Goal: Communication & Community: Answer question/provide support

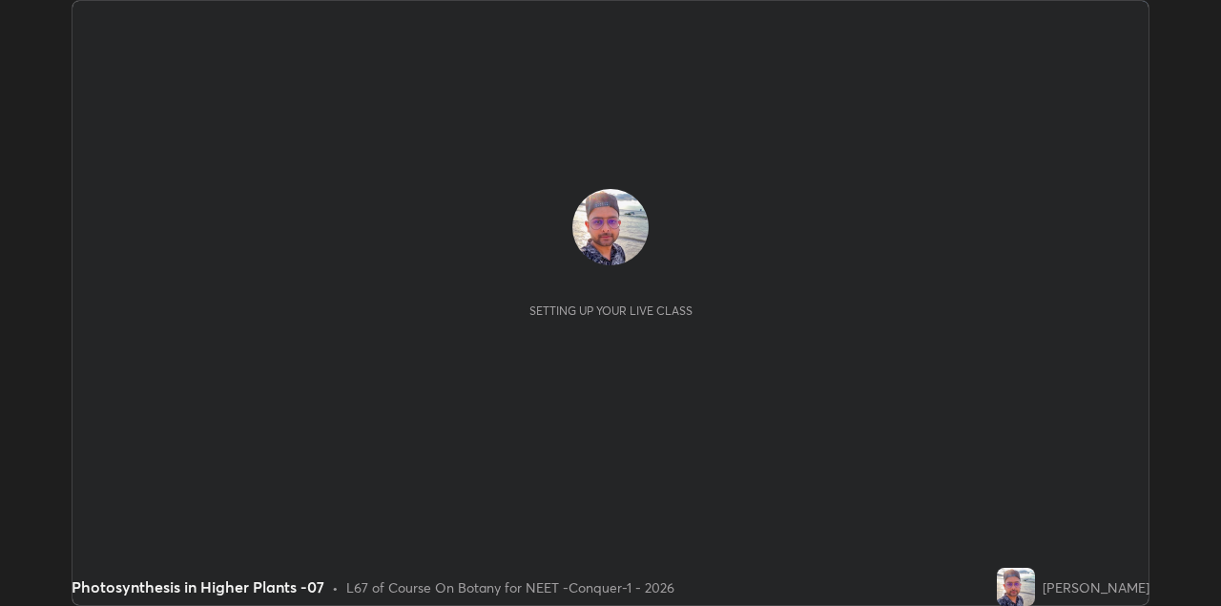
scroll to position [606, 1220]
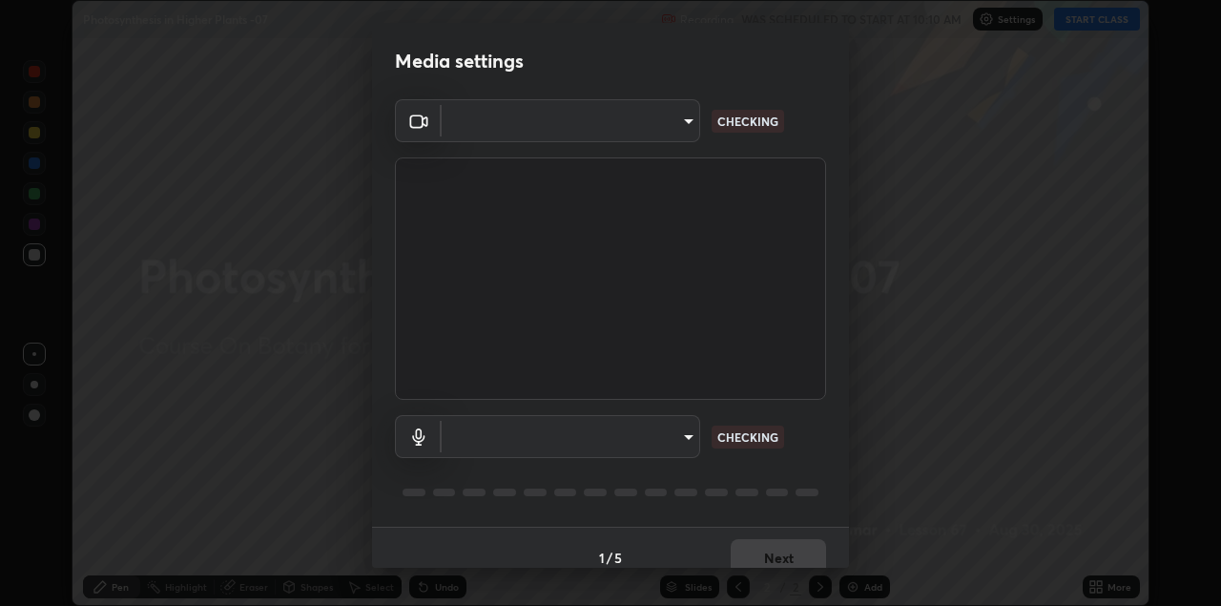
click at [650, 132] on body "Erase all Photosynthesis in Higher Plants -07 Recording WAS SCHEDULED TO START …" at bounding box center [610, 303] width 1221 height 606
type input "328e6f2585a3e25061caa5f7d933288efad2554777a51eb926c3b8af65148c91"
type input "8561d0645ec67383fa690b6bf58298da522add8bf1cd43f27a04a8968649231f"
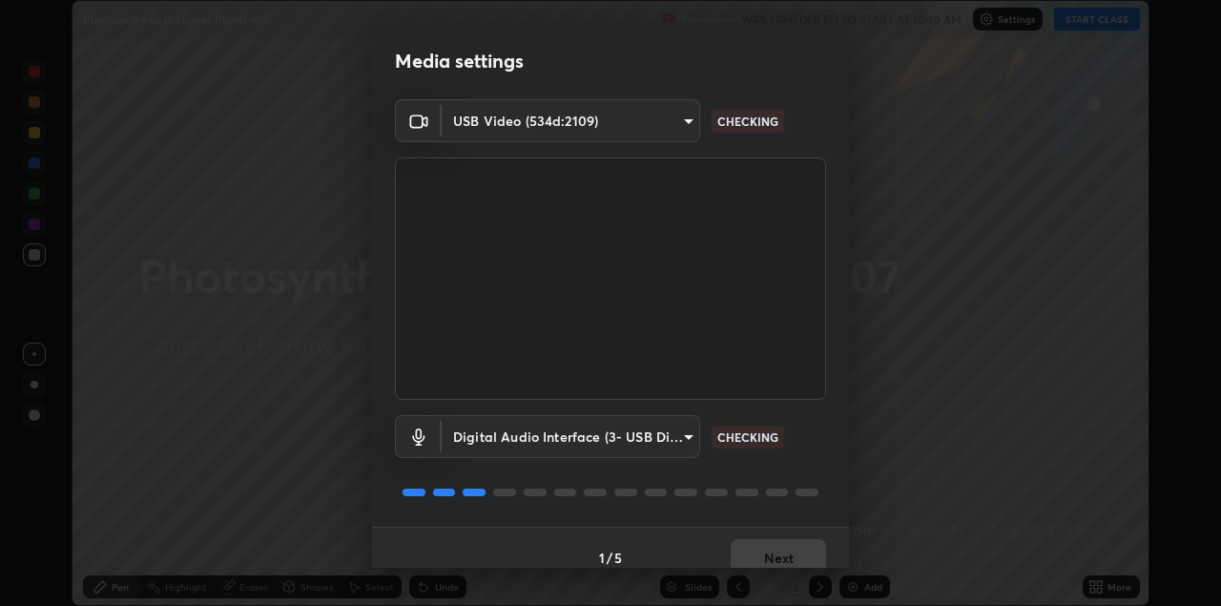
scroll to position [19, 0]
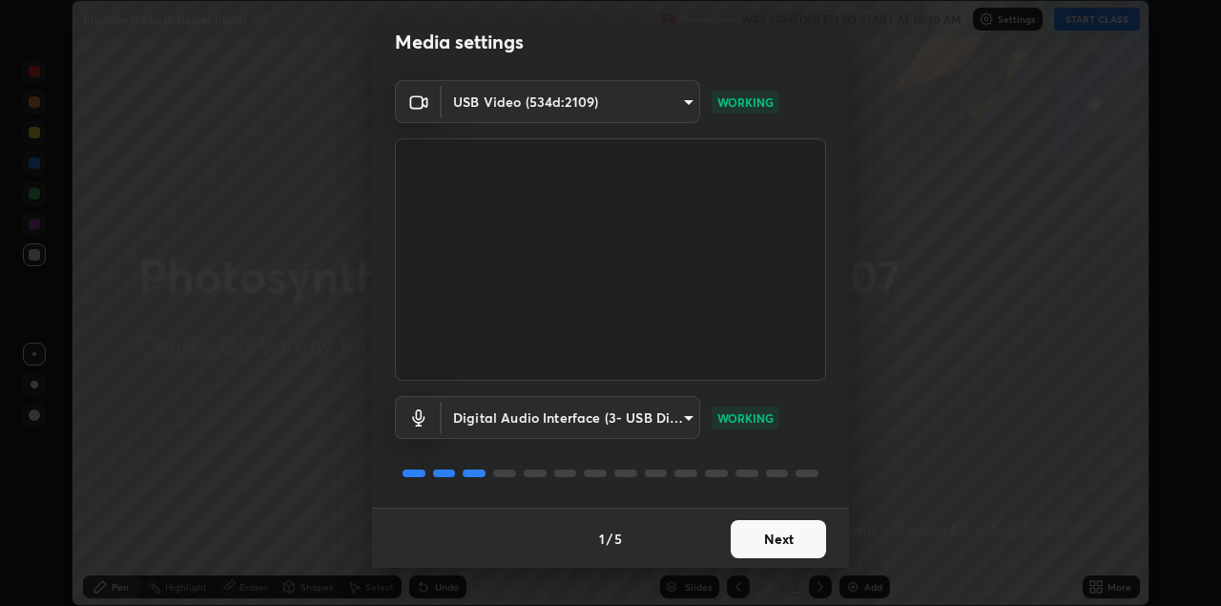
click at [773, 533] on button "Next" at bounding box center [778, 539] width 95 height 38
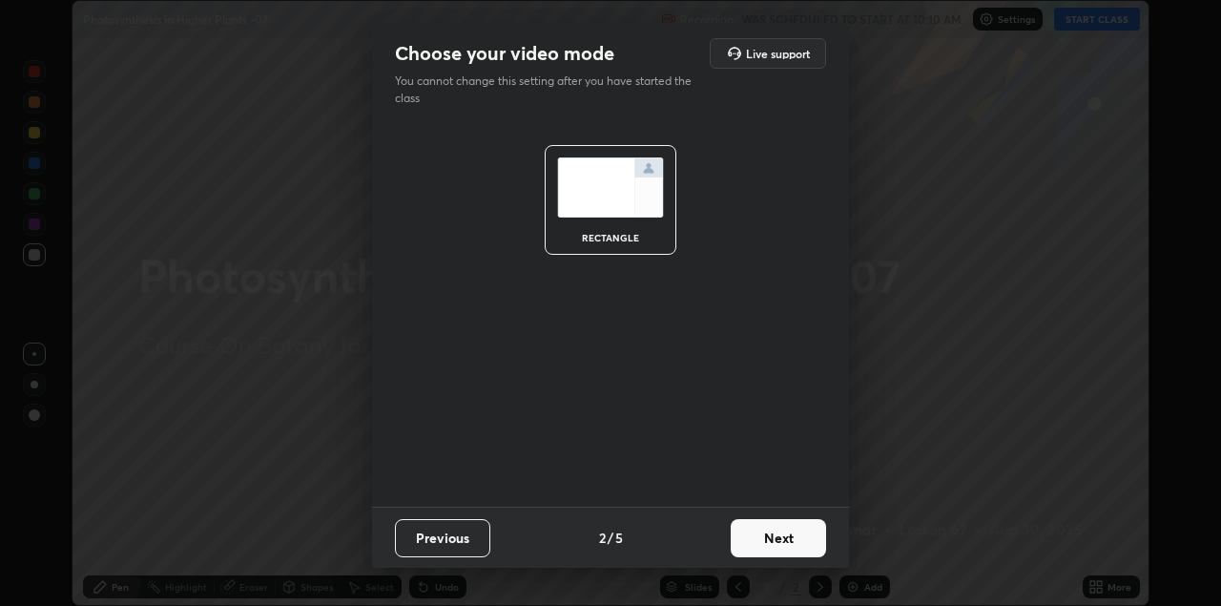
click at [788, 534] on button "Next" at bounding box center [778, 538] width 95 height 38
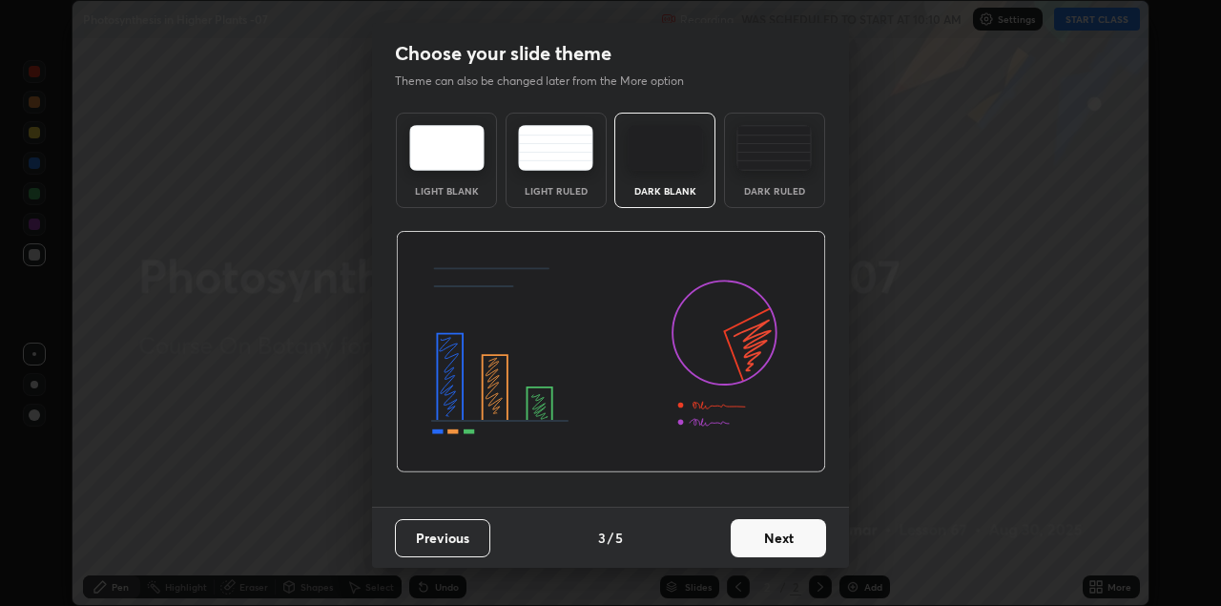
click at [801, 530] on button "Next" at bounding box center [778, 538] width 95 height 38
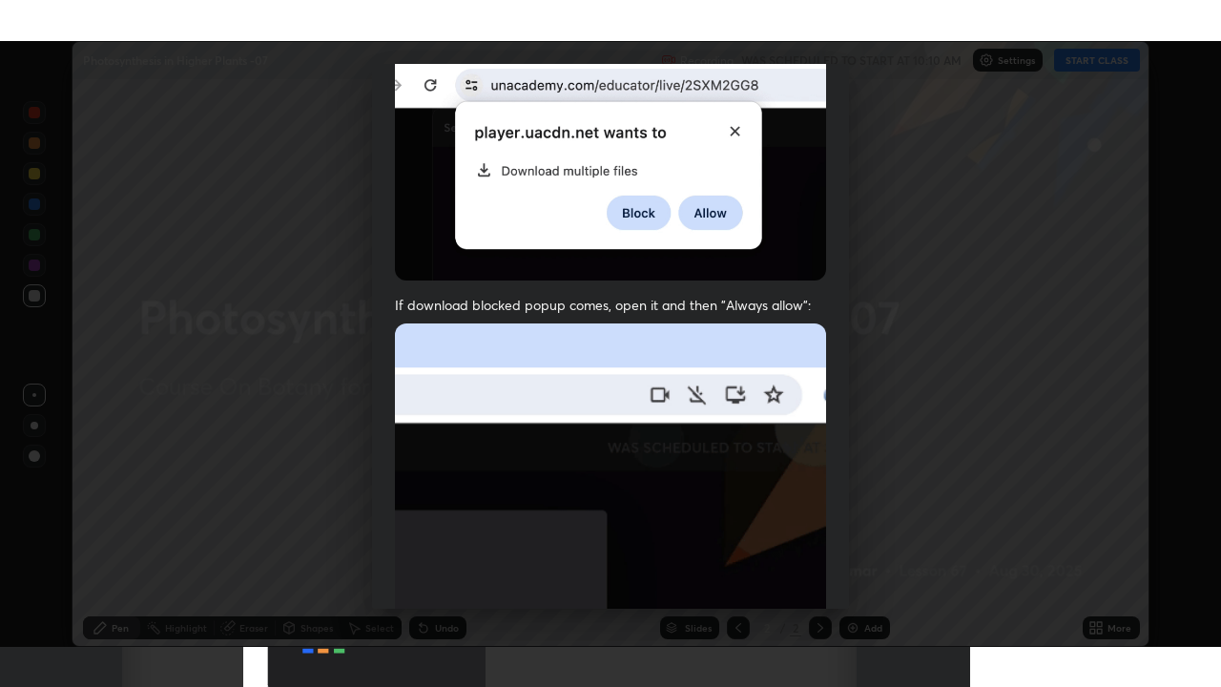
scroll to position [409, 0]
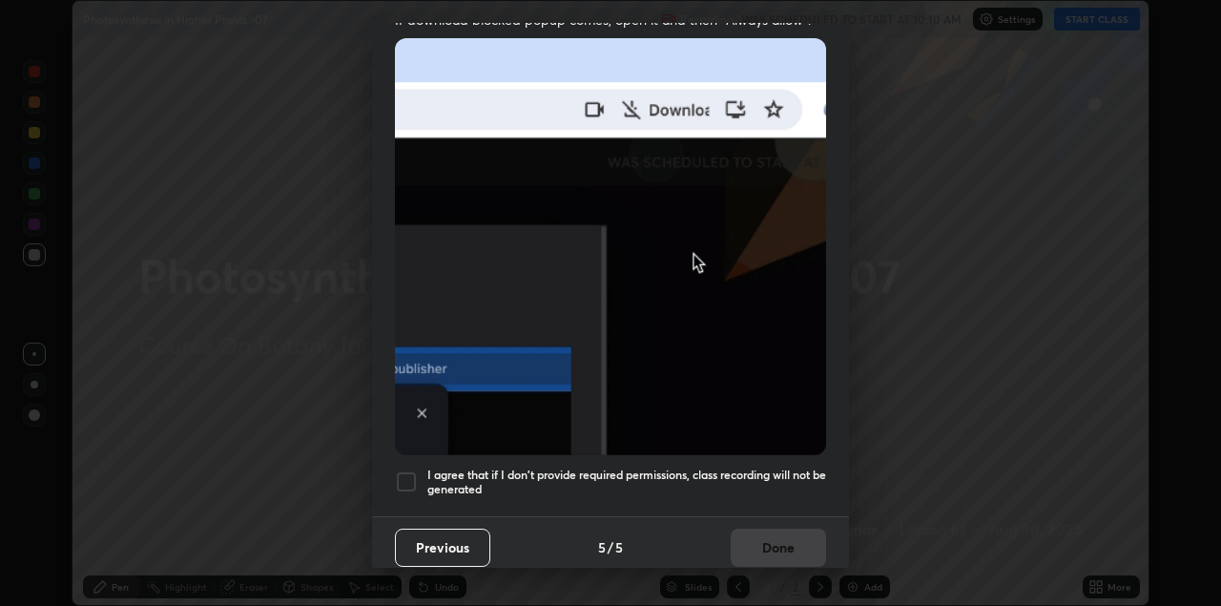
click at [415, 470] on div at bounding box center [406, 481] width 23 height 23
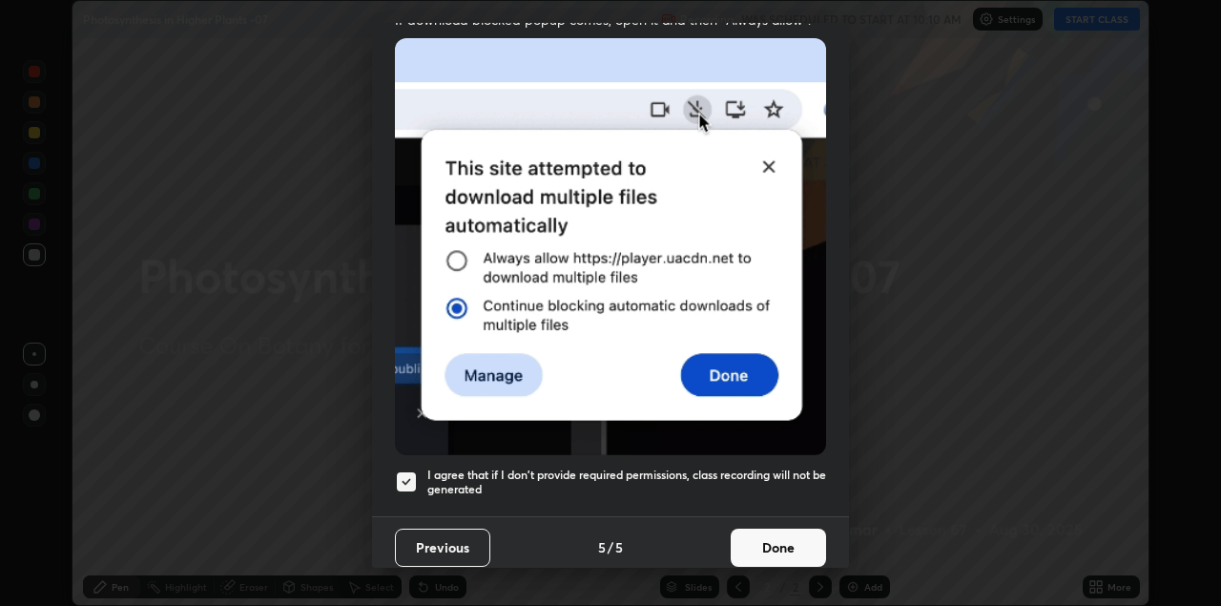
click at [775, 542] on button "Done" at bounding box center [778, 547] width 95 height 38
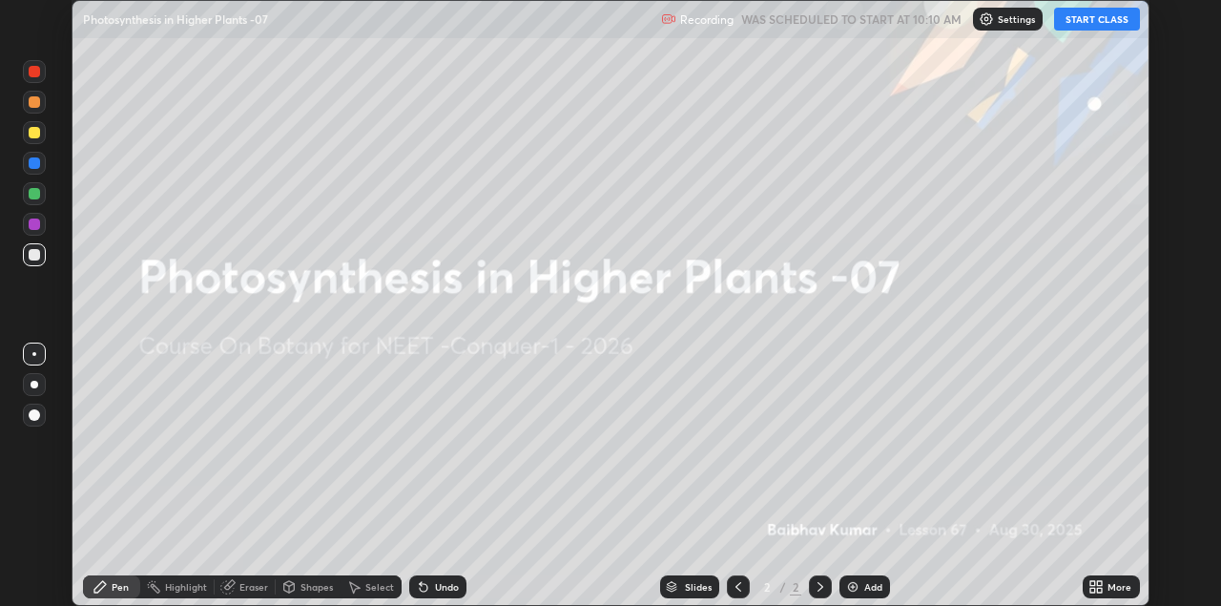
click at [1089, 588] on icon at bounding box center [1095, 586] width 15 height 15
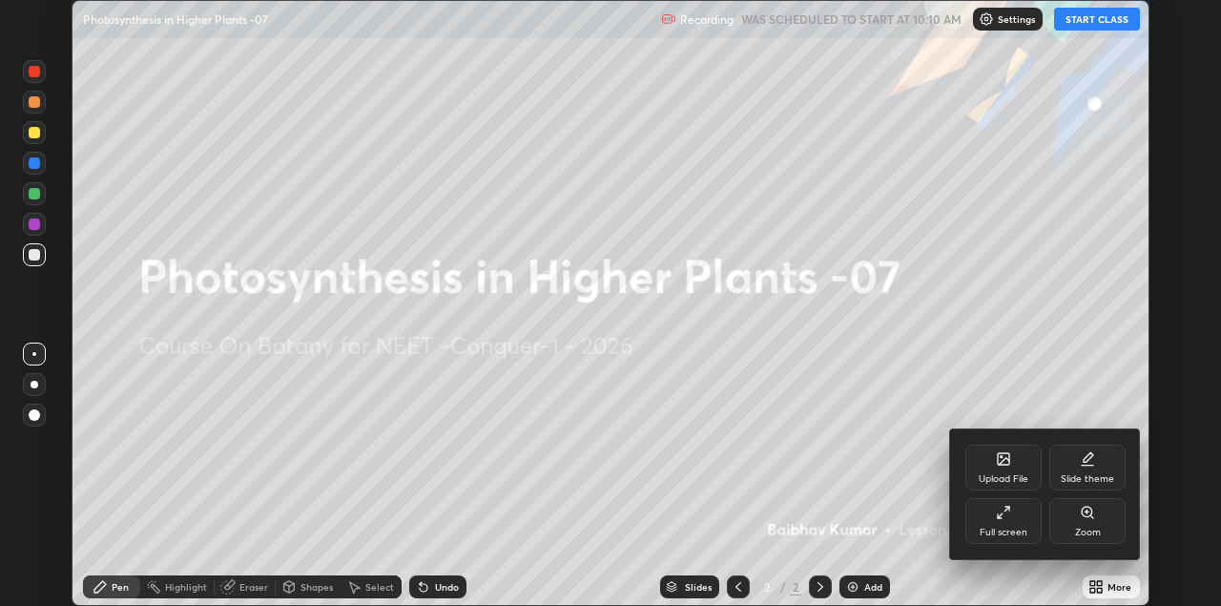
click at [1000, 527] on div "Full screen" at bounding box center [1003, 532] width 48 height 10
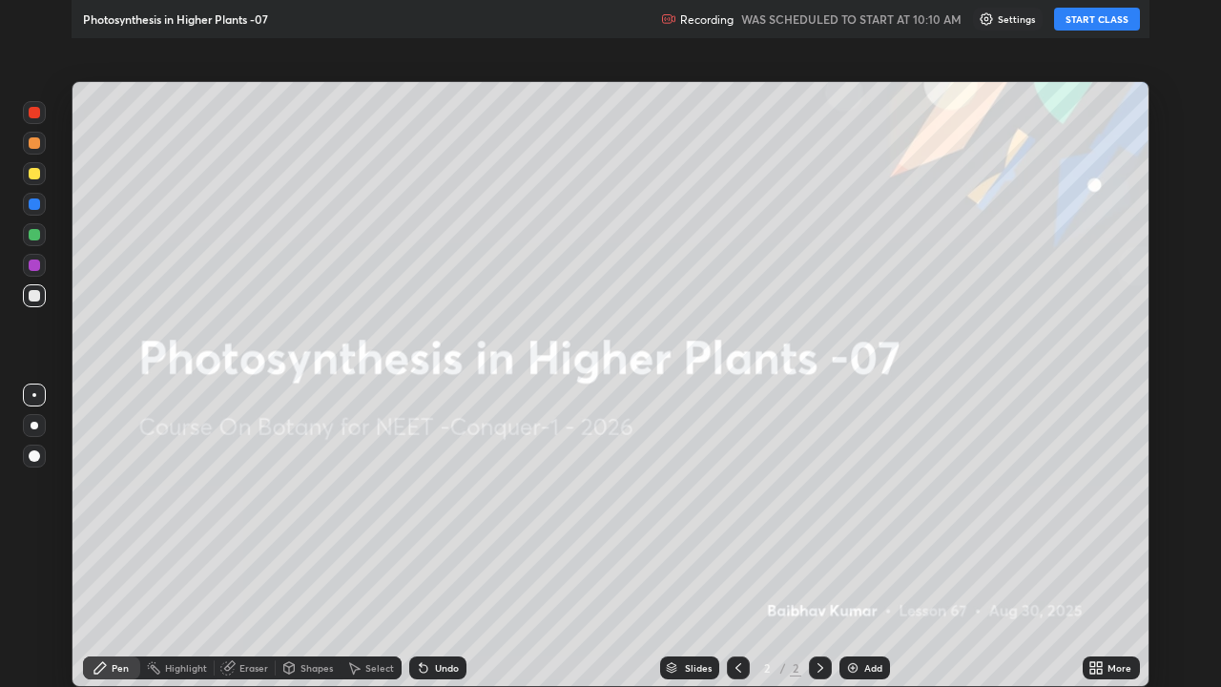
scroll to position [687, 1221]
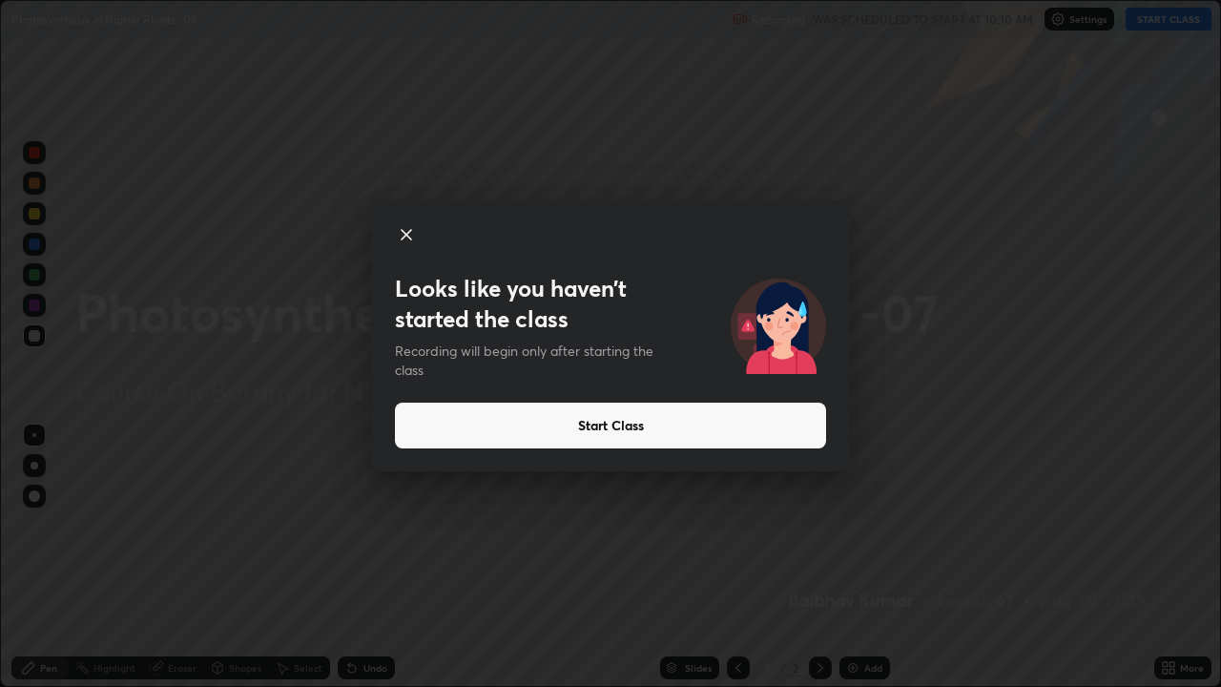
click at [661, 428] on button "Start Class" at bounding box center [610, 425] width 431 height 46
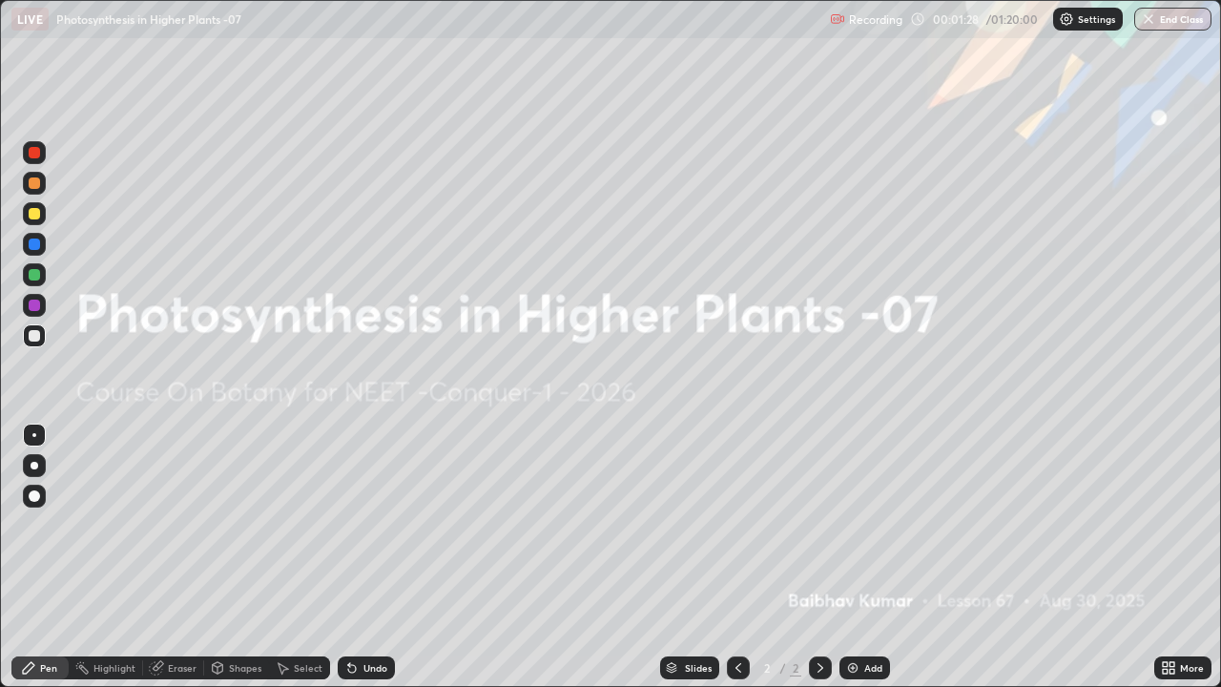
click at [1166, 605] on icon at bounding box center [1165, 664] width 5 height 5
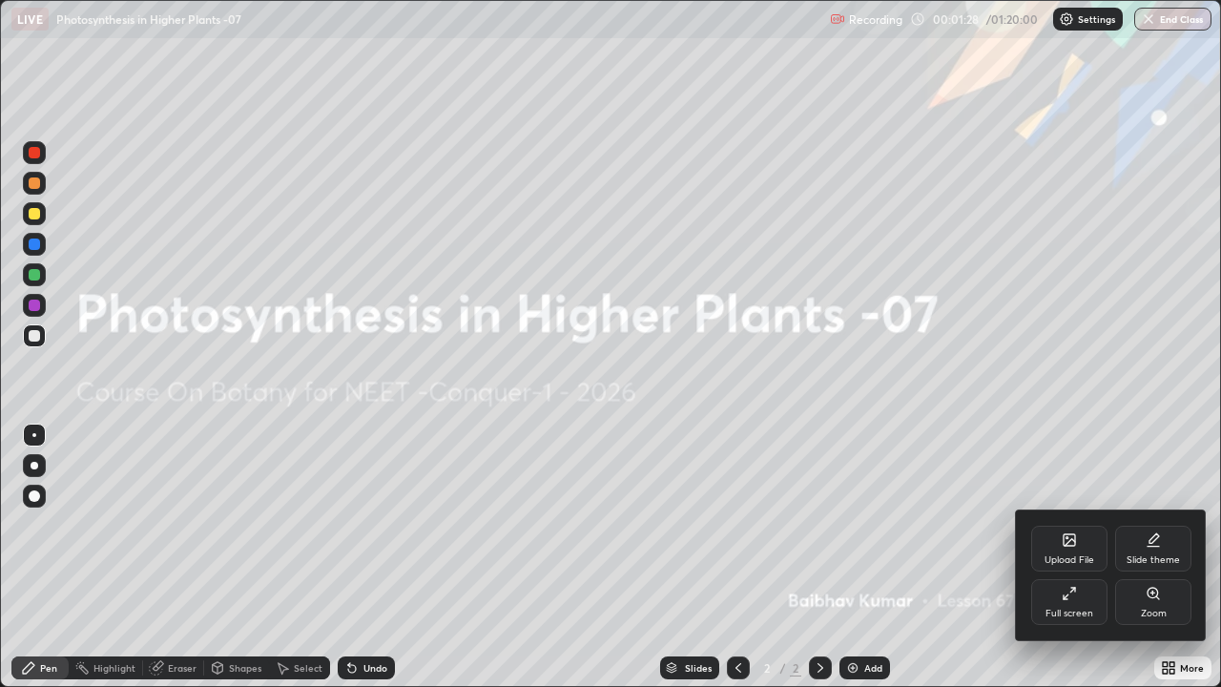
click at [1080, 545] on div "Upload File" at bounding box center [1069, 549] width 76 height 46
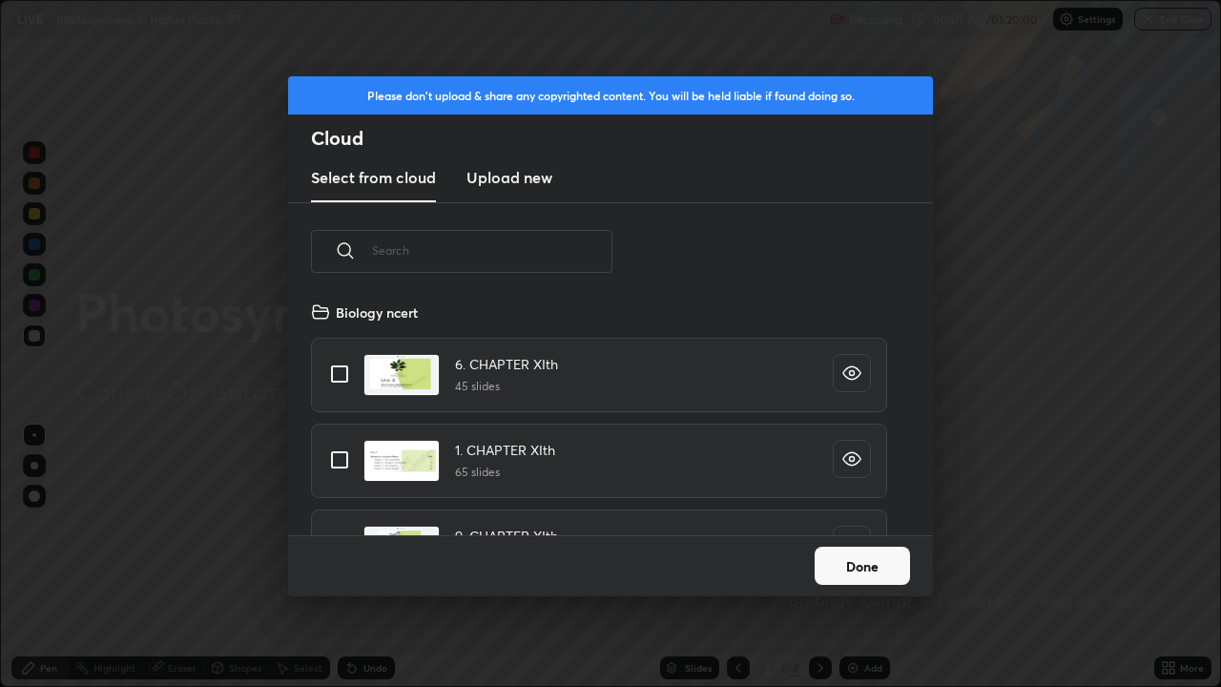
scroll to position [235, 612]
click at [464, 242] on input "text" at bounding box center [492, 250] width 240 height 81
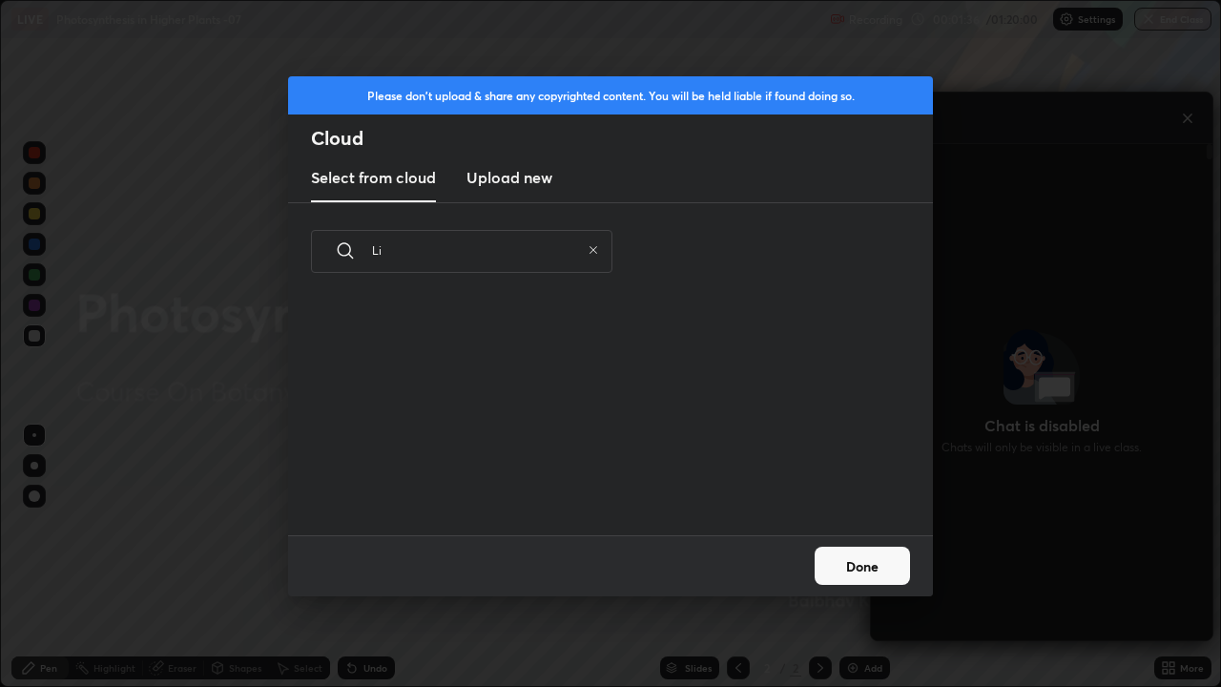
type input "L"
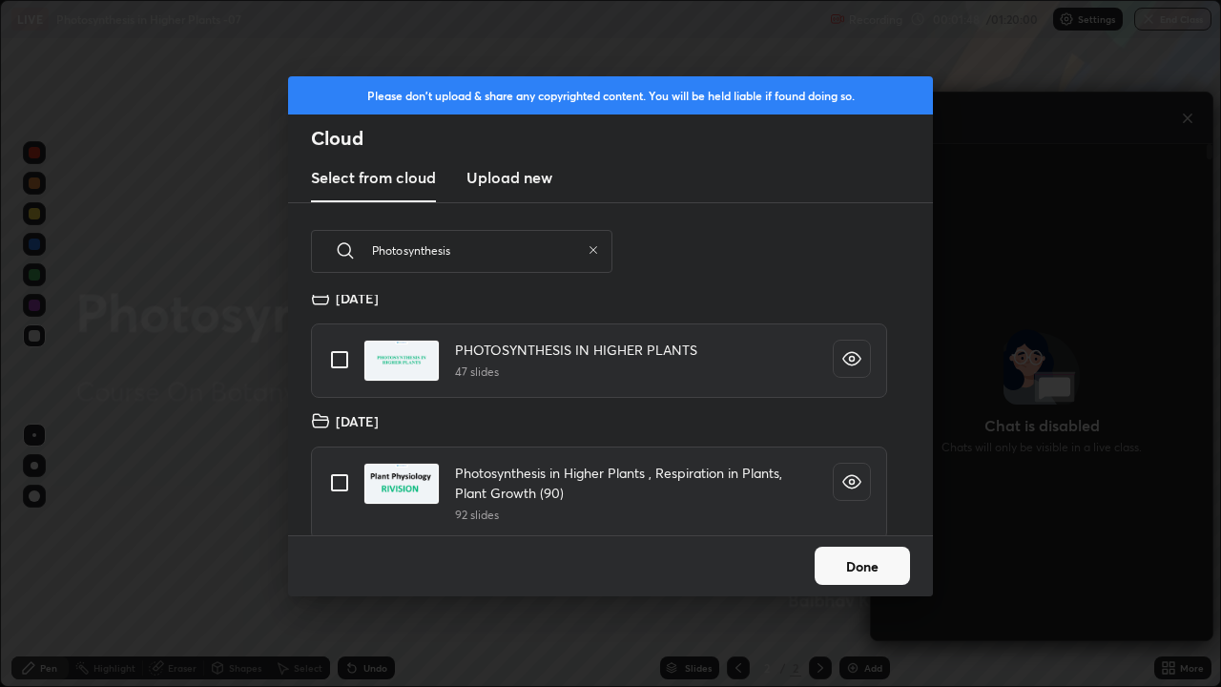
scroll to position [517, 0]
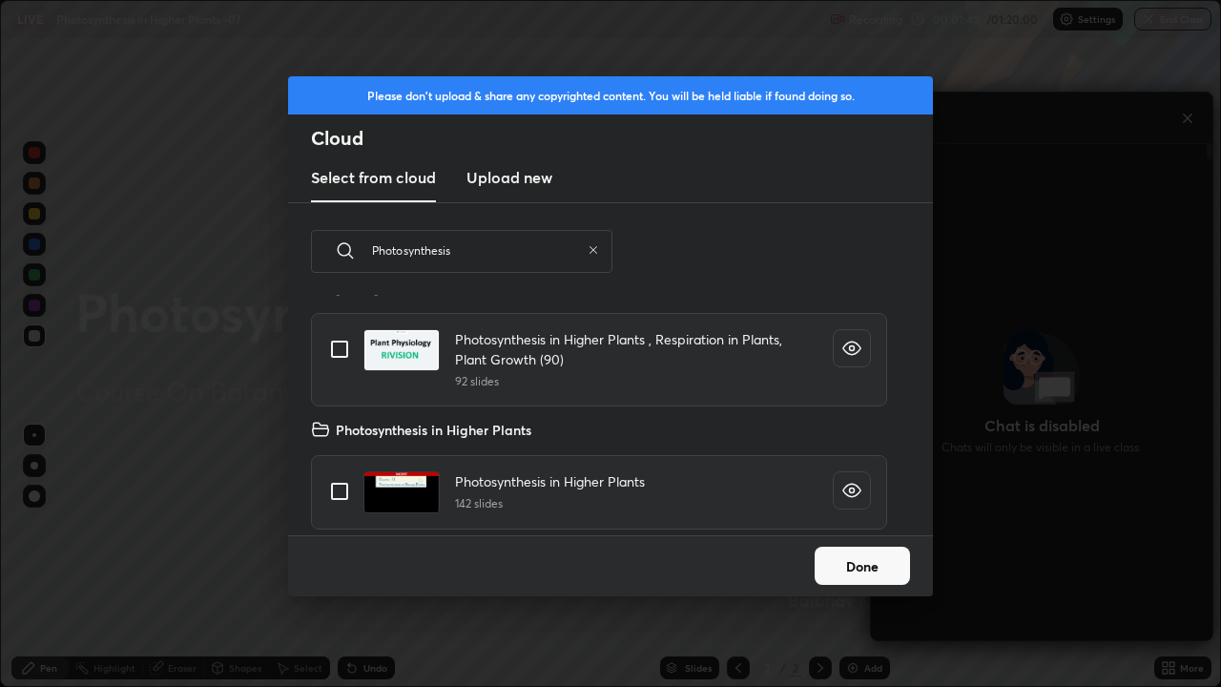
type input "Photosynthesis"
click at [594, 248] on icon at bounding box center [593, 249] width 11 height 11
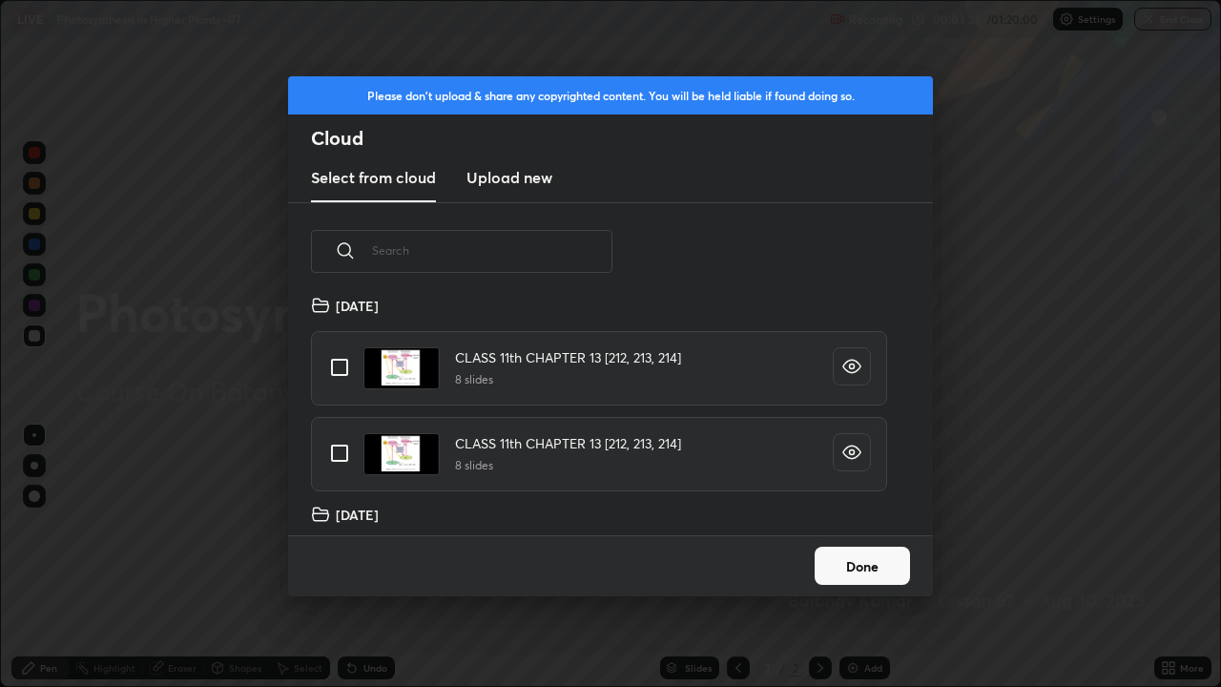
scroll to position [18619, 0]
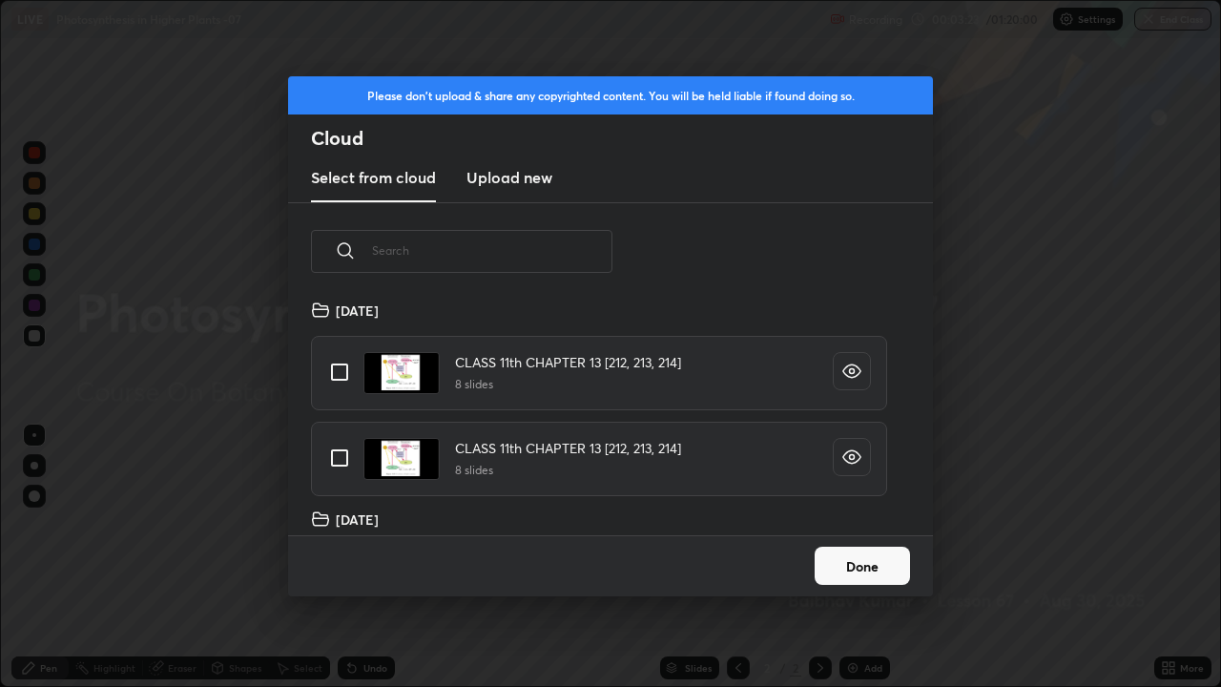
click at [339, 368] on input "grid" at bounding box center [340, 372] width 40 height 40
checkbox input "true"
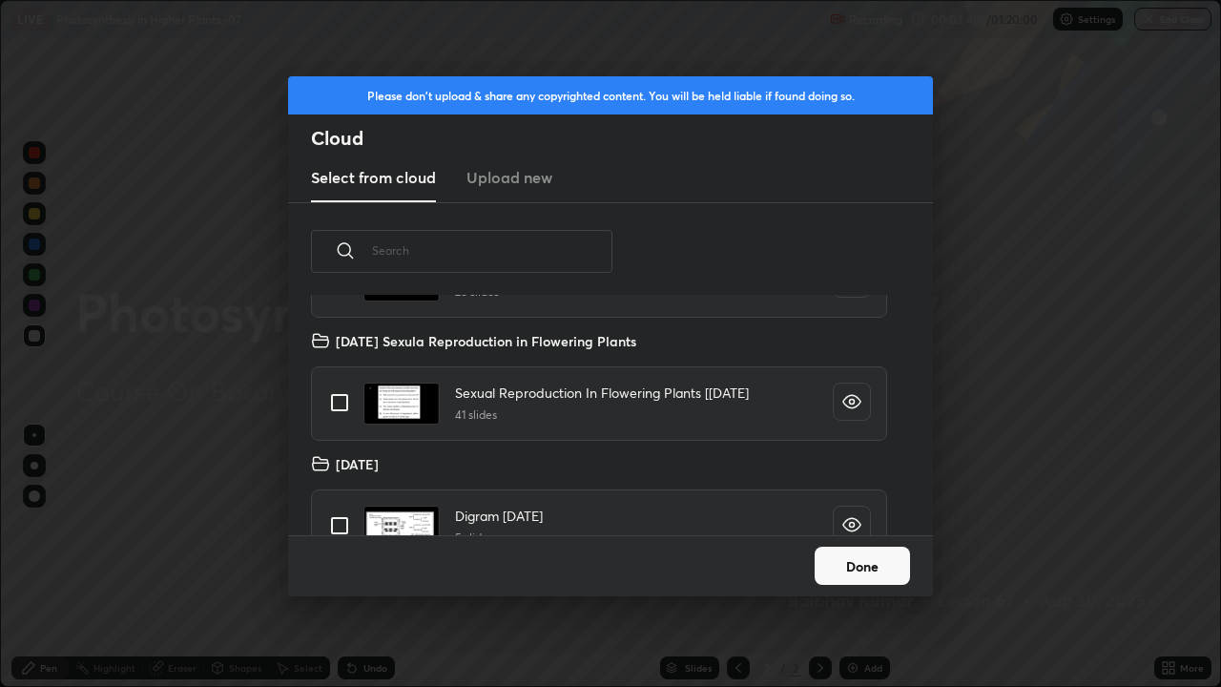
scroll to position [20869, 0]
click at [867, 567] on button "Done" at bounding box center [861, 565] width 95 height 38
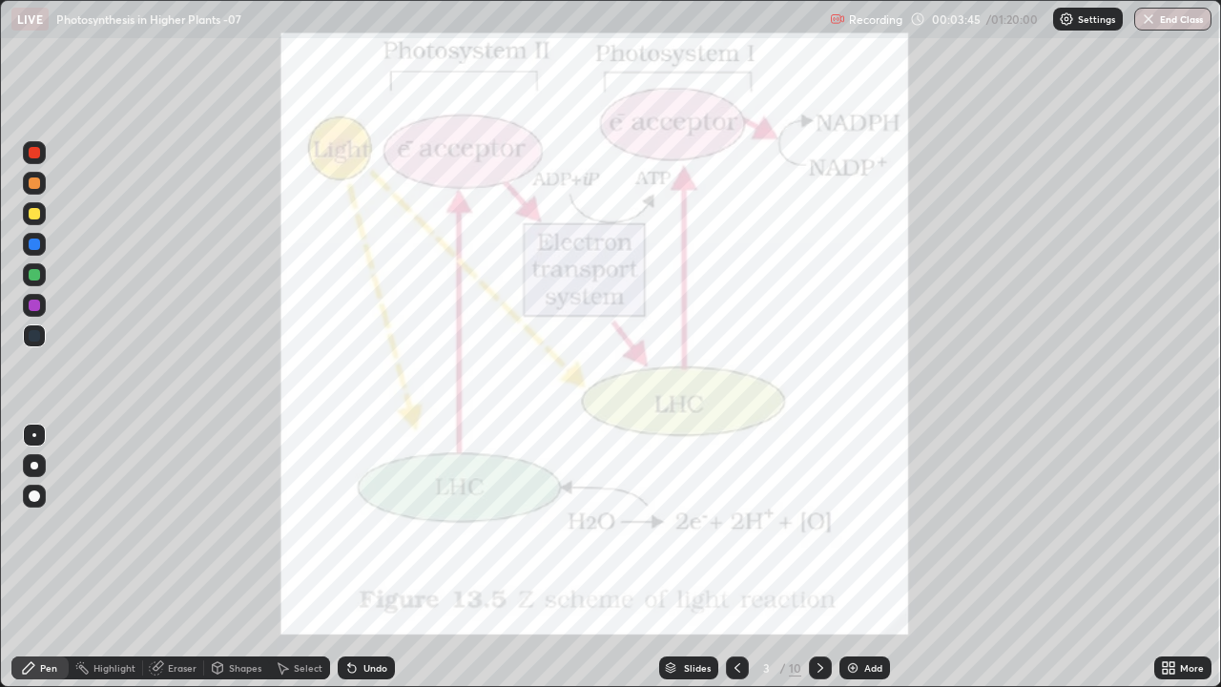
click at [672, 605] on icon at bounding box center [671, 669] width 10 height 3
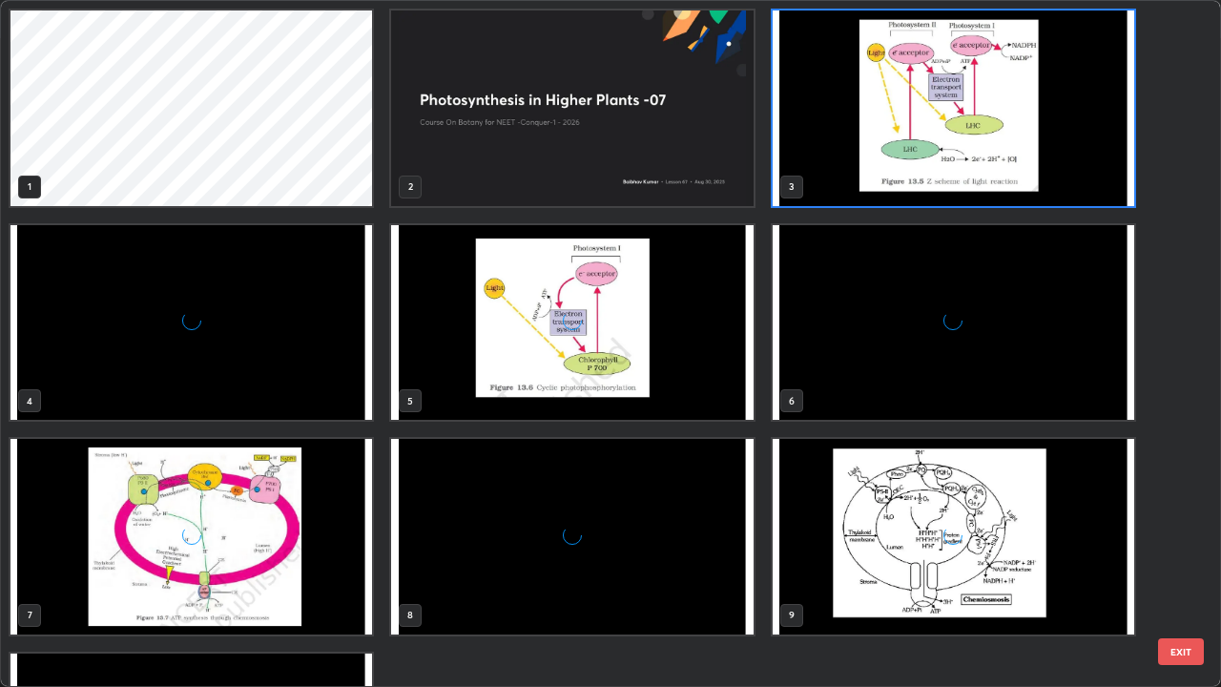
scroll to position [679, 1209]
click at [944, 164] on img "grid" at bounding box center [953, 108] width 361 height 196
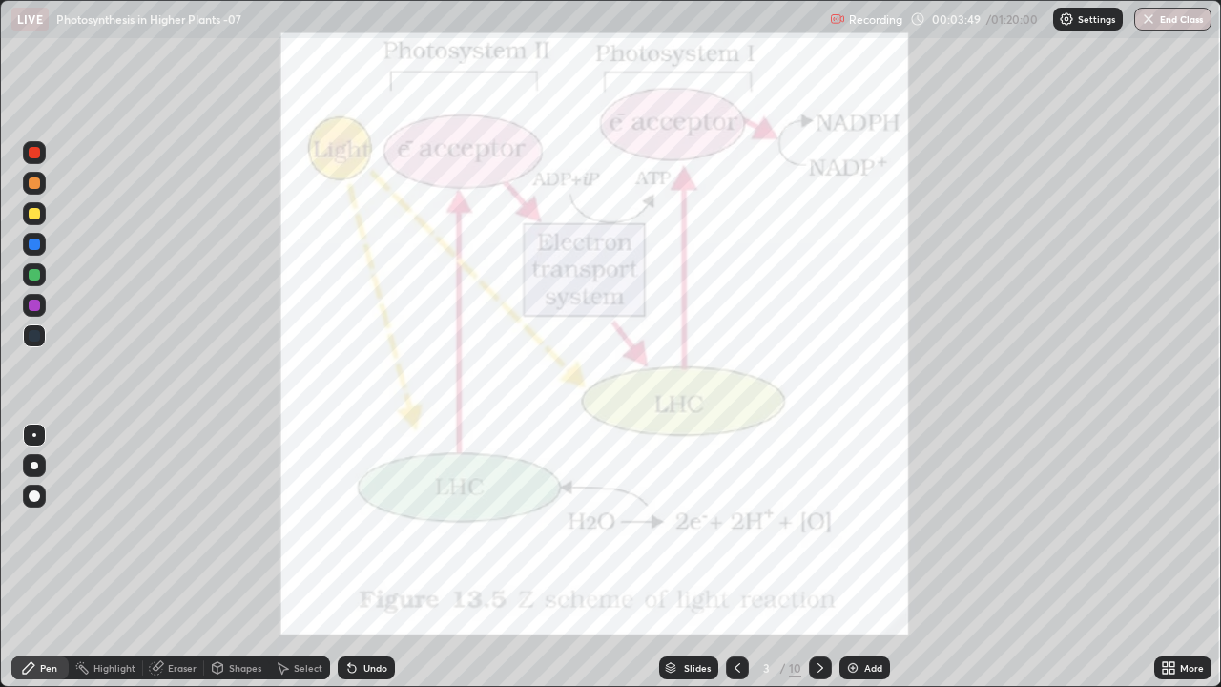
click at [942, 167] on img "grid" at bounding box center [953, 108] width 361 height 196
click at [1163, 605] on icon at bounding box center [1165, 664] width 5 height 5
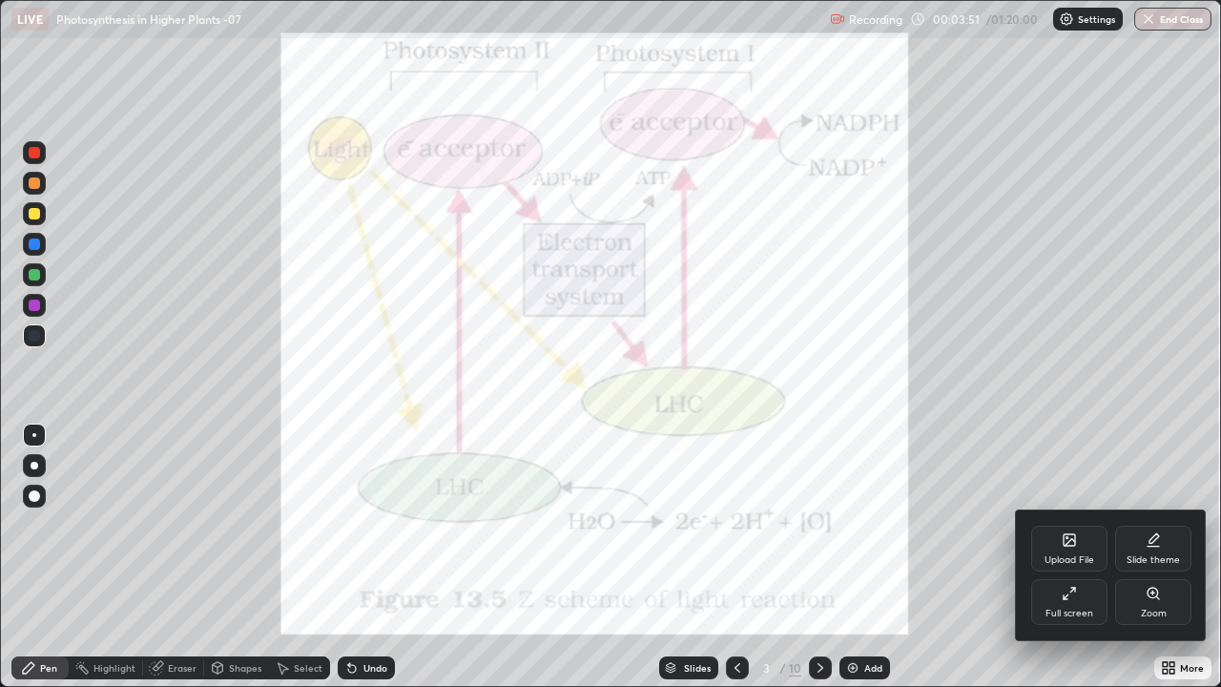
click at [1067, 546] on icon at bounding box center [1069, 539] width 15 height 15
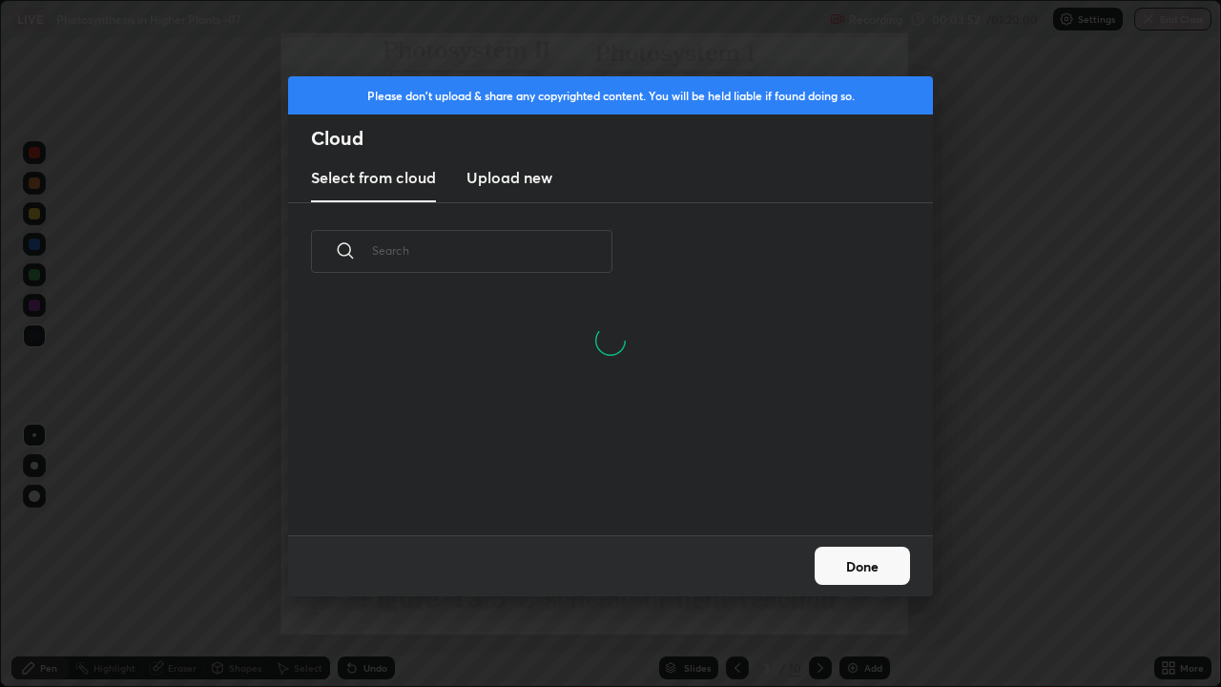
scroll to position [235, 612]
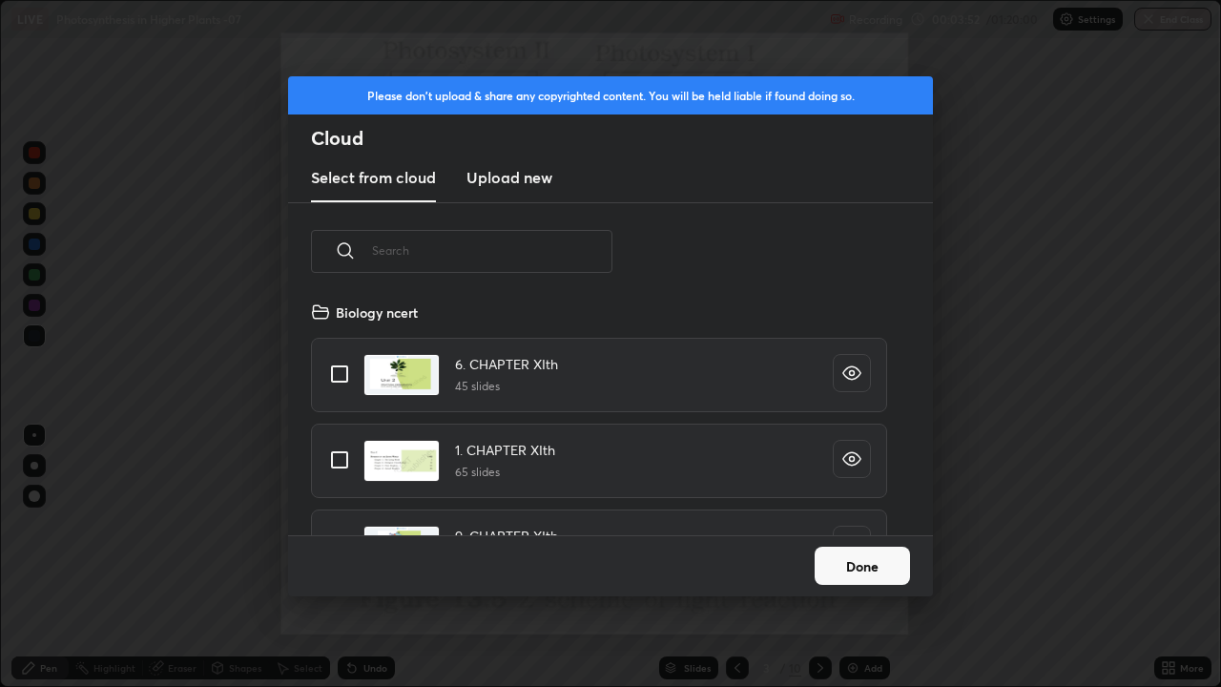
click at [465, 248] on input "text" at bounding box center [492, 250] width 240 height 81
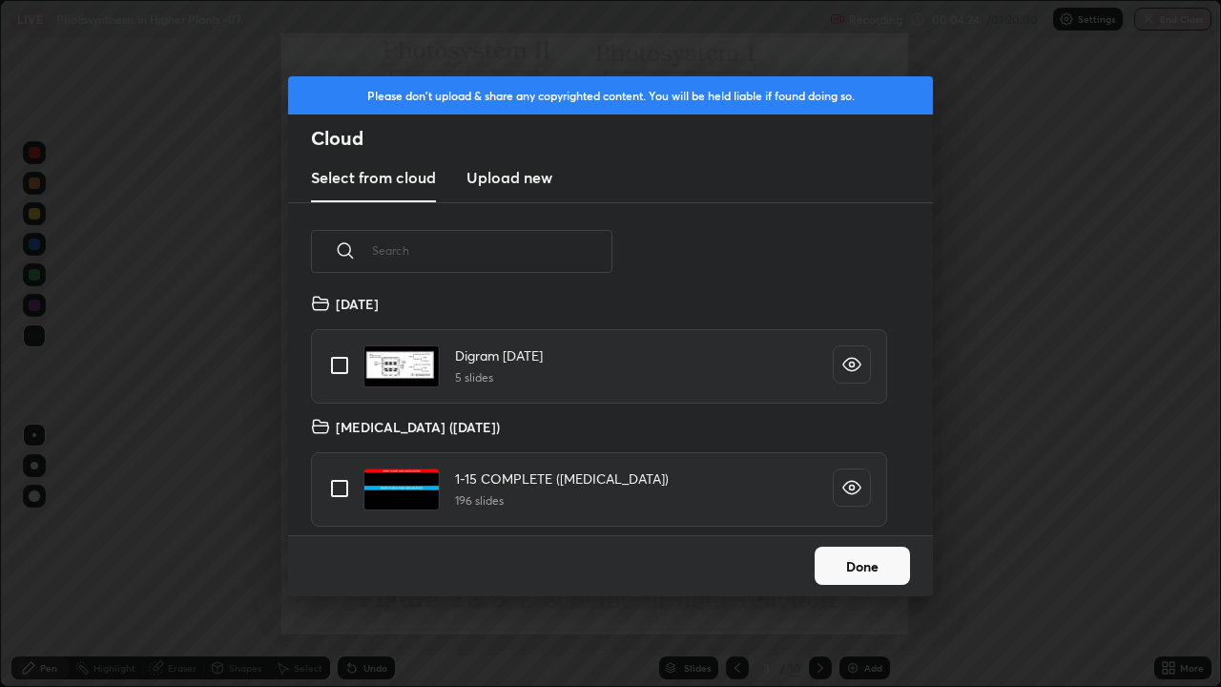
scroll to position [19561, 0]
click at [340, 364] on input "grid" at bounding box center [340, 362] width 40 height 40
checkbox input "true"
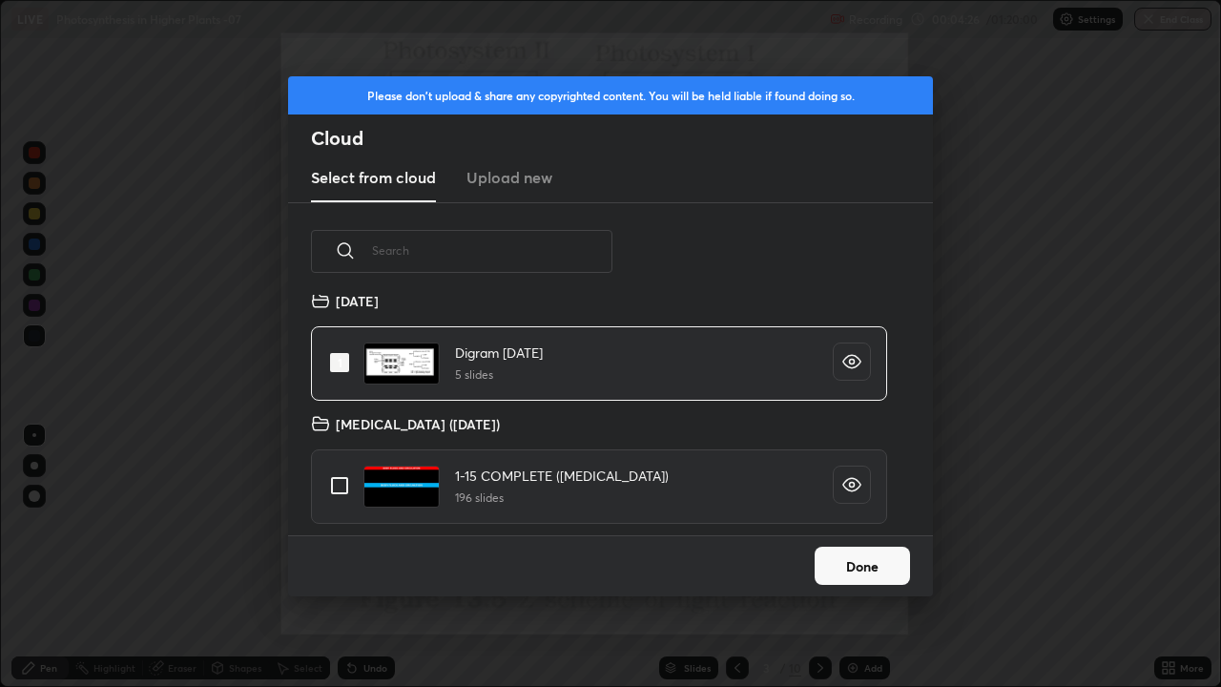
click at [864, 564] on button "Done" at bounding box center [861, 565] width 95 height 38
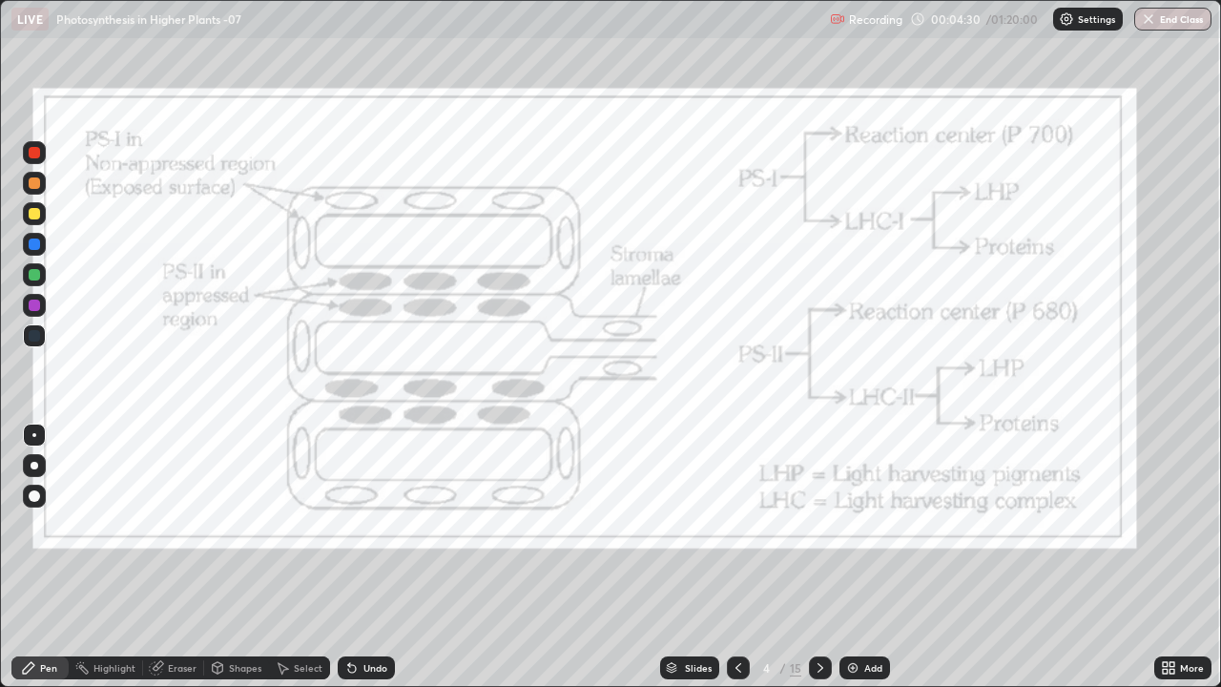
click at [738, 605] on icon at bounding box center [738, 667] width 15 height 15
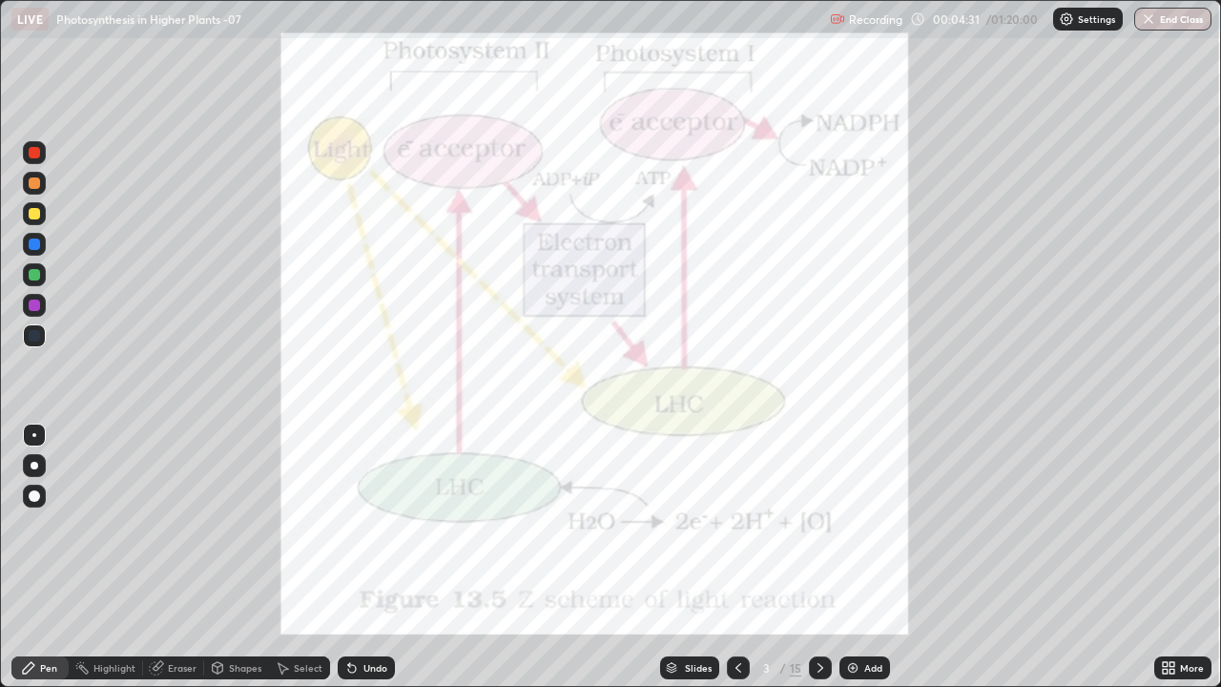
click at [734, 605] on icon at bounding box center [738, 667] width 15 height 15
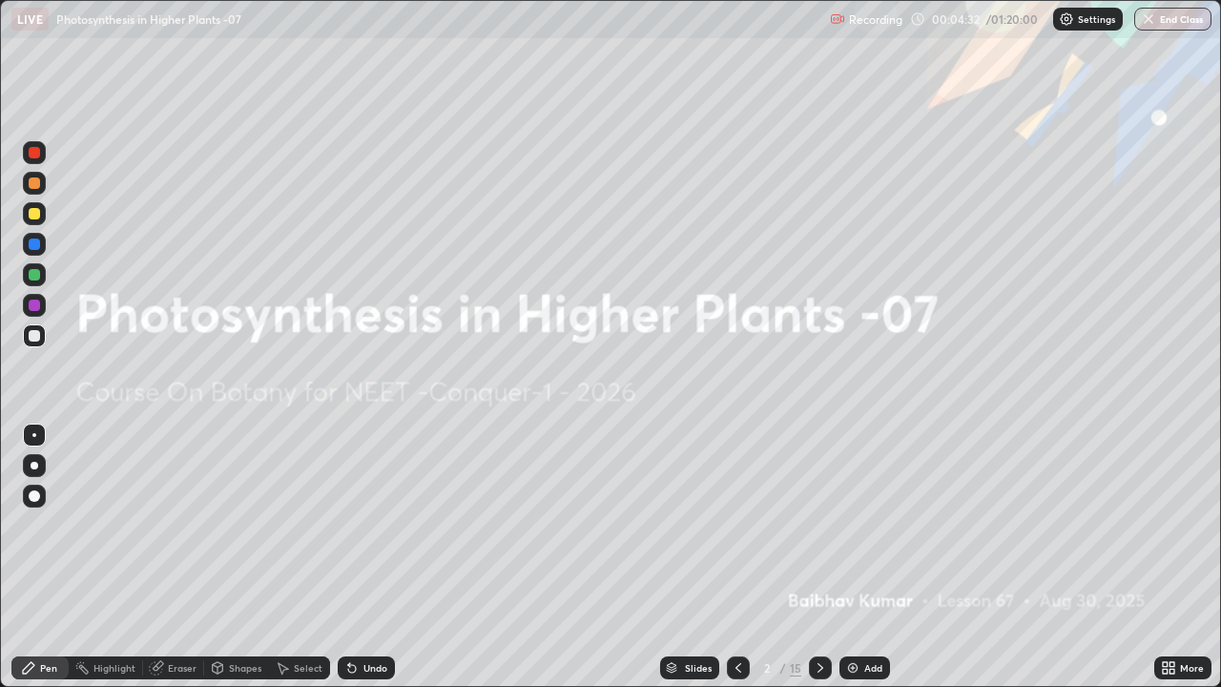
click at [1166, 605] on icon at bounding box center [1168, 667] width 15 height 15
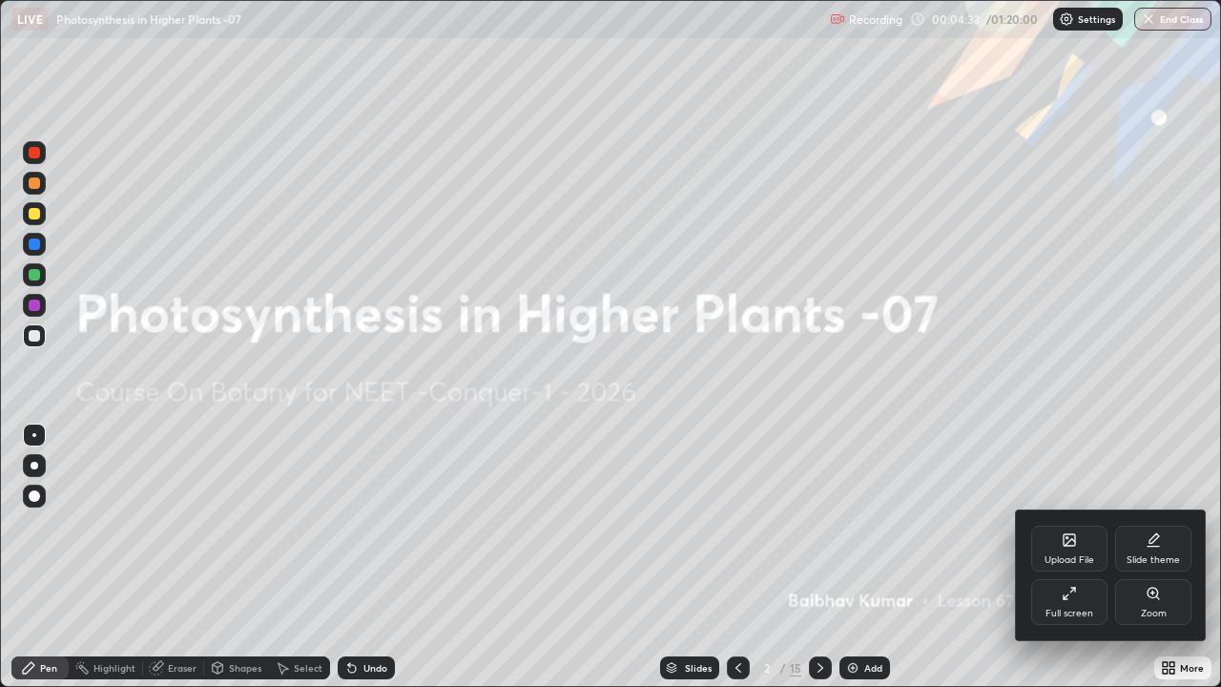
click at [1072, 560] on div "Upload File" at bounding box center [1069, 560] width 50 height 10
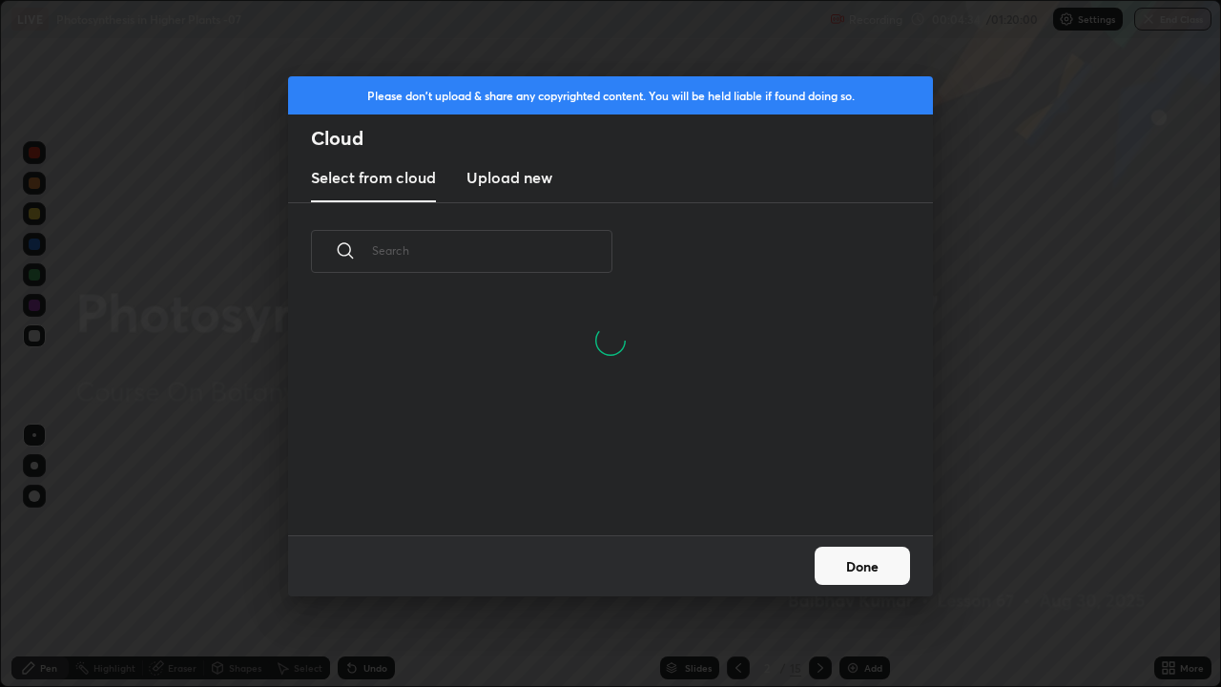
scroll to position [235, 612]
click at [486, 248] on input "text" at bounding box center [492, 250] width 240 height 81
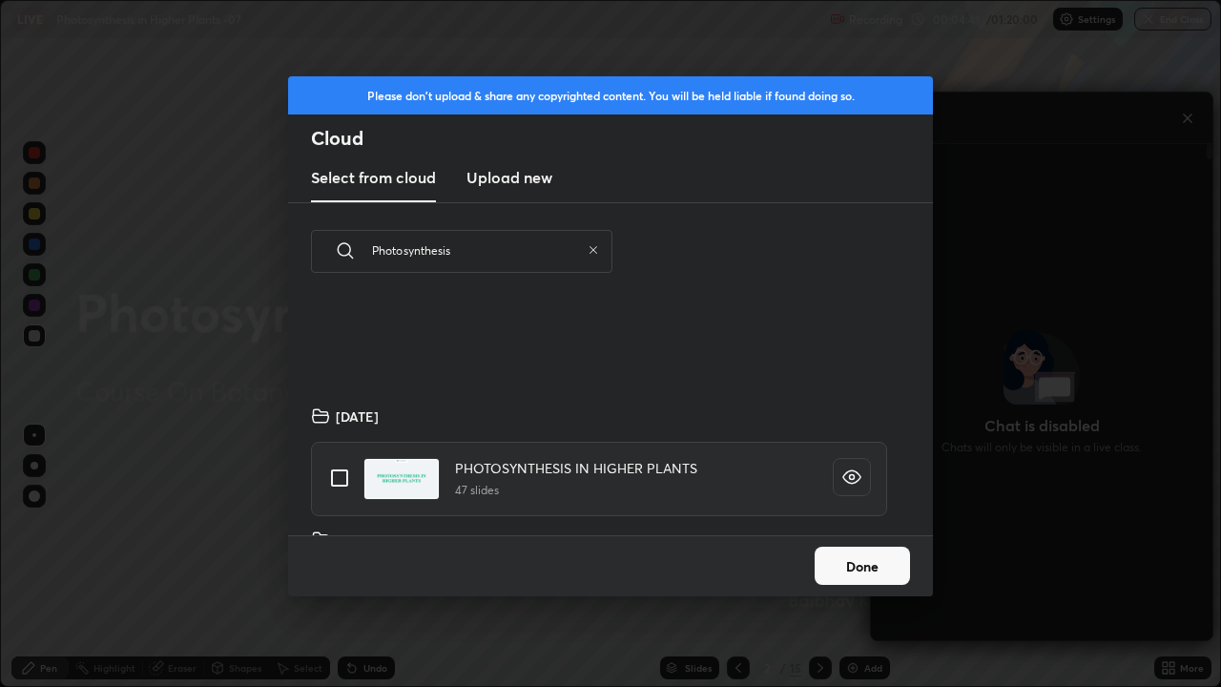
scroll to position [517, 0]
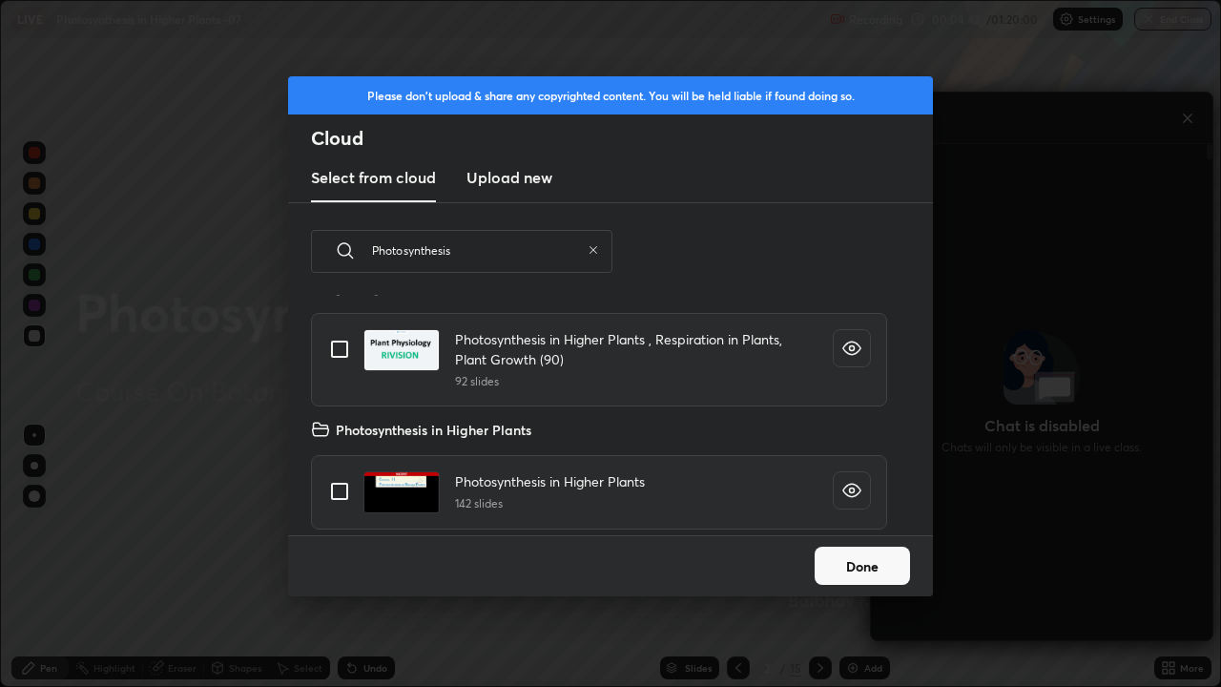
type input "Photosynthesis"
click at [345, 490] on input "grid" at bounding box center [340, 491] width 40 height 40
checkbox input "true"
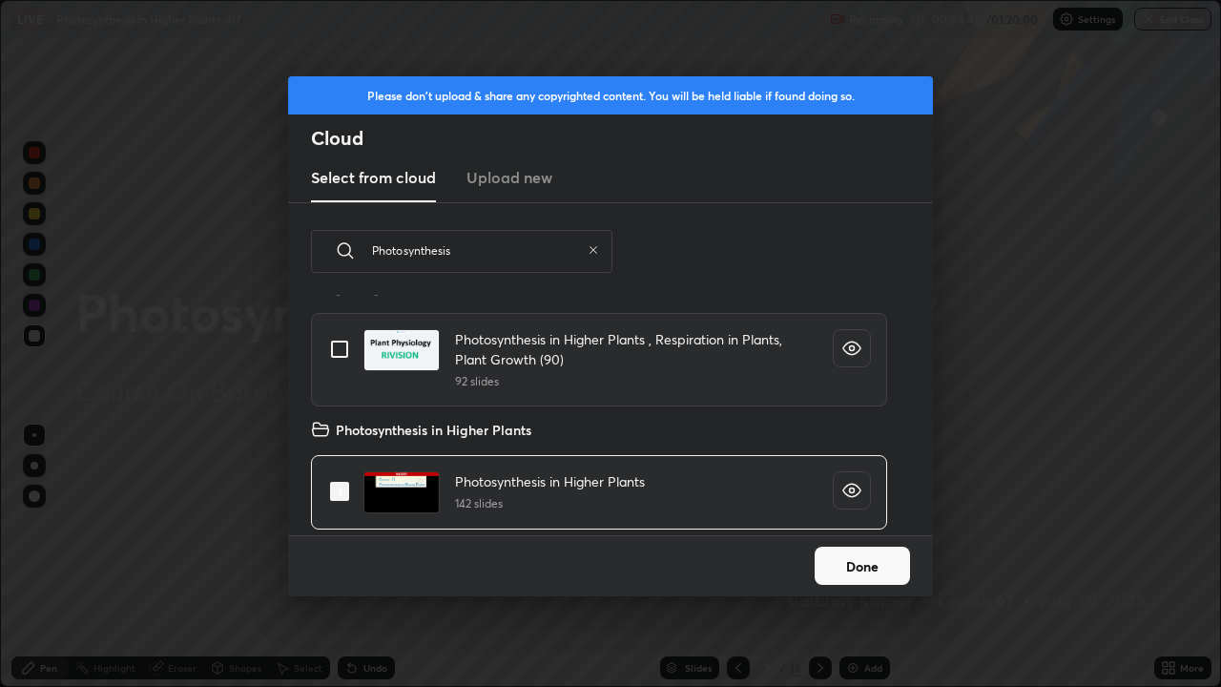
click at [863, 557] on button "Done" at bounding box center [861, 565] width 95 height 38
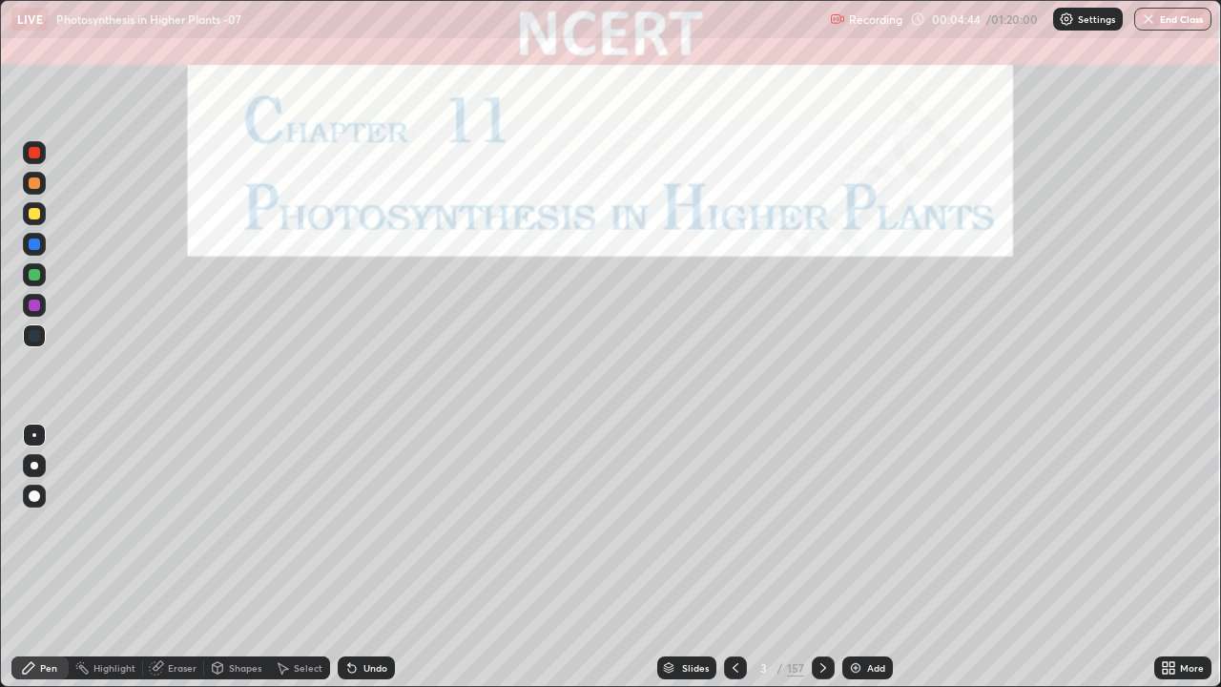
click at [673, 605] on div "Slides" at bounding box center [686, 667] width 59 height 23
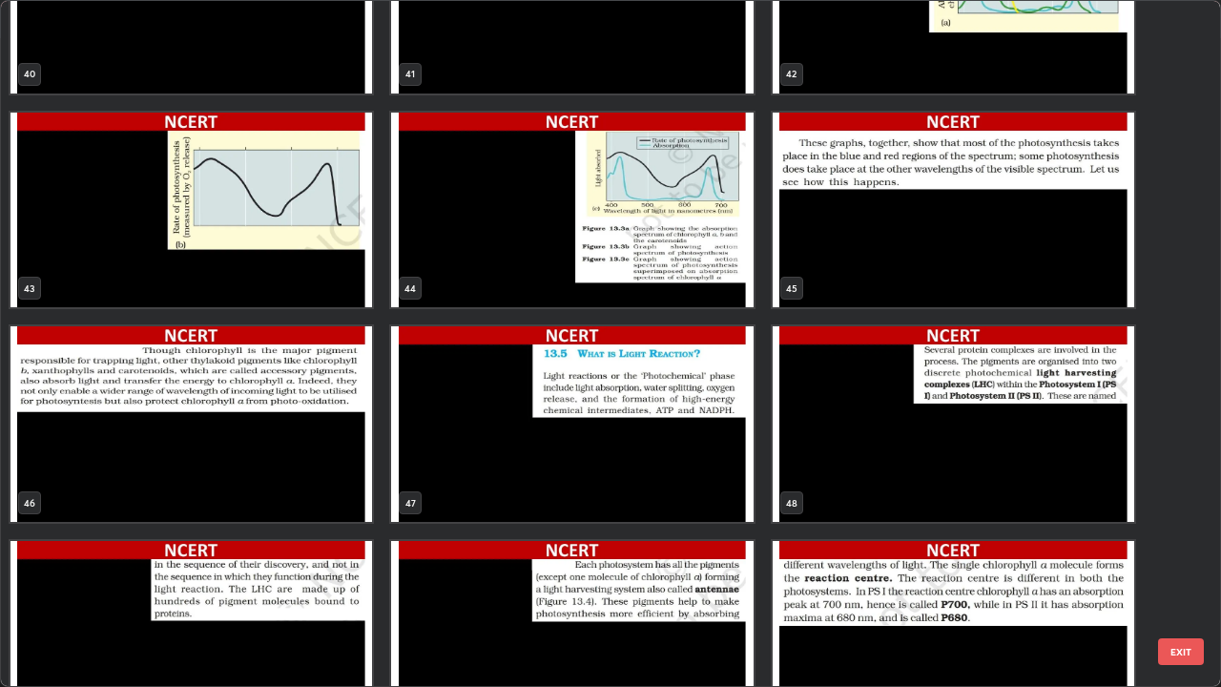
scroll to position [2897, 0]
click at [711, 447] on img "grid" at bounding box center [571, 424] width 361 height 196
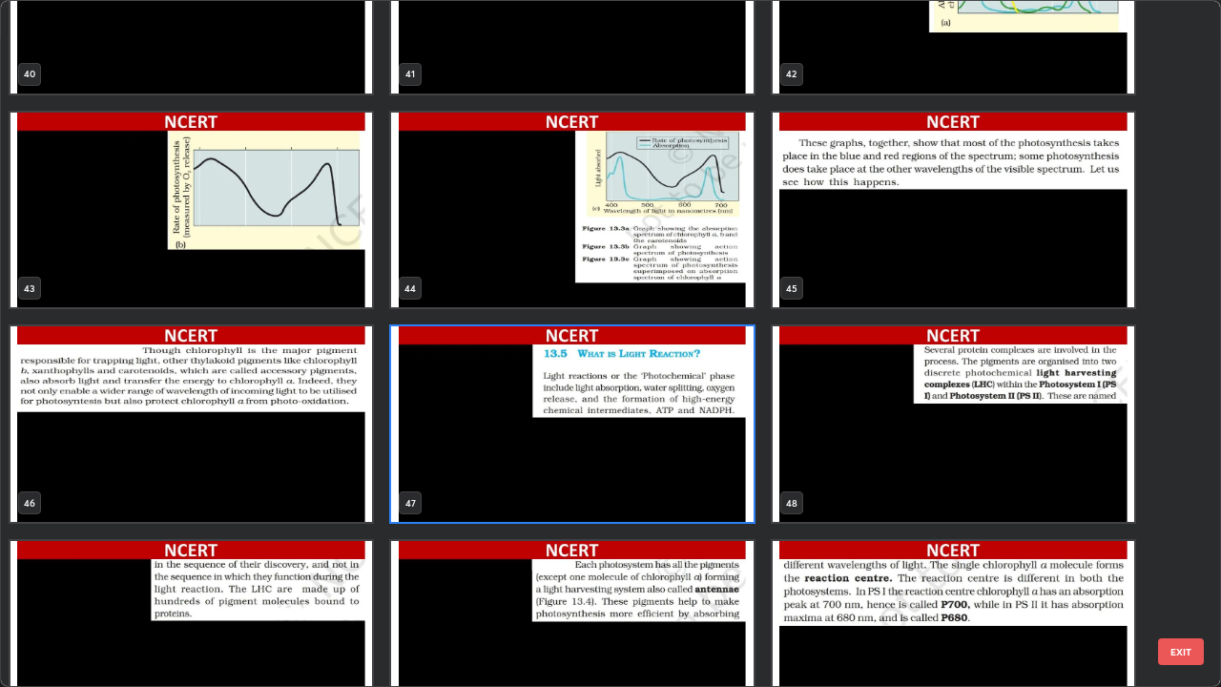
click at [708, 441] on img "grid" at bounding box center [571, 424] width 361 height 196
click at [709, 440] on img "grid" at bounding box center [571, 424] width 361 height 196
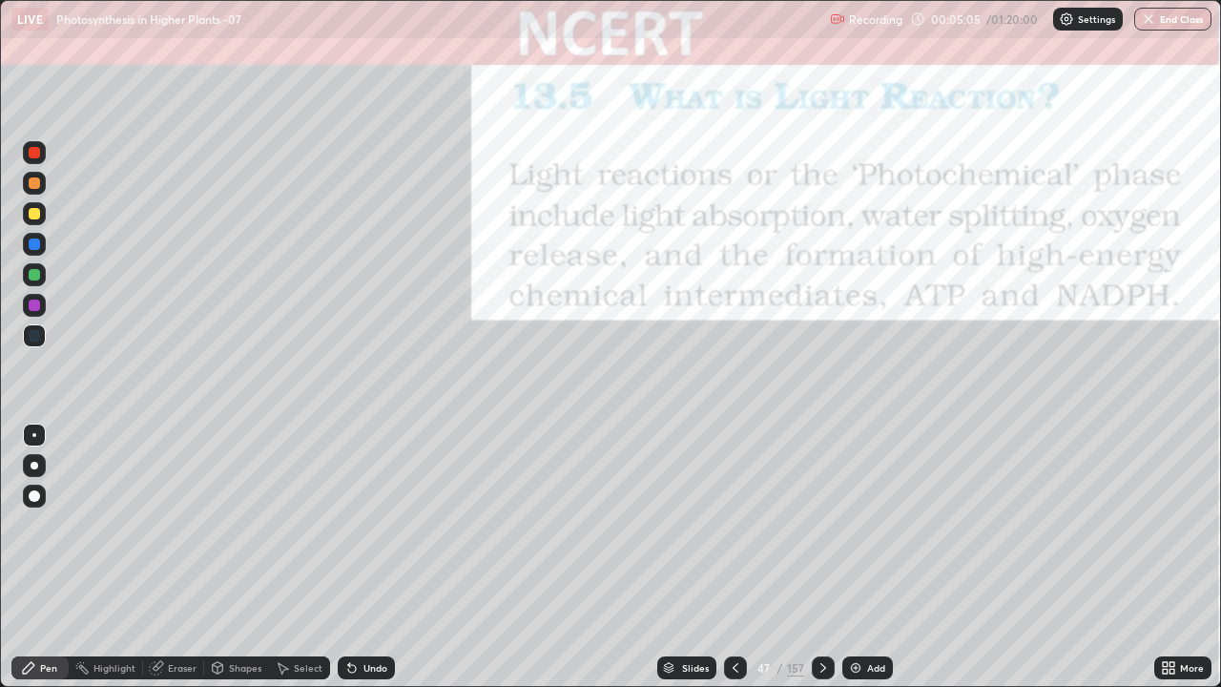
click at [230, 605] on div "Shapes" at bounding box center [245, 668] width 32 height 10
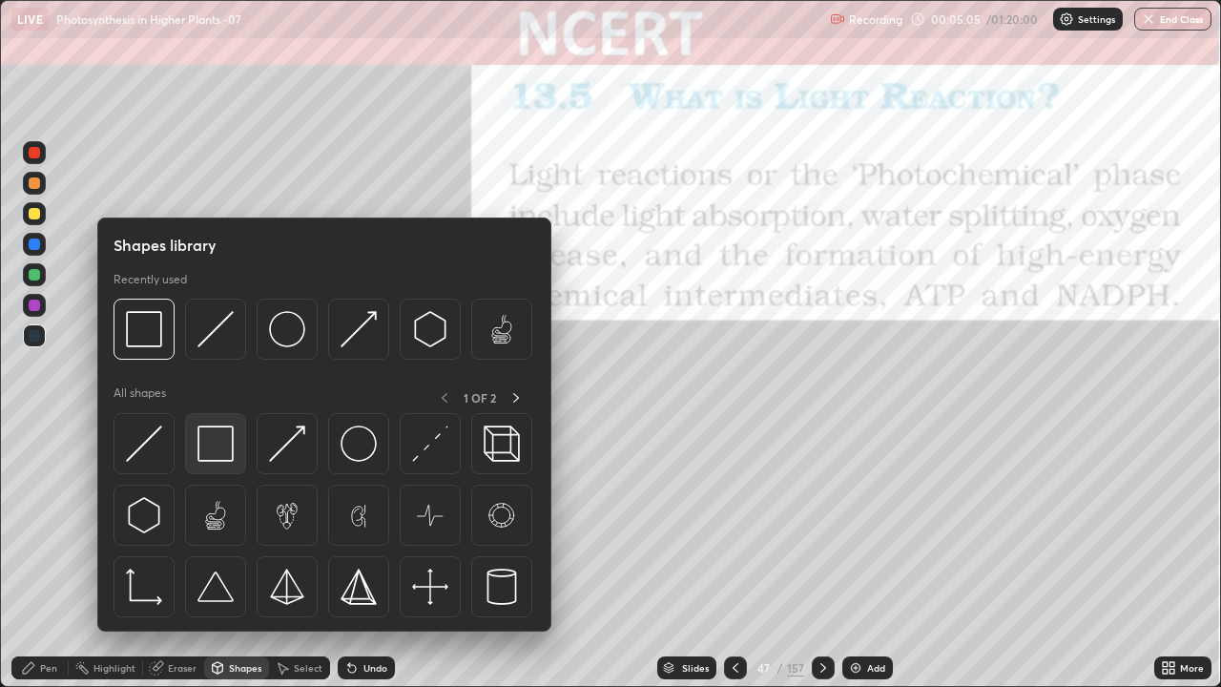
click at [218, 438] on img at bounding box center [215, 443] width 36 height 36
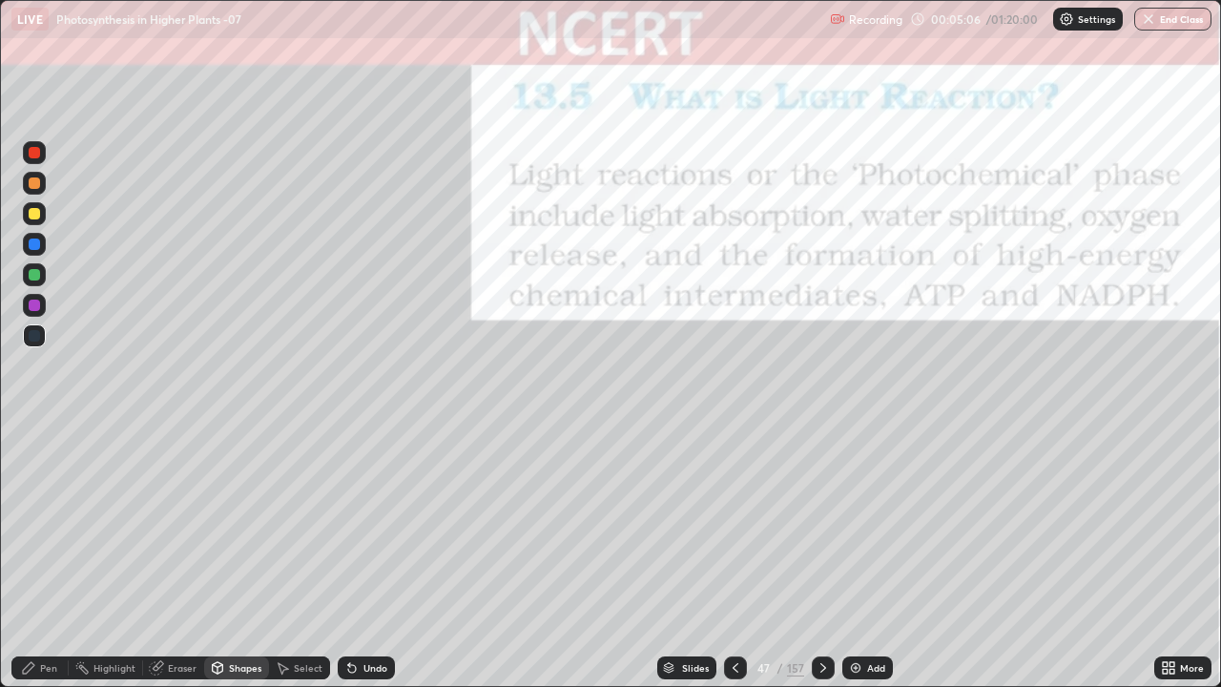
click at [30, 148] on div at bounding box center [34, 152] width 11 height 11
click at [26, 148] on div at bounding box center [34, 152] width 23 height 23
click at [40, 605] on div "Pen" at bounding box center [48, 668] width 17 height 10
click at [39, 459] on div at bounding box center [34, 465] width 23 height 23
click at [244, 605] on div "Shapes" at bounding box center [236, 667] width 65 height 23
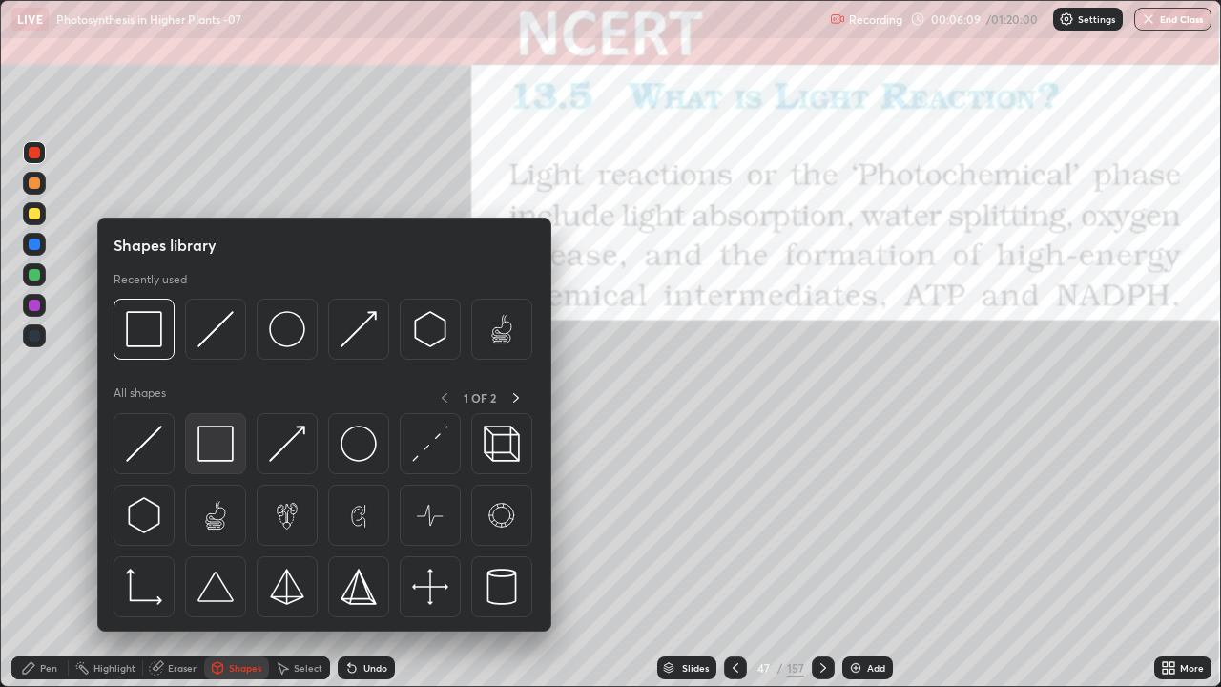
click at [228, 443] on img at bounding box center [215, 443] width 36 height 36
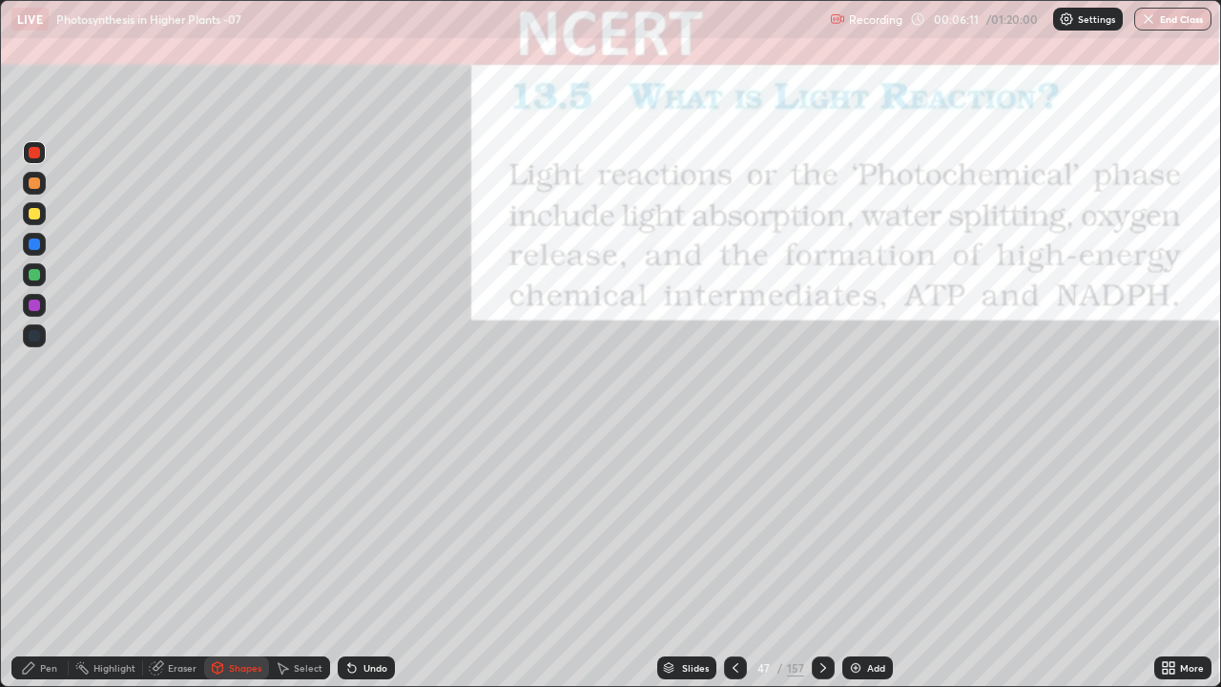
click at [233, 605] on div "Shapes" at bounding box center [236, 667] width 65 height 23
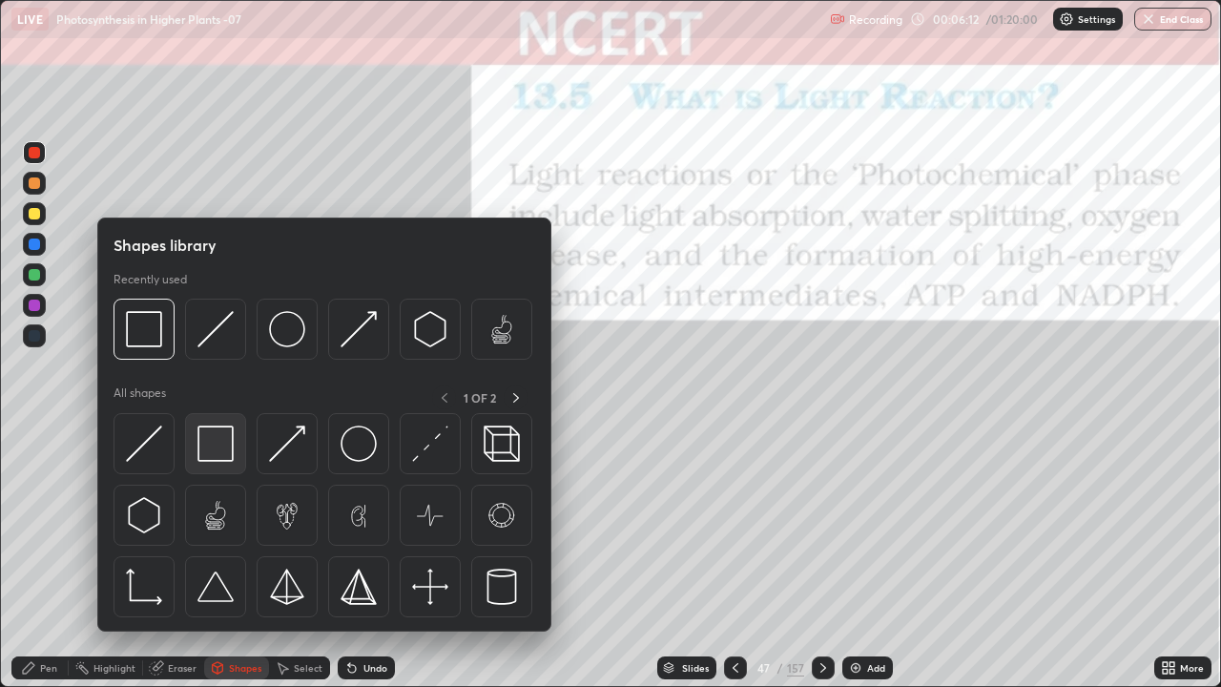
click at [222, 441] on img at bounding box center [215, 443] width 36 height 36
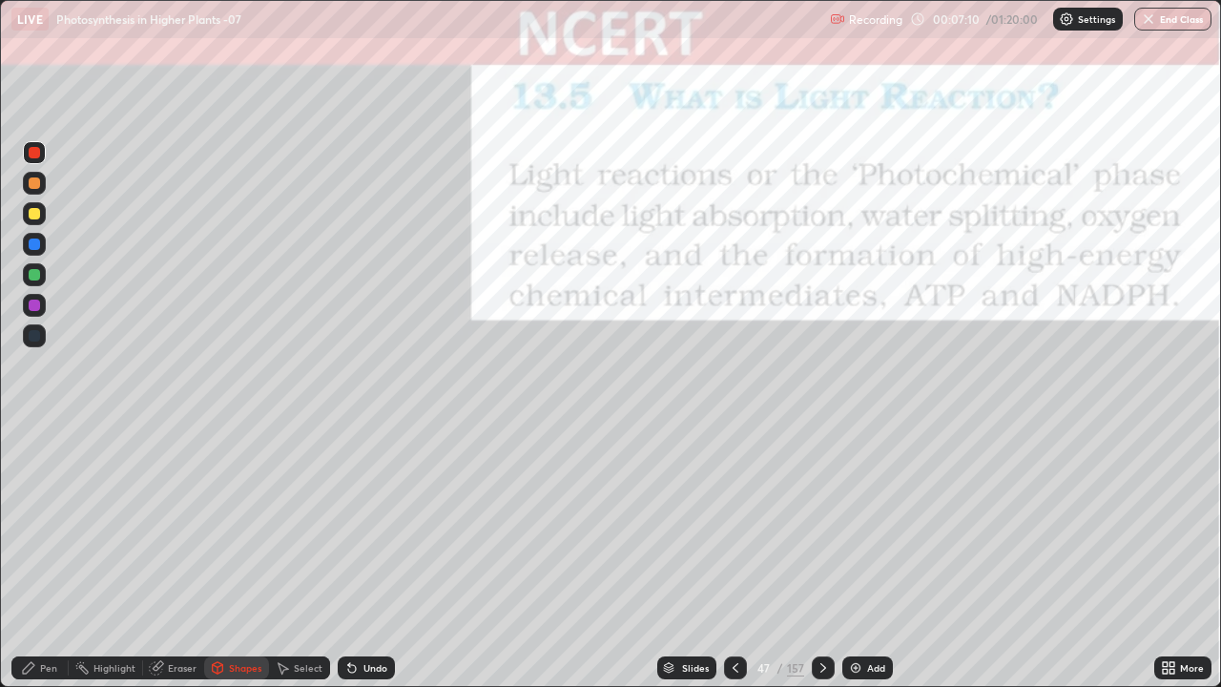
click at [39, 605] on div "Pen" at bounding box center [39, 667] width 57 height 23
click at [371, 605] on div "Undo" at bounding box center [375, 668] width 24 height 10
click at [369, 605] on div "Undo" at bounding box center [366, 667] width 57 height 23
click at [46, 605] on div "Pen" at bounding box center [39, 667] width 57 height 23
click at [37, 468] on div at bounding box center [34, 465] width 23 height 23
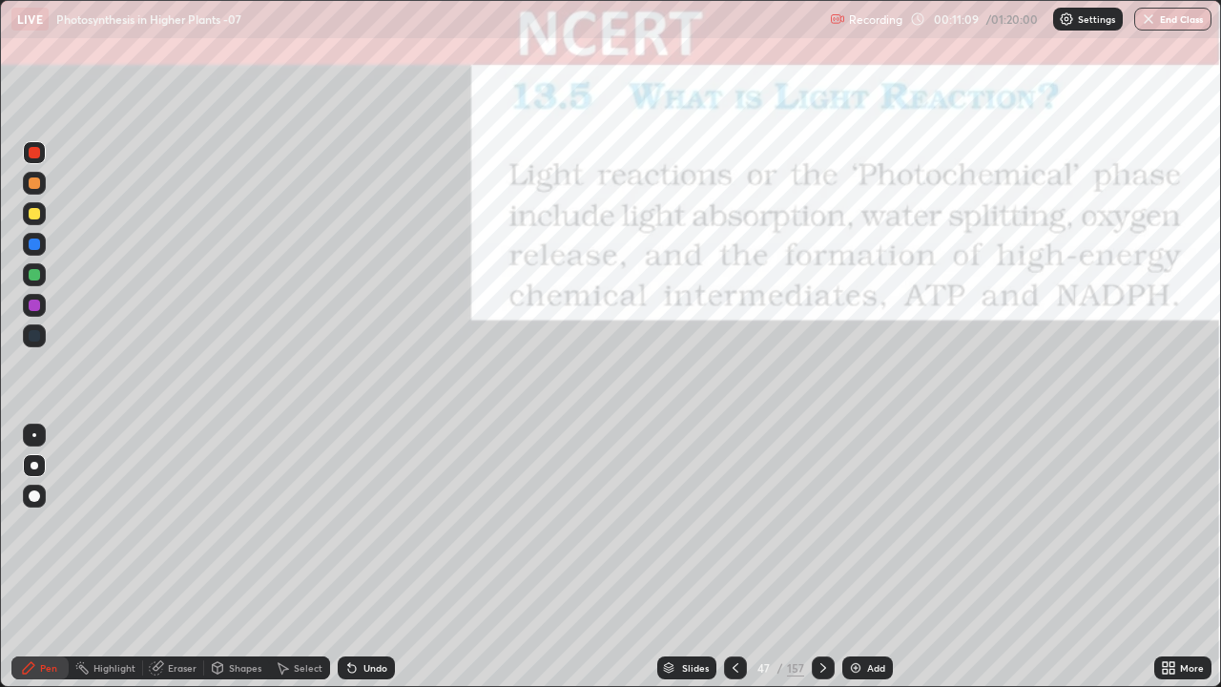
click at [32, 463] on div at bounding box center [35, 466] width 8 height 8
click at [37, 336] on div at bounding box center [34, 335] width 11 height 11
click at [47, 605] on div "Pen" at bounding box center [48, 668] width 17 height 10
click at [29, 144] on div at bounding box center [34, 152] width 23 height 23
click at [823, 605] on icon at bounding box center [822, 667] width 15 height 15
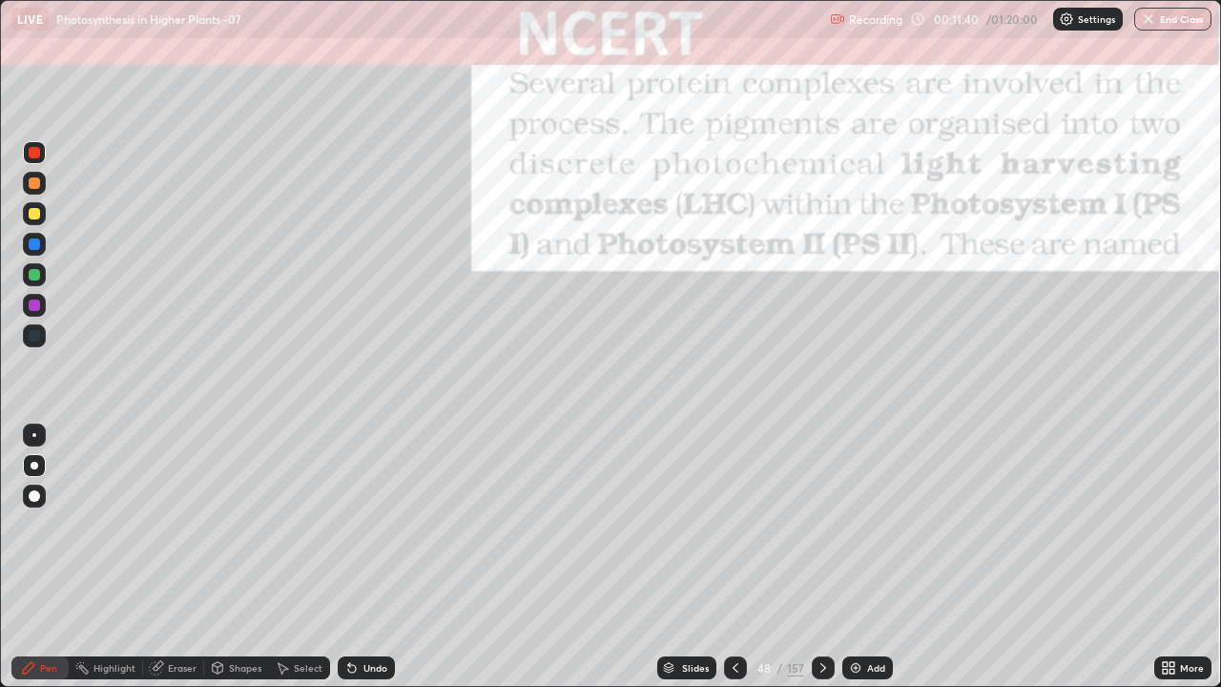
click at [235, 605] on div "Shapes" at bounding box center [245, 668] width 32 height 10
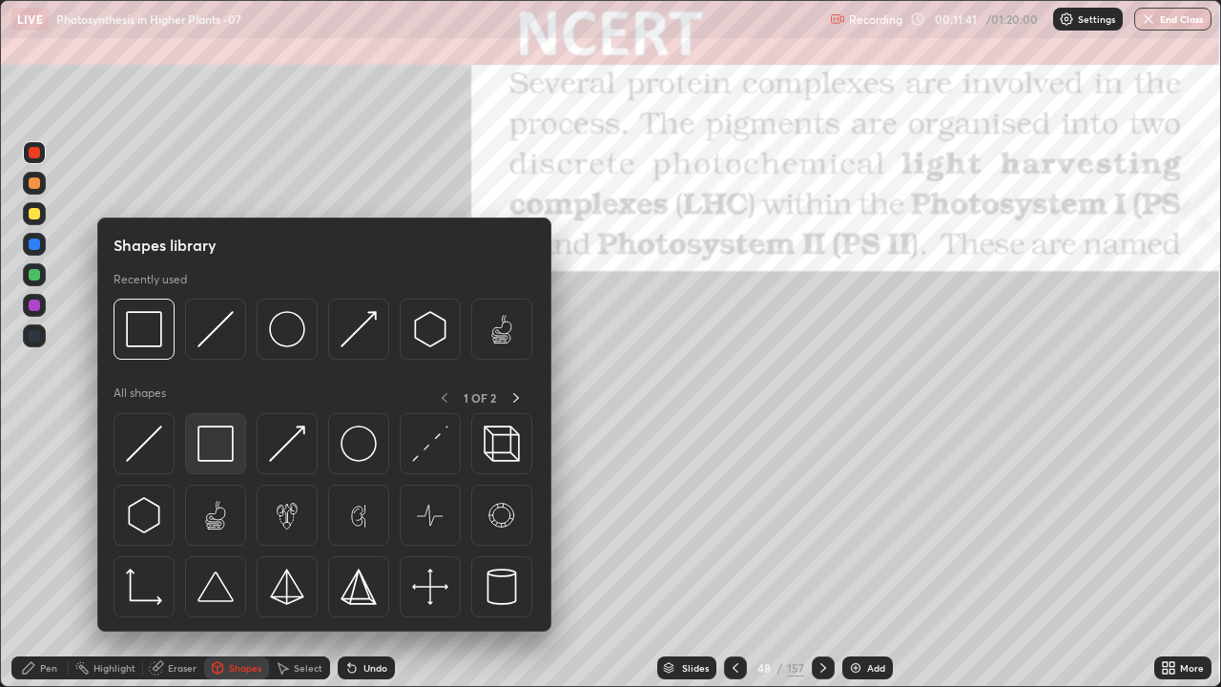
click at [220, 440] on img at bounding box center [215, 443] width 36 height 36
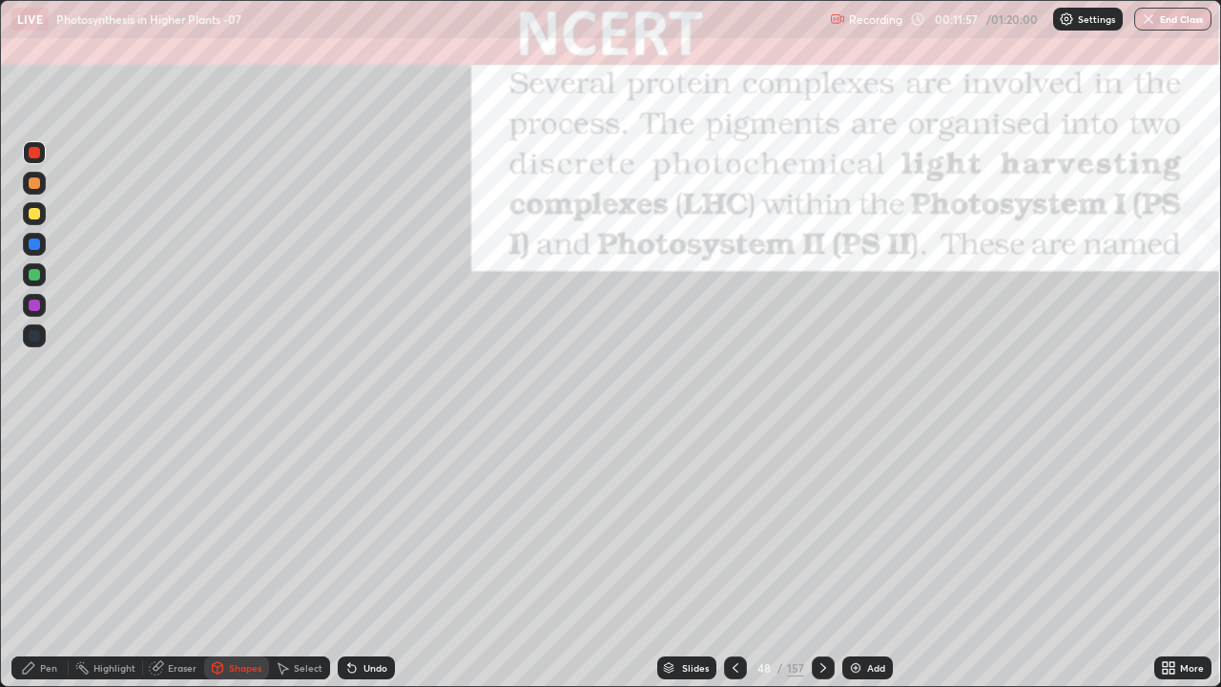
click at [668, 605] on icon at bounding box center [669, 665] width 10 height 5
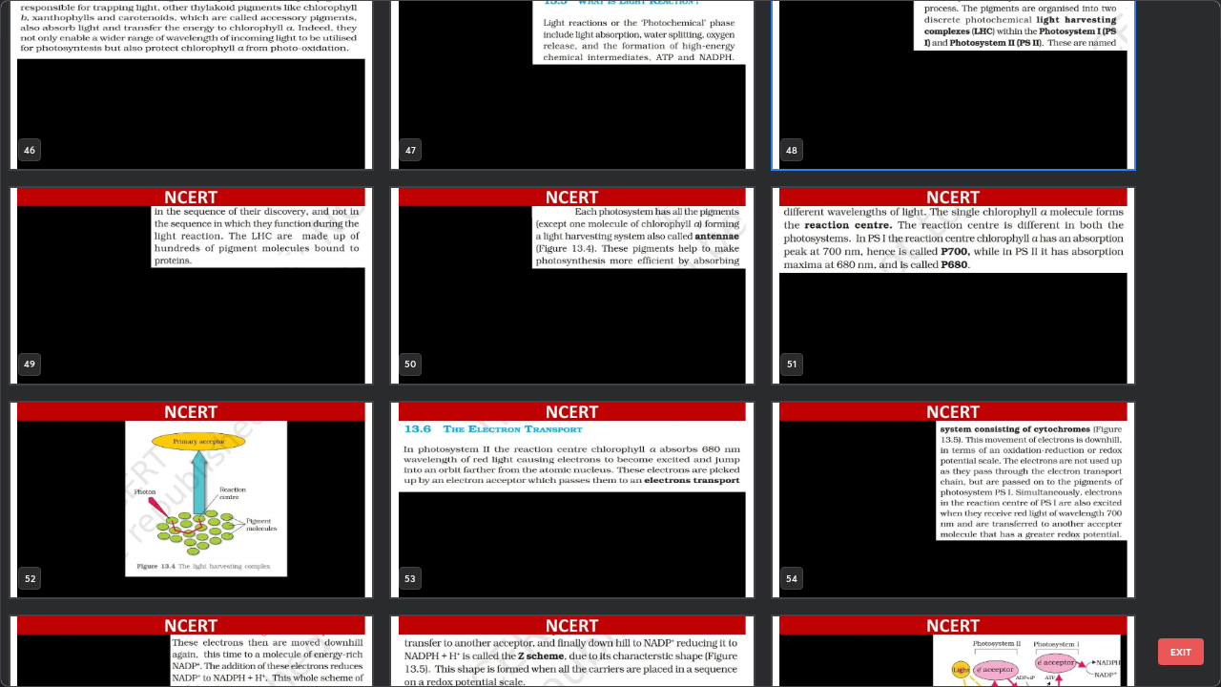
scroll to position [3253, 0]
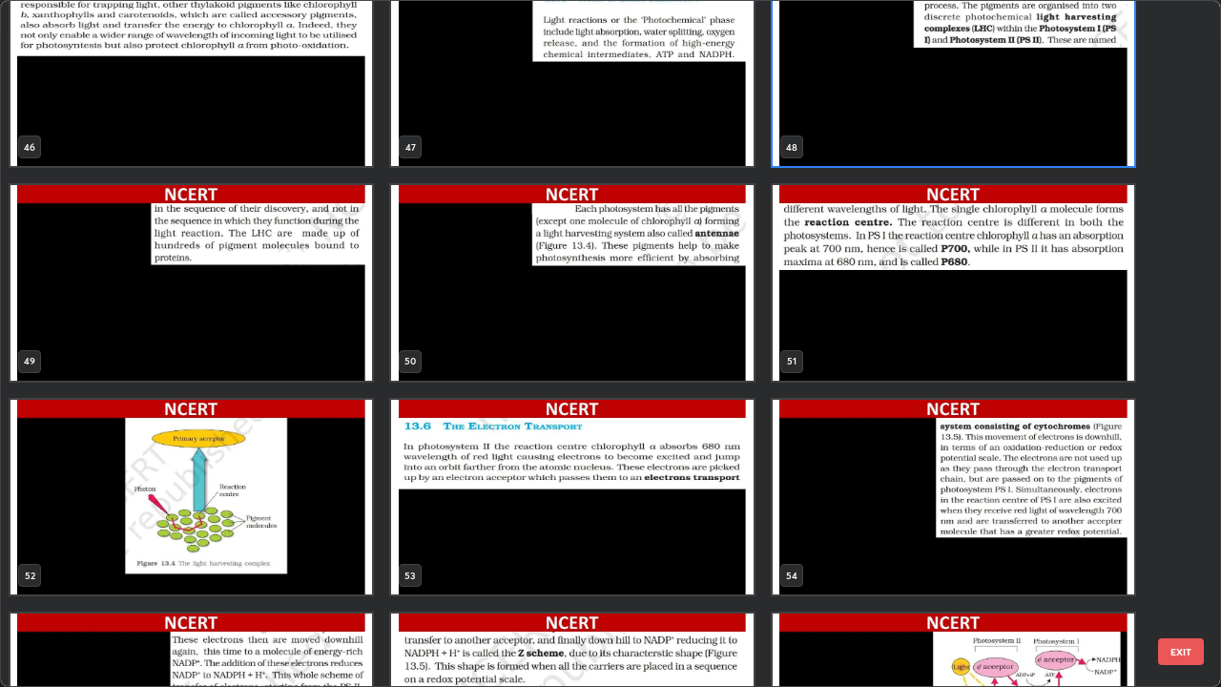
click at [288, 484] on img "grid" at bounding box center [190, 498] width 361 height 196
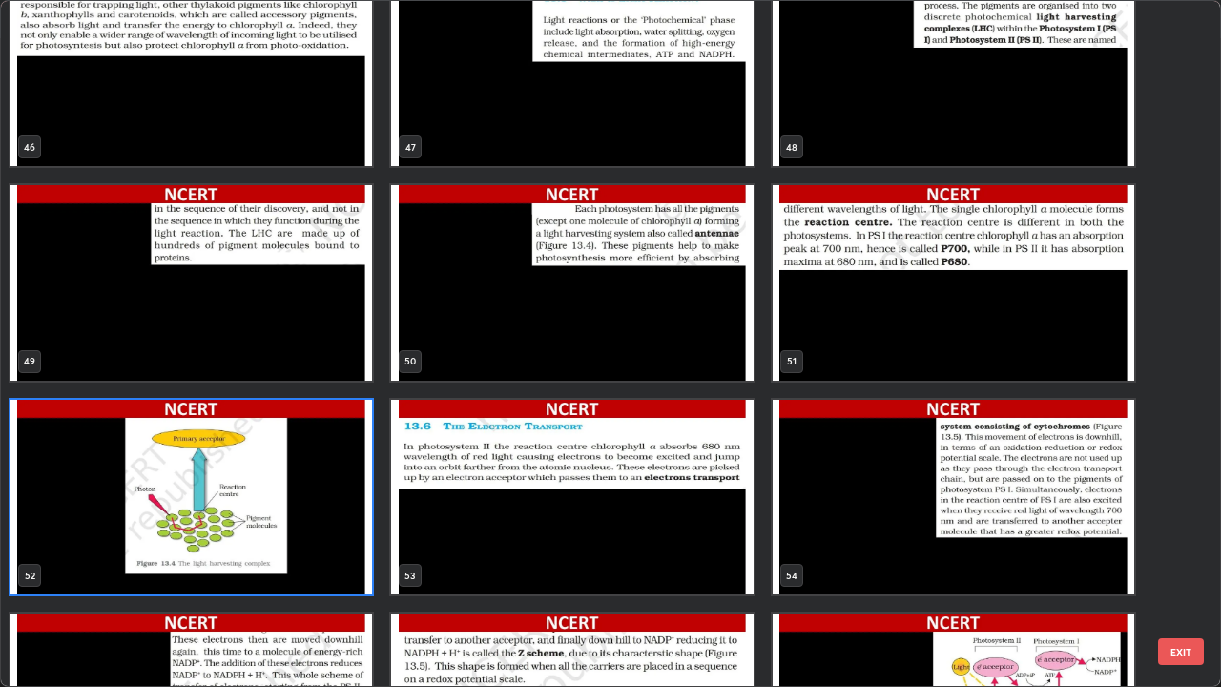
click at [288, 484] on img "grid" at bounding box center [190, 498] width 361 height 196
click at [288, 485] on img "grid" at bounding box center [190, 498] width 361 height 196
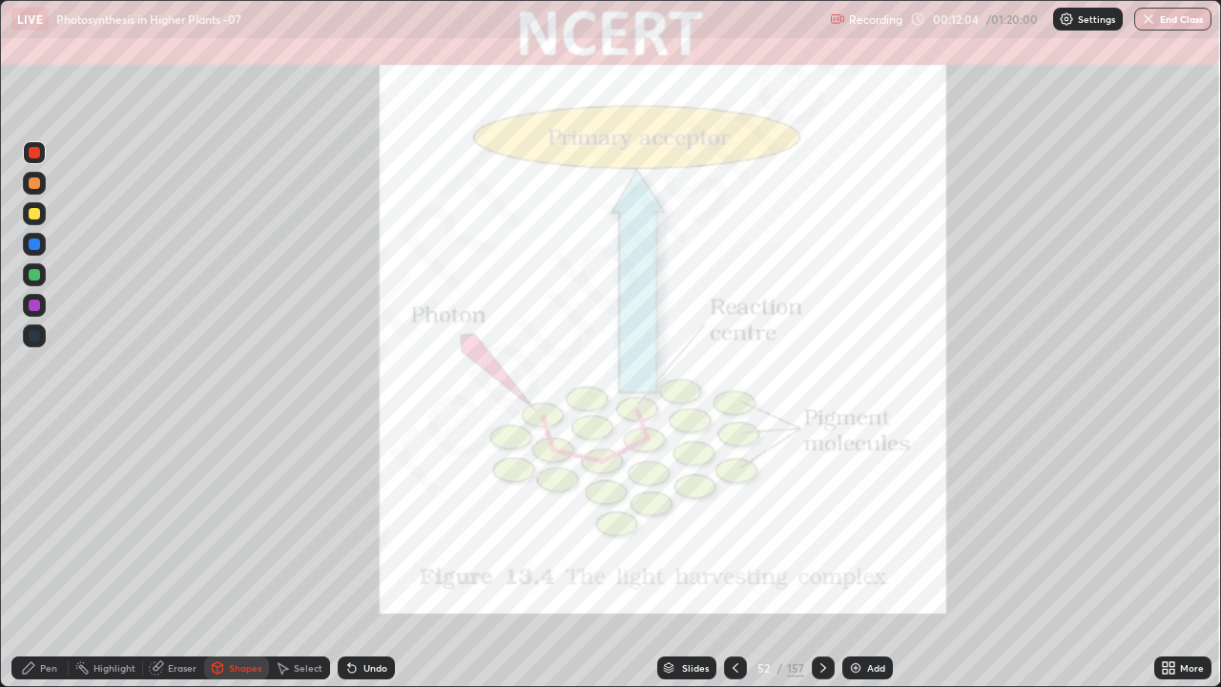
click at [36, 605] on icon at bounding box center [28, 667] width 15 height 15
click at [34, 605] on icon at bounding box center [28, 667] width 15 height 15
click at [732, 605] on icon at bounding box center [735, 667] width 15 height 15
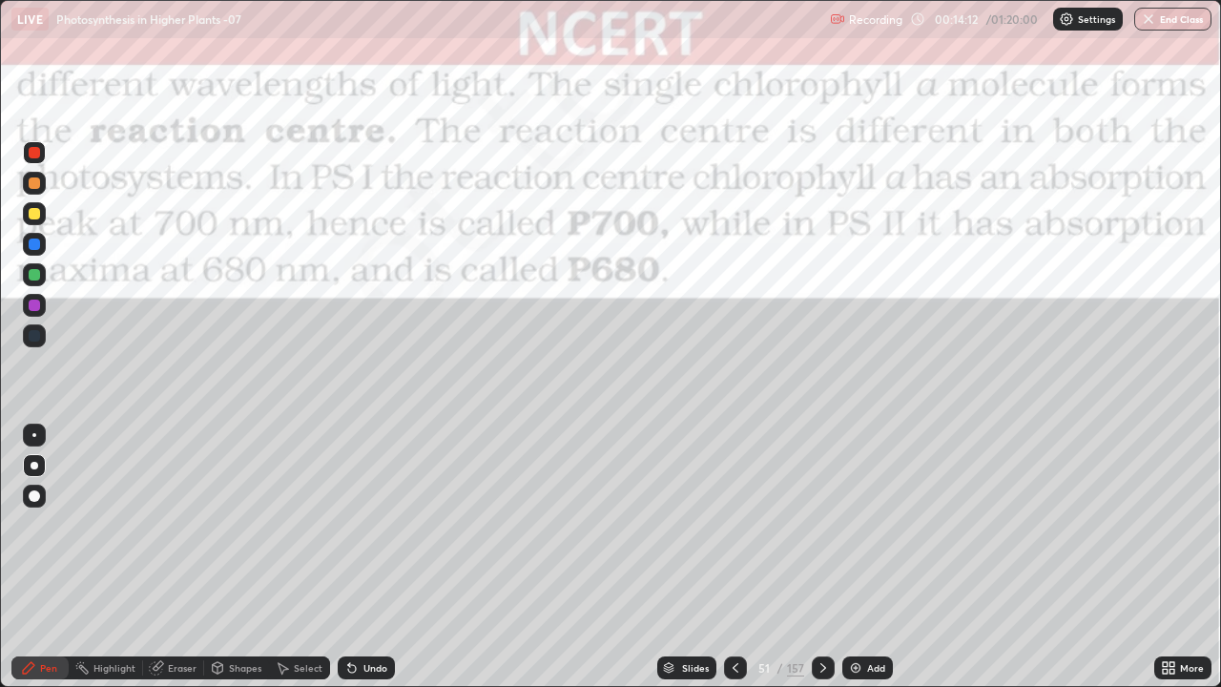
click at [731, 605] on icon at bounding box center [735, 667] width 15 height 15
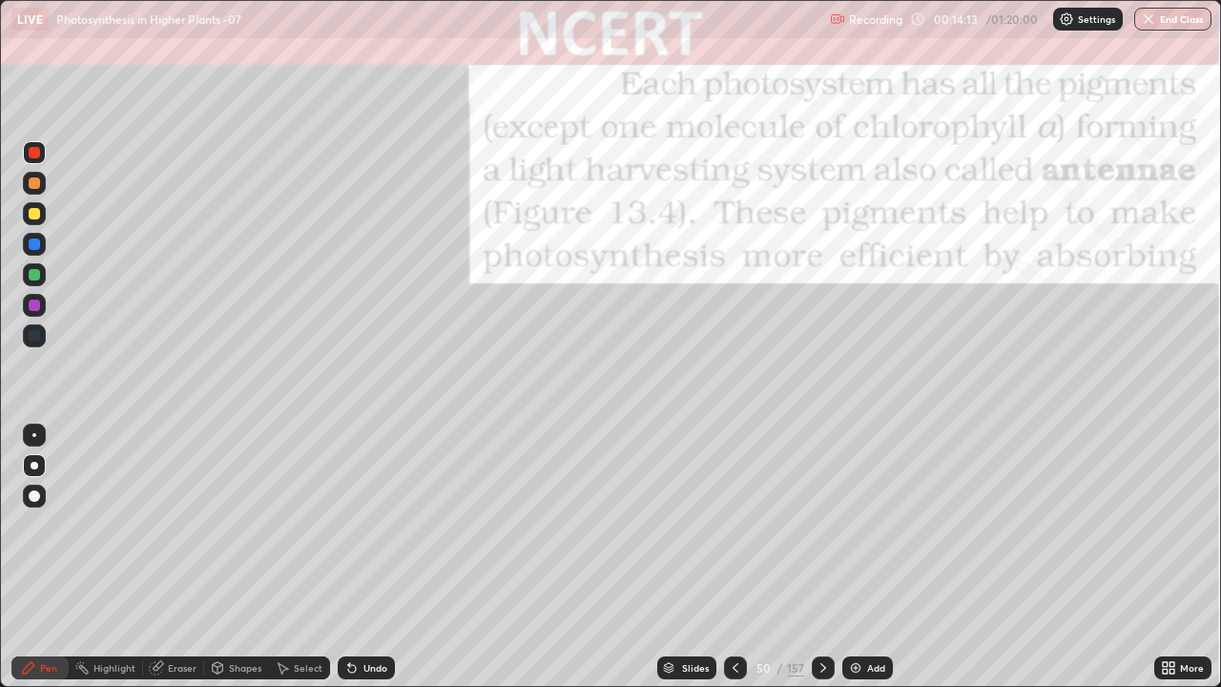
click at [732, 605] on icon at bounding box center [735, 667] width 15 height 15
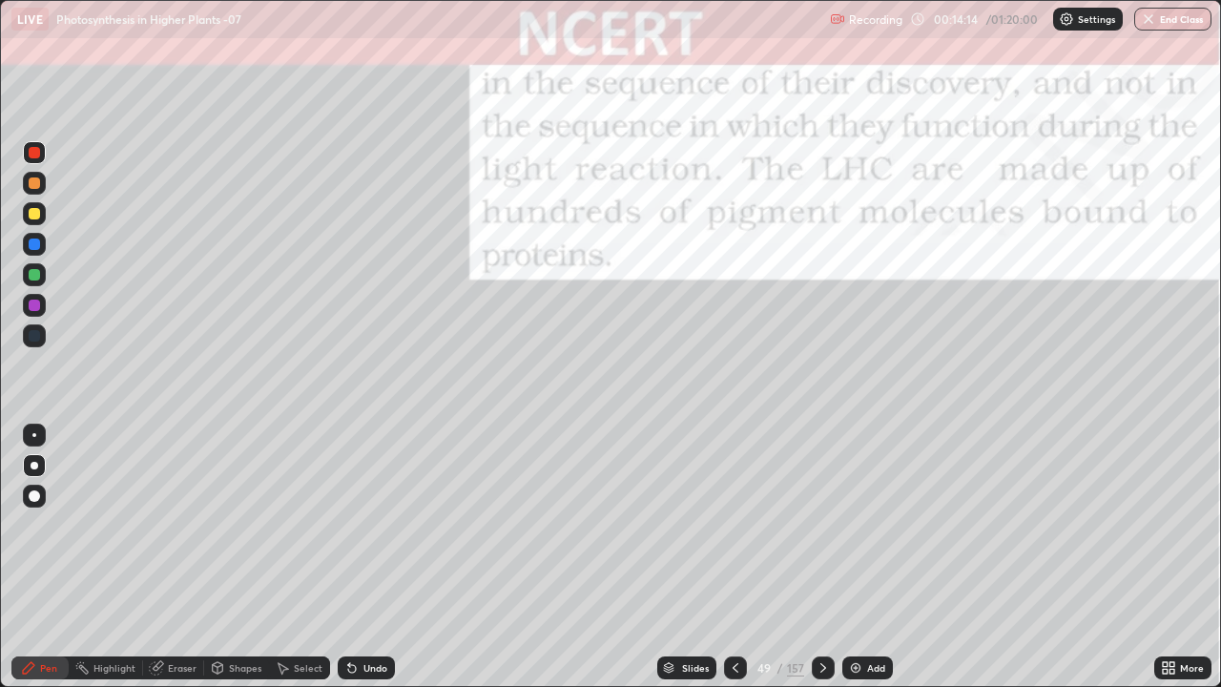
click at [732, 605] on icon at bounding box center [735, 668] width 6 height 10
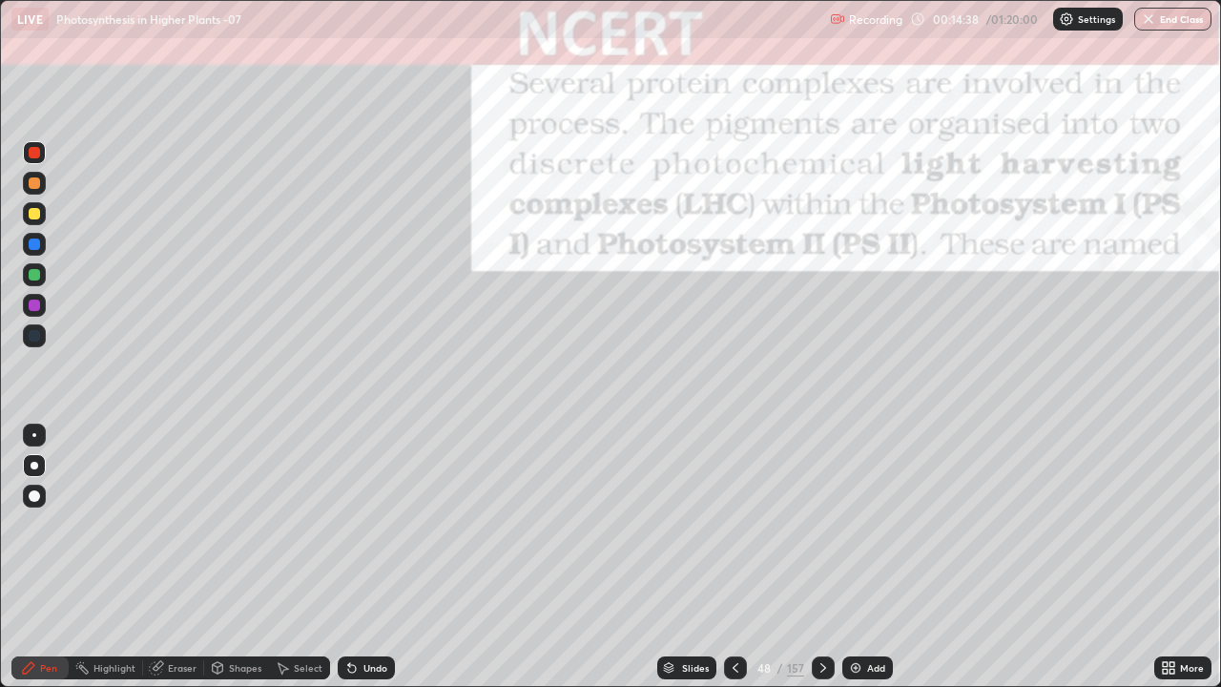
click at [35, 463] on div at bounding box center [35, 466] width 8 height 8
click at [36, 605] on div "Pen" at bounding box center [39, 667] width 57 height 23
click at [32, 457] on div at bounding box center [34, 465] width 23 height 23
click at [42, 277] on div at bounding box center [34, 274] width 23 height 23
click at [820, 605] on icon at bounding box center [822, 667] width 15 height 15
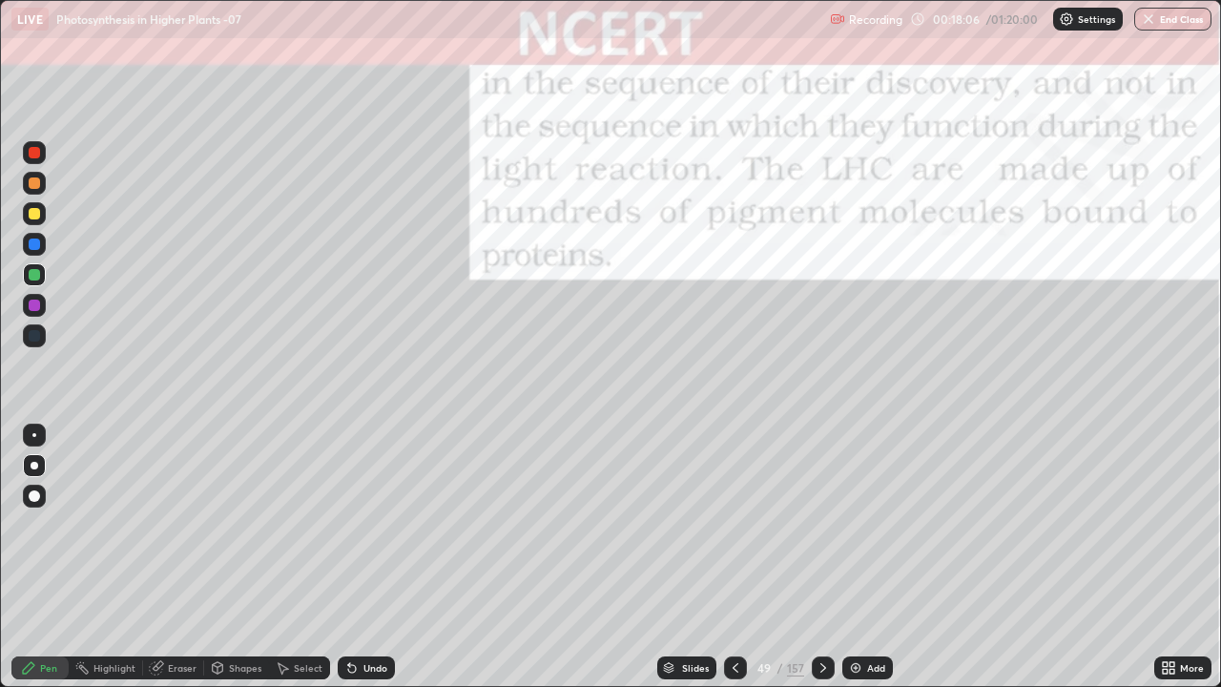
click at [818, 605] on icon at bounding box center [822, 667] width 15 height 15
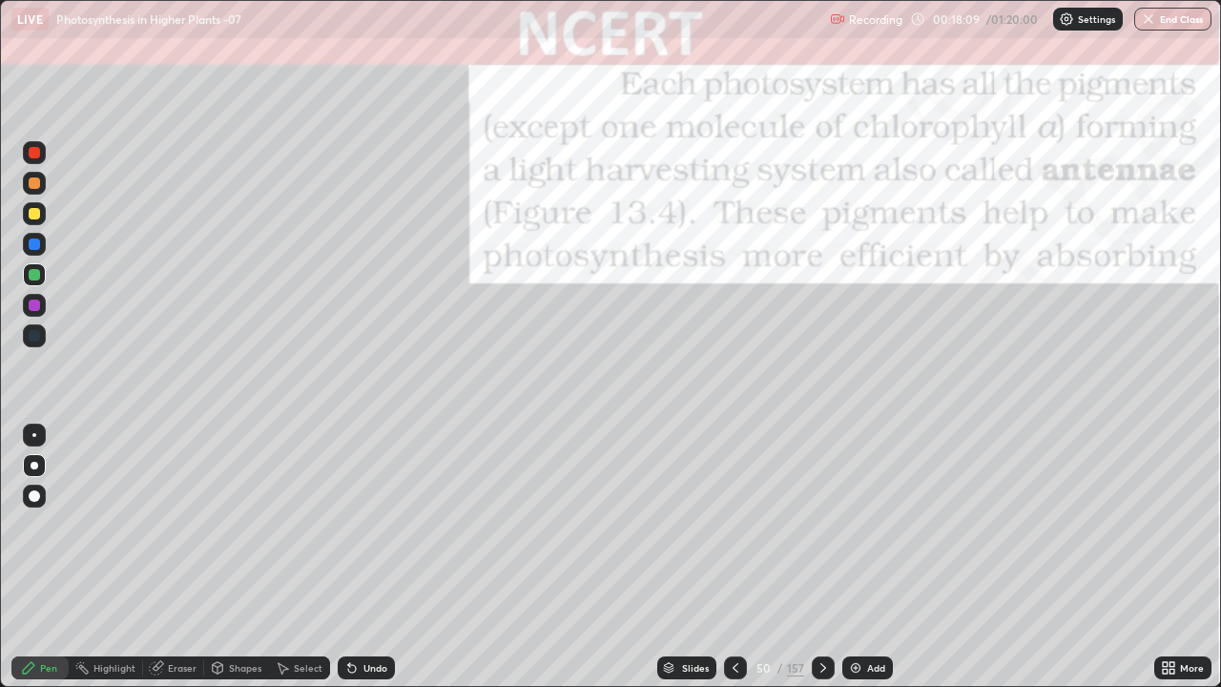
click at [244, 605] on div "Shapes" at bounding box center [236, 667] width 65 height 23
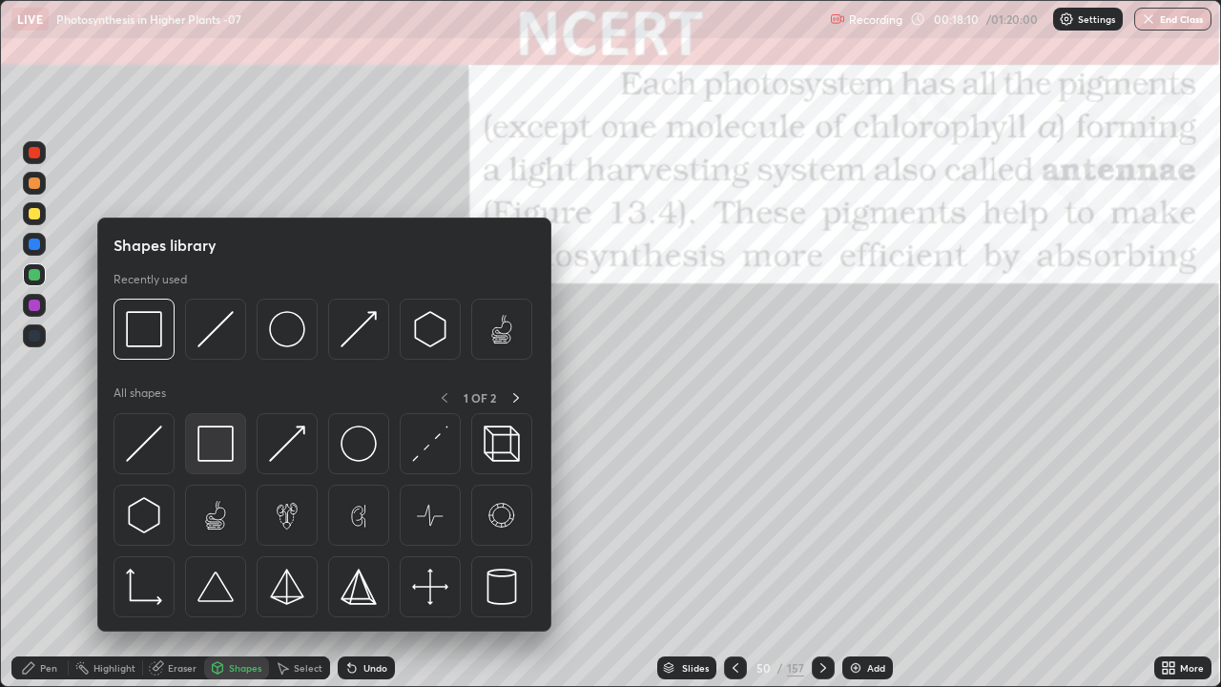
click at [231, 441] on img at bounding box center [215, 443] width 36 height 36
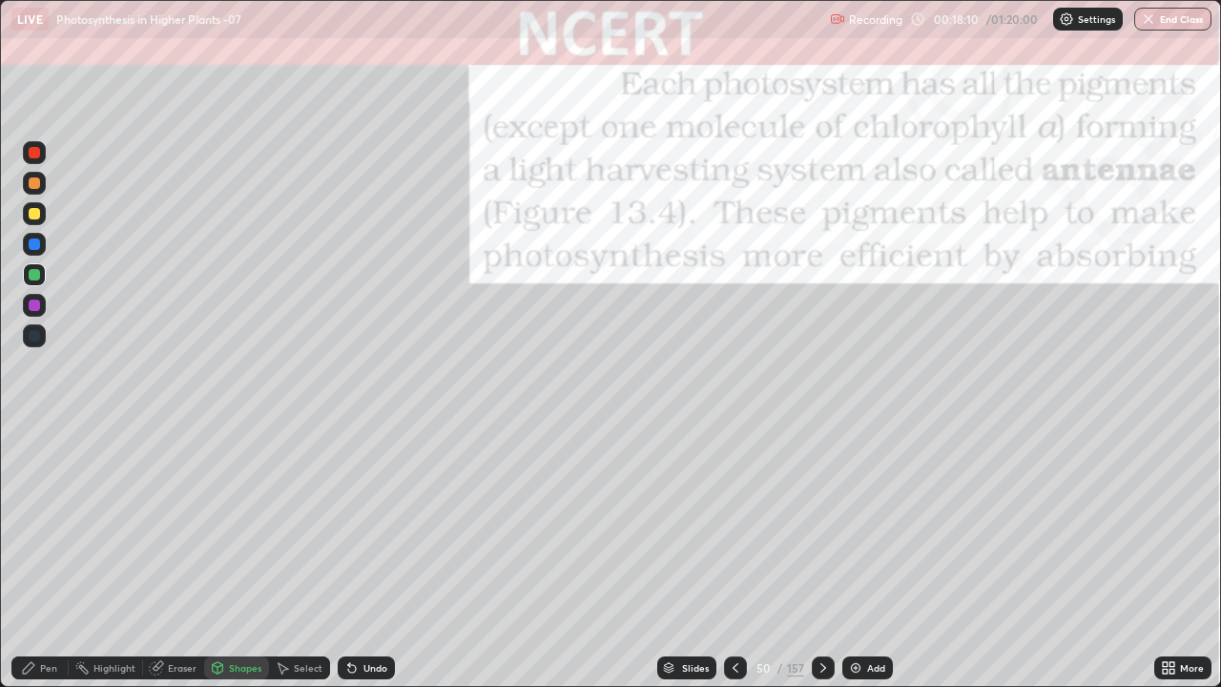
click at [32, 147] on div at bounding box center [34, 152] width 11 height 11
click at [821, 605] on icon at bounding box center [822, 667] width 15 height 15
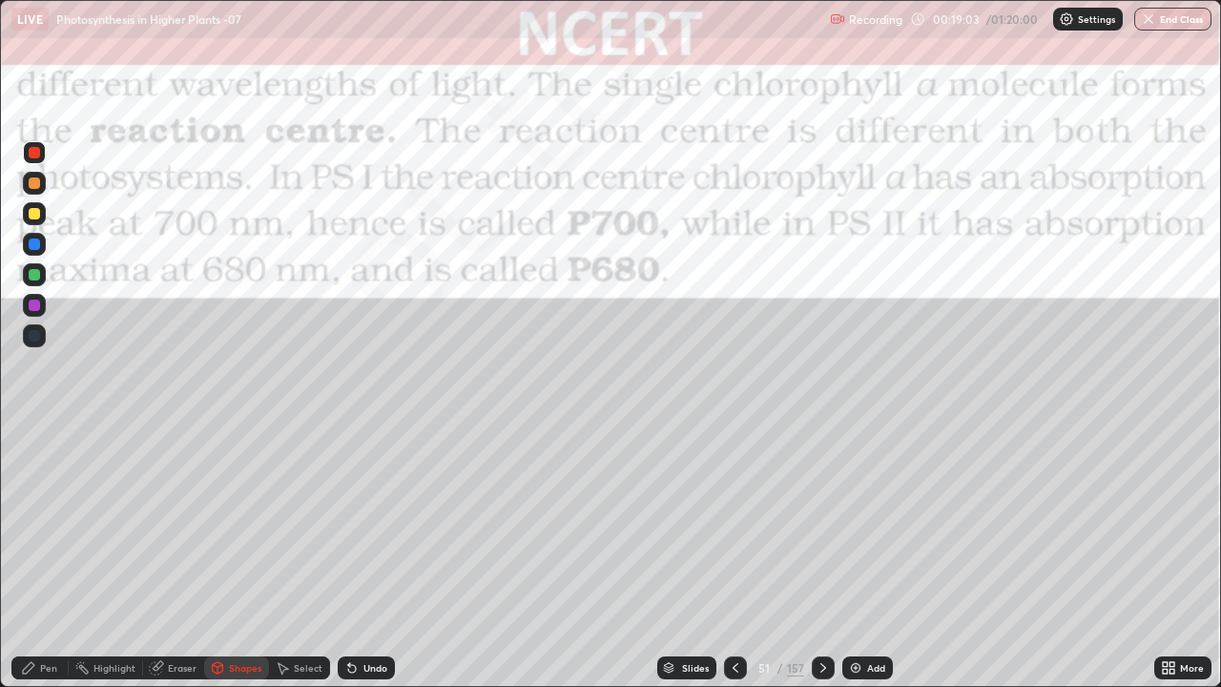
click at [733, 605] on icon at bounding box center [735, 667] width 15 height 15
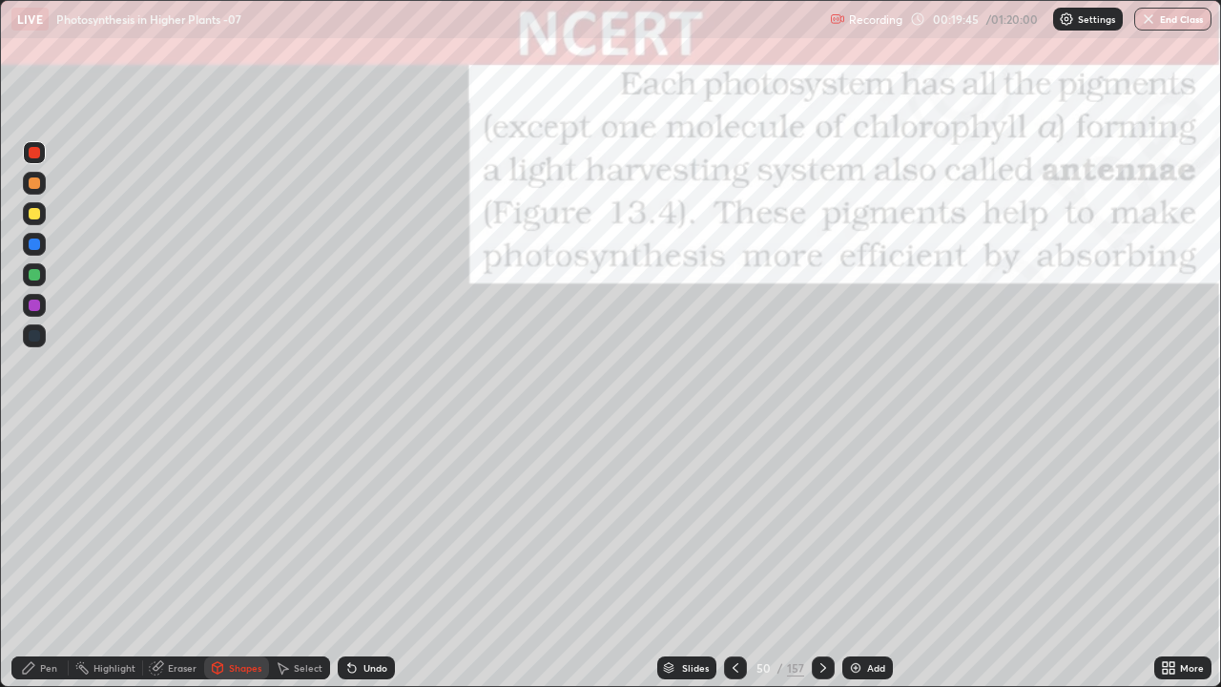
click at [45, 605] on div "Pen" at bounding box center [48, 668] width 17 height 10
click at [32, 301] on div at bounding box center [34, 304] width 11 height 11
click at [32, 304] on div at bounding box center [34, 304] width 11 height 11
click at [822, 605] on icon at bounding box center [822, 667] width 15 height 15
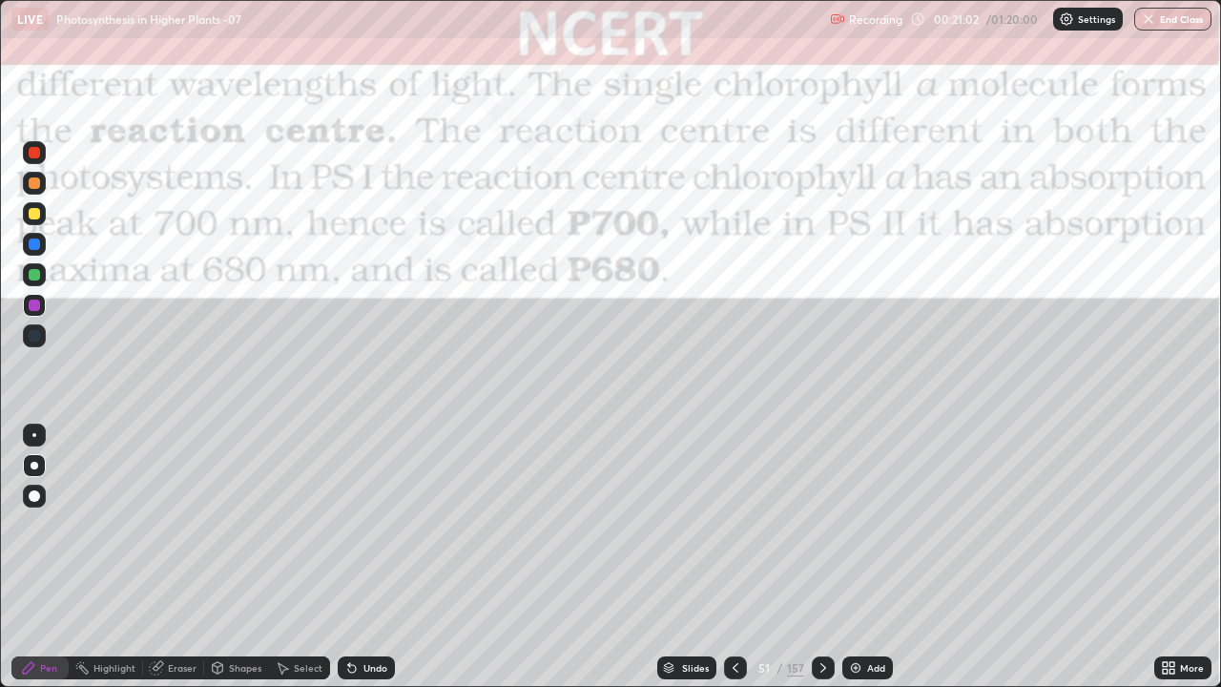
click at [237, 605] on div "Shapes" at bounding box center [245, 668] width 32 height 10
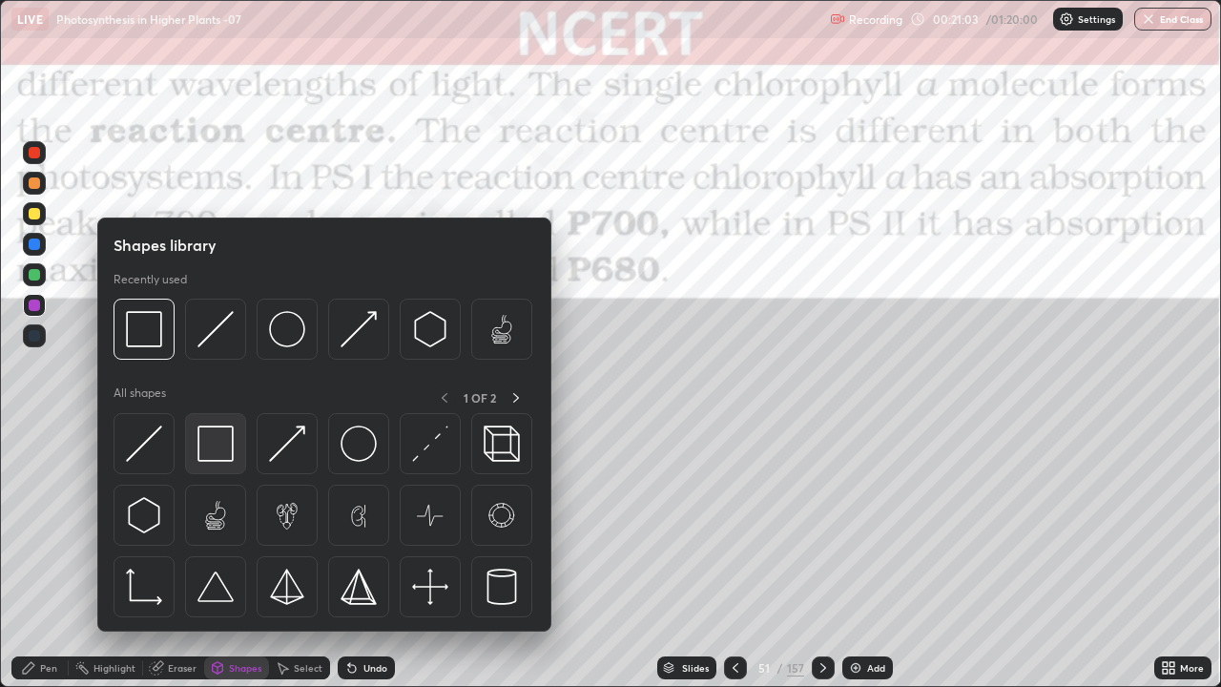
click at [214, 448] on img at bounding box center [215, 443] width 36 height 36
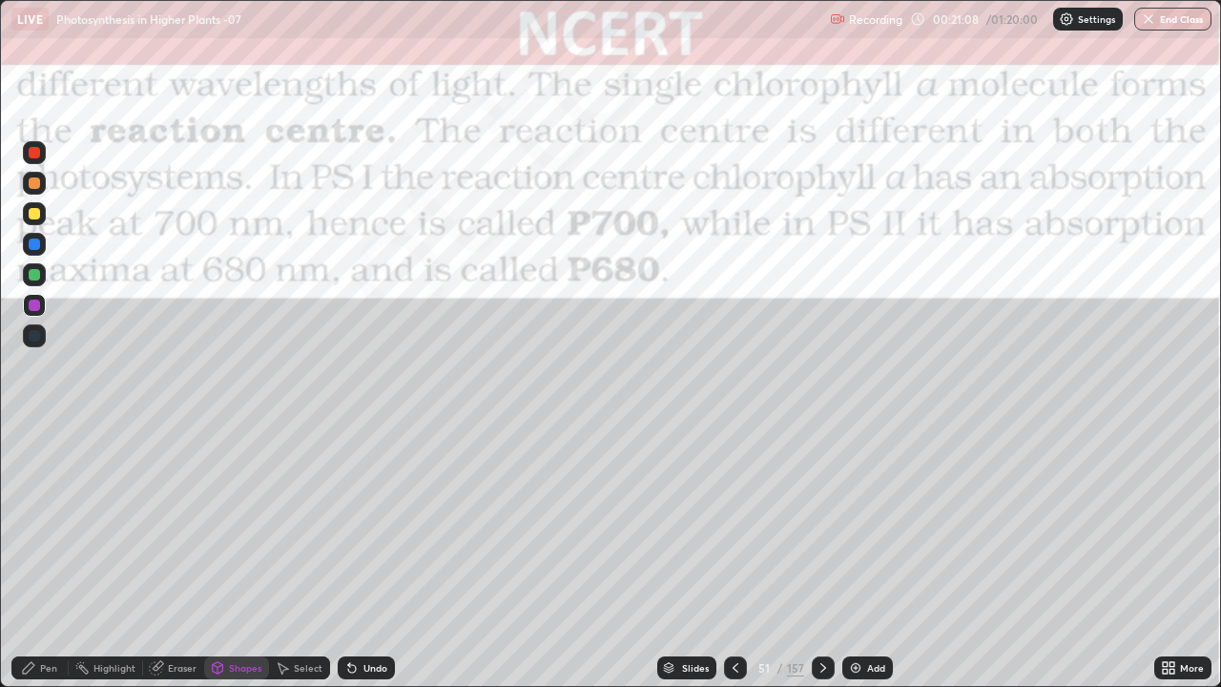
click at [54, 605] on div "Pen" at bounding box center [39, 667] width 57 height 23
click at [35, 271] on div at bounding box center [34, 274] width 11 height 11
click at [39, 605] on div "Pen" at bounding box center [39, 667] width 57 height 23
click at [36, 462] on div at bounding box center [34, 465] width 23 height 23
click at [664, 605] on icon at bounding box center [668, 667] width 11 height 11
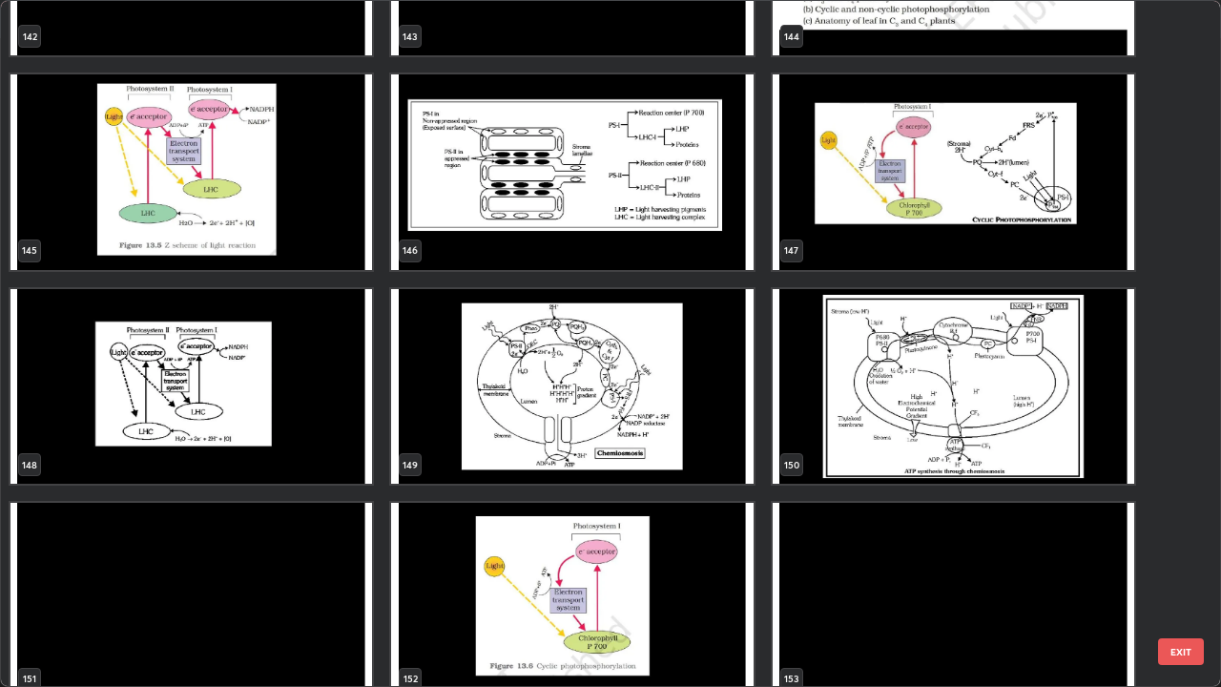
scroll to position [10223, 0]
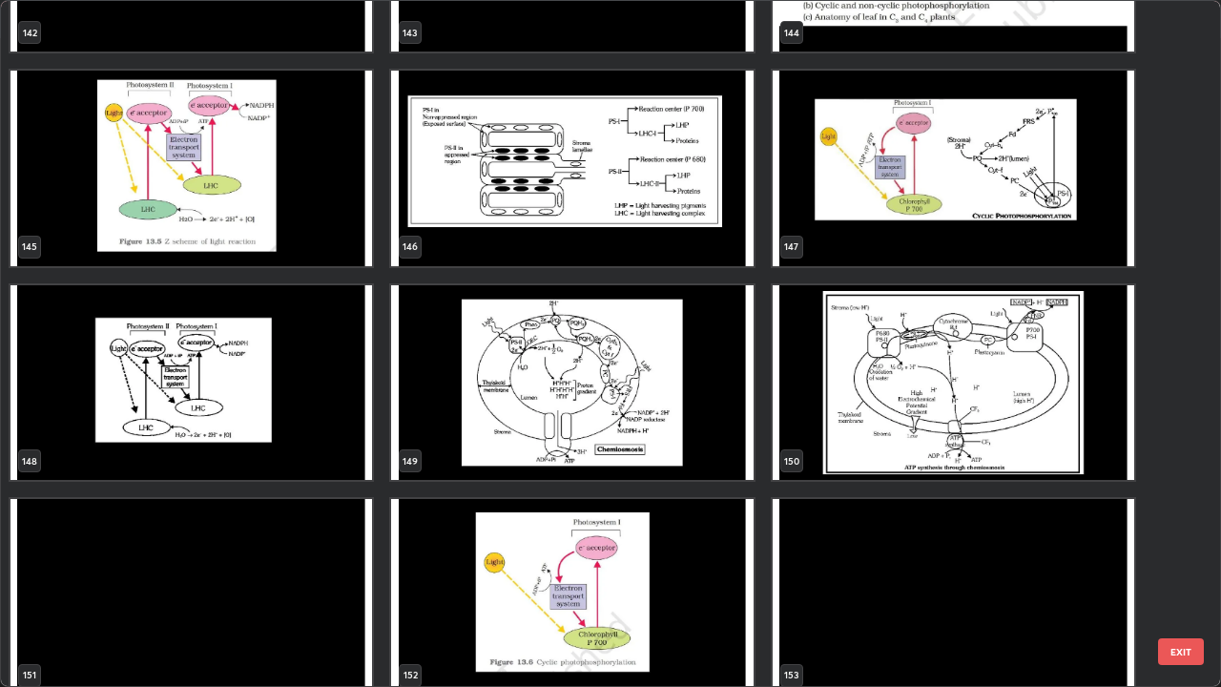
click at [585, 228] on img "grid" at bounding box center [571, 169] width 361 height 196
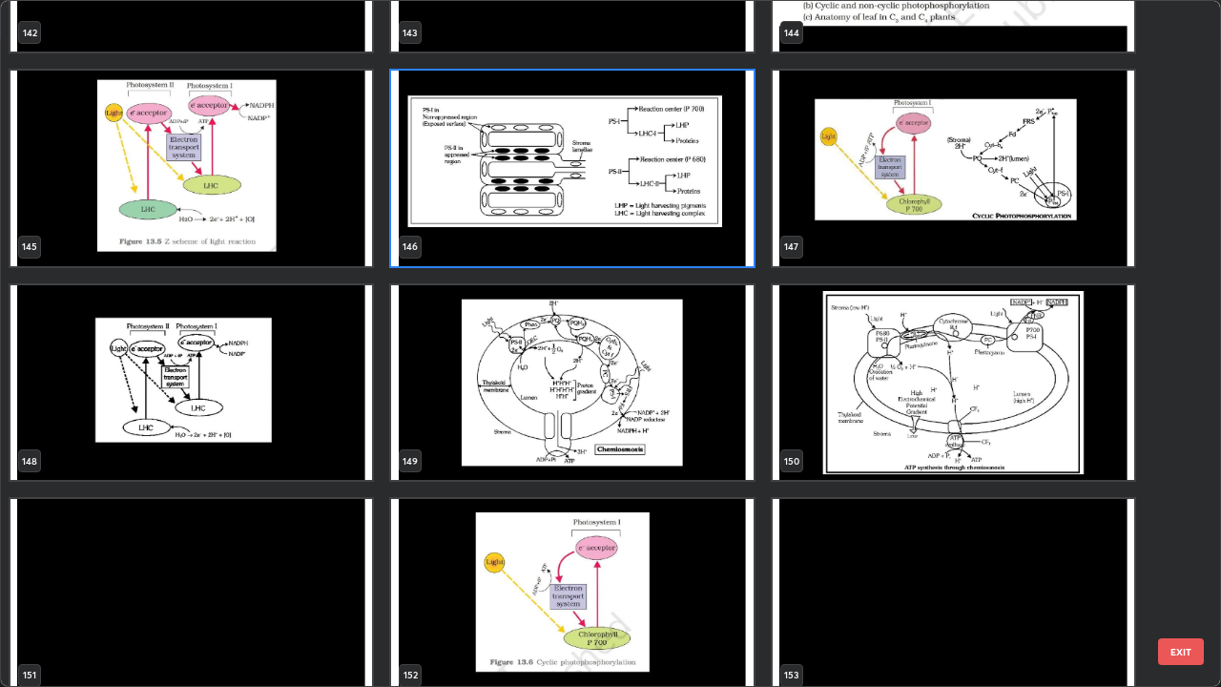
click at [585, 228] on img "grid" at bounding box center [571, 169] width 361 height 196
click at [588, 235] on img "grid" at bounding box center [571, 169] width 361 height 196
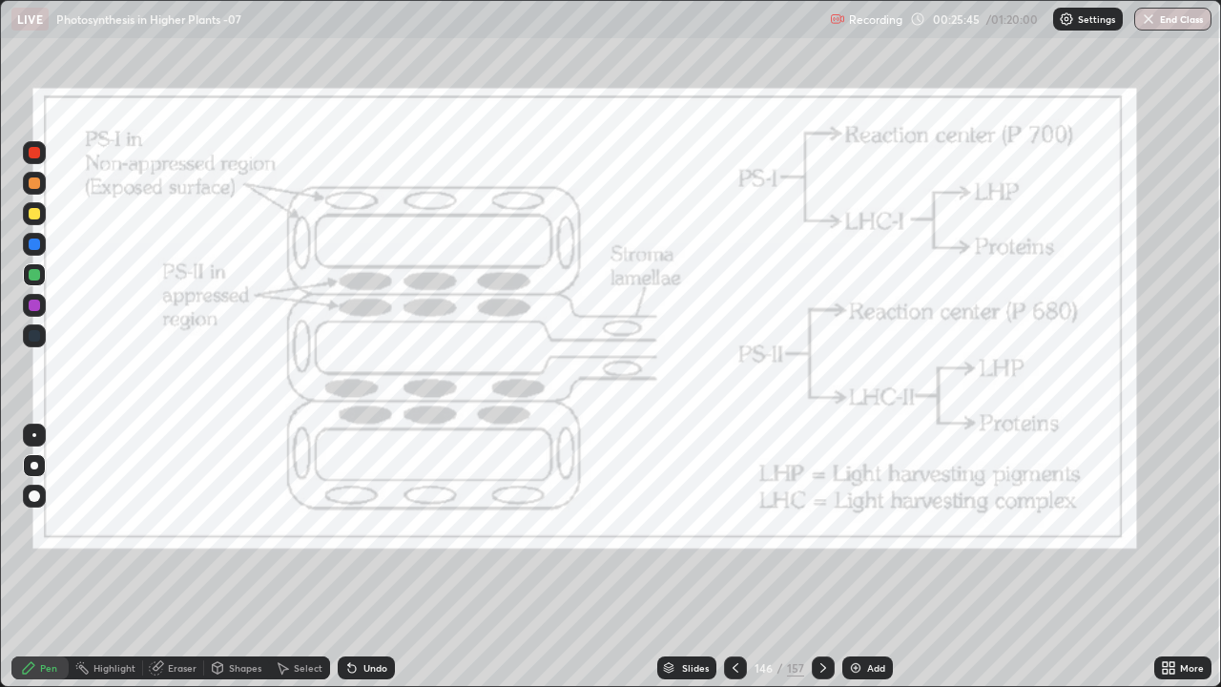
click at [37, 156] on div at bounding box center [34, 152] width 11 height 11
click at [34, 152] on div at bounding box center [34, 152] width 11 height 11
click at [36, 605] on div "Pen" at bounding box center [39, 667] width 57 height 23
click at [32, 605] on icon at bounding box center [28, 667] width 11 height 11
click at [31, 456] on div at bounding box center [34, 465] width 23 height 23
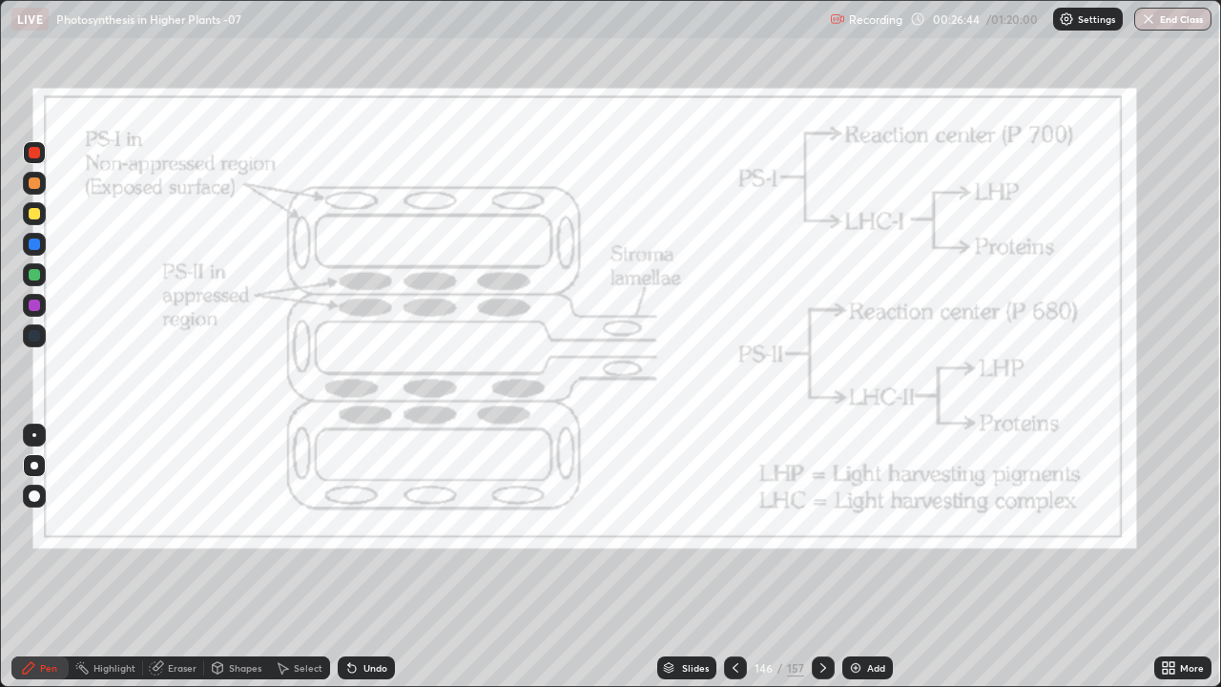
click at [27, 605] on icon at bounding box center [28, 667] width 11 height 11
click at [25, 468] on div at bounding box center [34, 465] width 23 height 23
click at [31, 299] on div at bounding box center [34, 305] width 23 height 23
click at [38, 148] on div at bounding box center [34, 152] width 11 height 11
click at [41, 605] on div "Pen" at bounding box center [48, 668] width 17 height 10
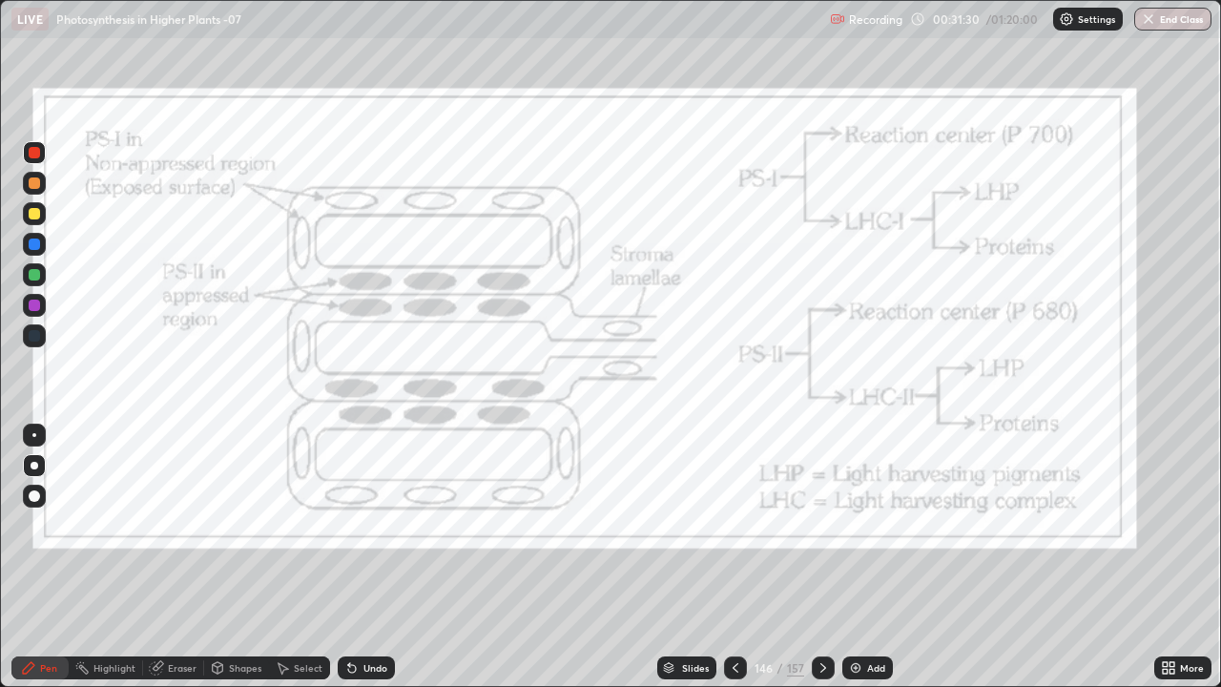
click at [666, 605] on icon at bounding box center [668, 667] width 11 height 11
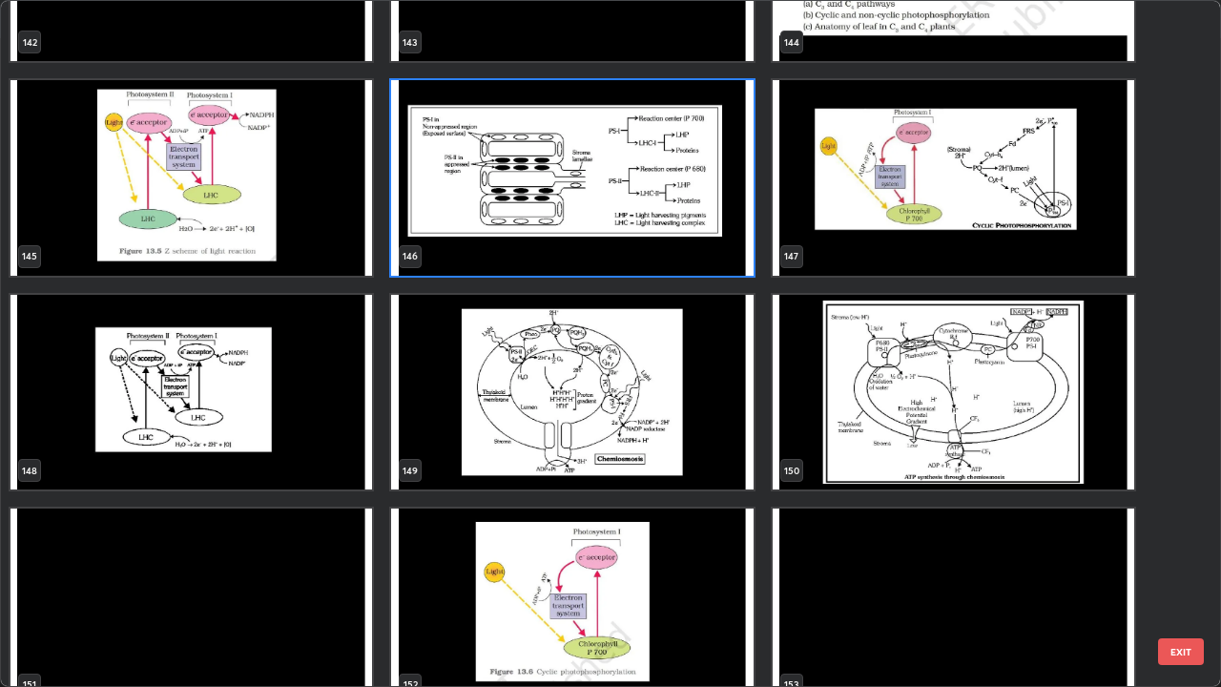
scroll to position [10216, 0]
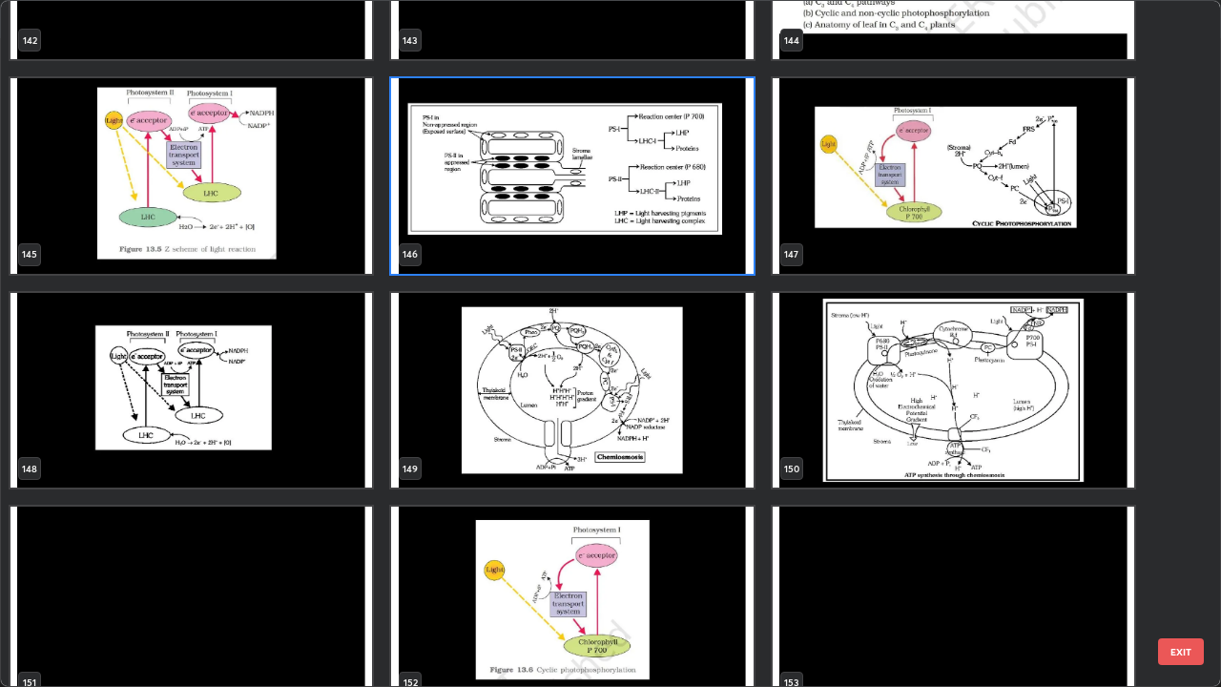
click at [874, 226] on img "grid" at bounding box center [953, 176] width 361 height 196
click at [876, 229] on img "grid" at bounding box center [953, 176] width 361 height 196
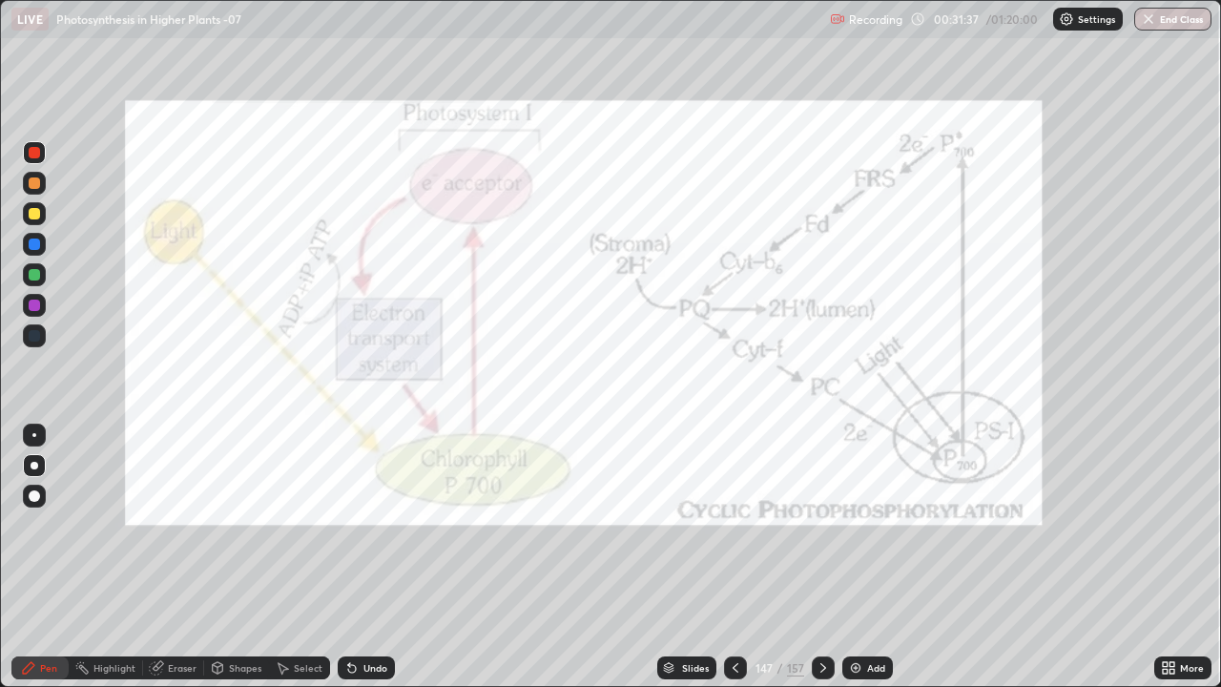
click at [876, 229] on img "grid" at bounding box center [953, 176] width 361 height 196
click at [235, 605] on div "Shapes" at bounding box center [245, 668] width 32 height 10
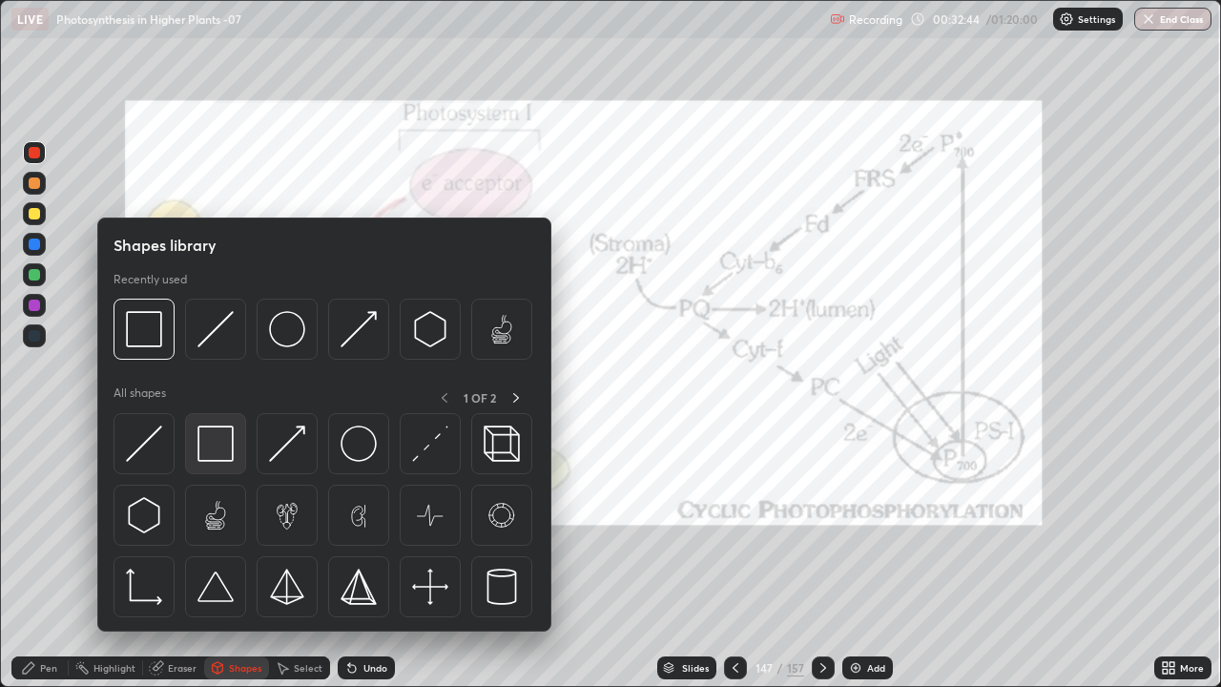
click at [217, 445] on img at bounding box center [215, 443] width 36 height 36
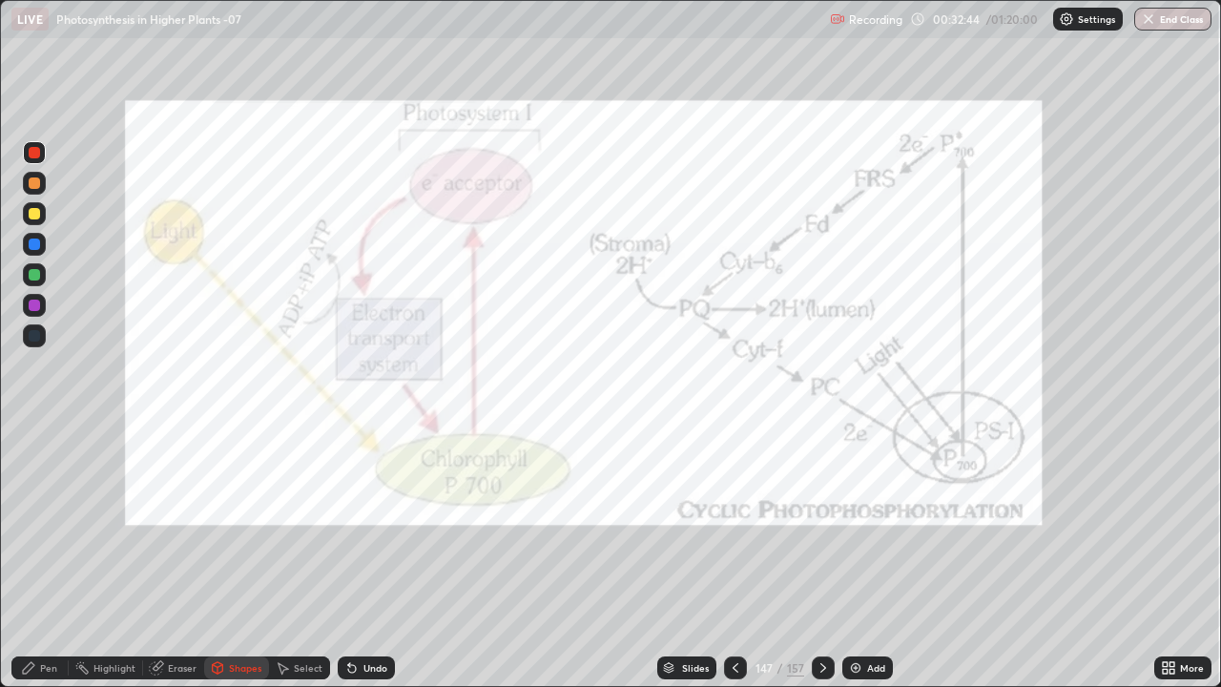
click at [23, 153] on div at bounding box center [34, 152] width 23 height 23
click at [37, 605] on div "Pen" at bounding box center [39, 667] width 57 height 23
click at [36, 605] on div "Pen" at bounding box center [39, 667] width 57 height 23
click at [31, 468] on div at bounding box center [35, 466] width 8 height 8
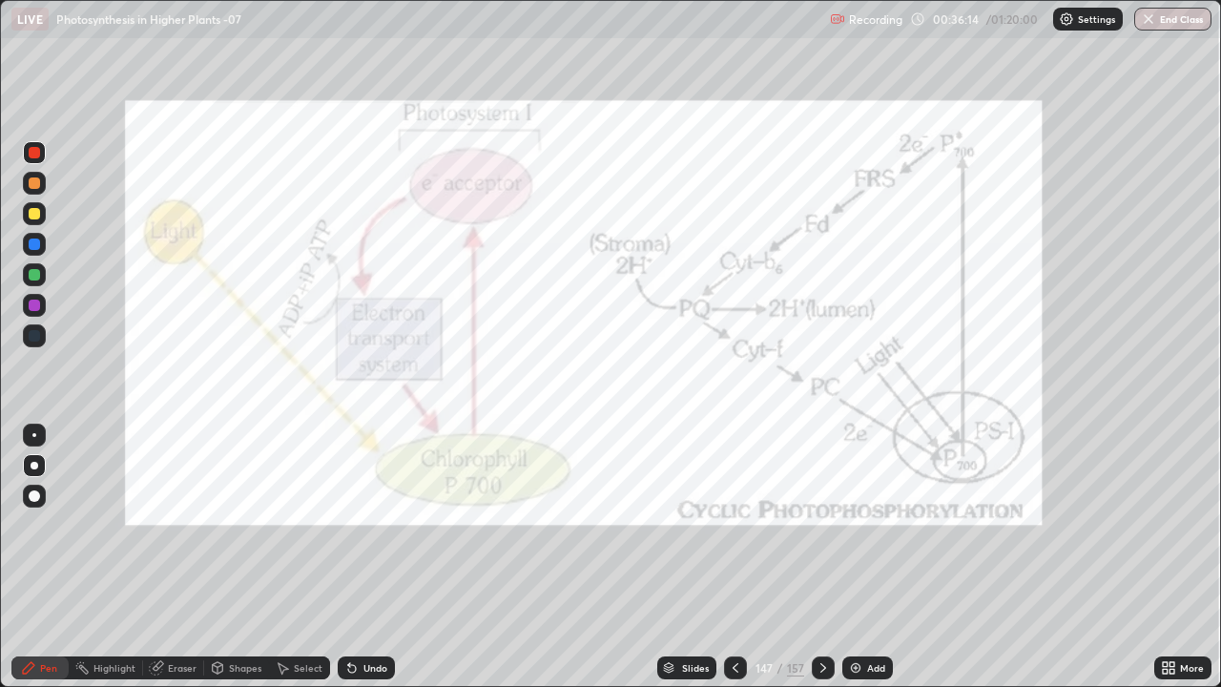
click at [30, 308] on div at bounding box center [34, 304] width 11 height 11
click at [670, 605] on icon at bounding box center [669, 669] width 10 height 3
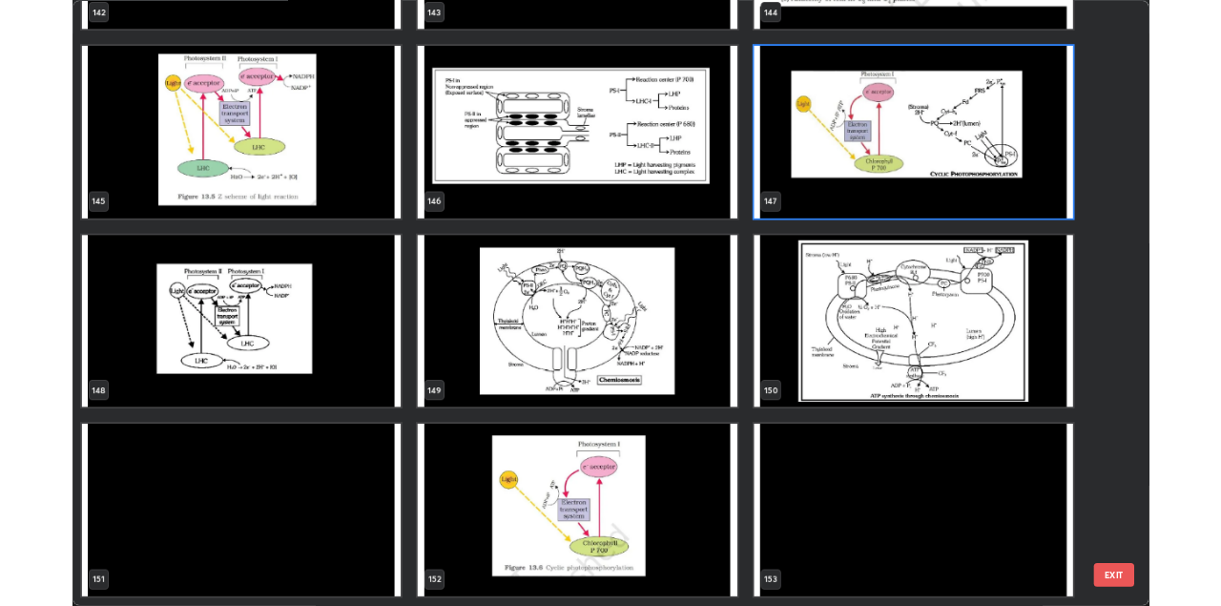
scroll to position [10251, 0]
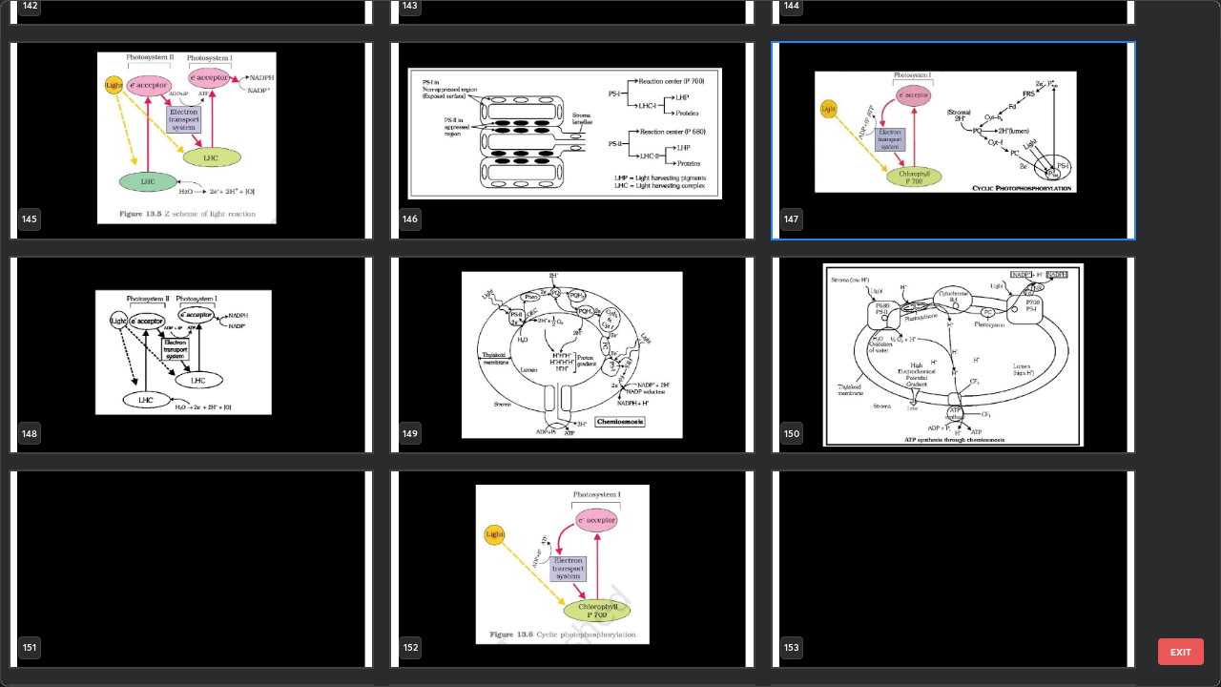
click at [257, 357] on img "grid" at bounding box center [190, 356] width 361 height 196
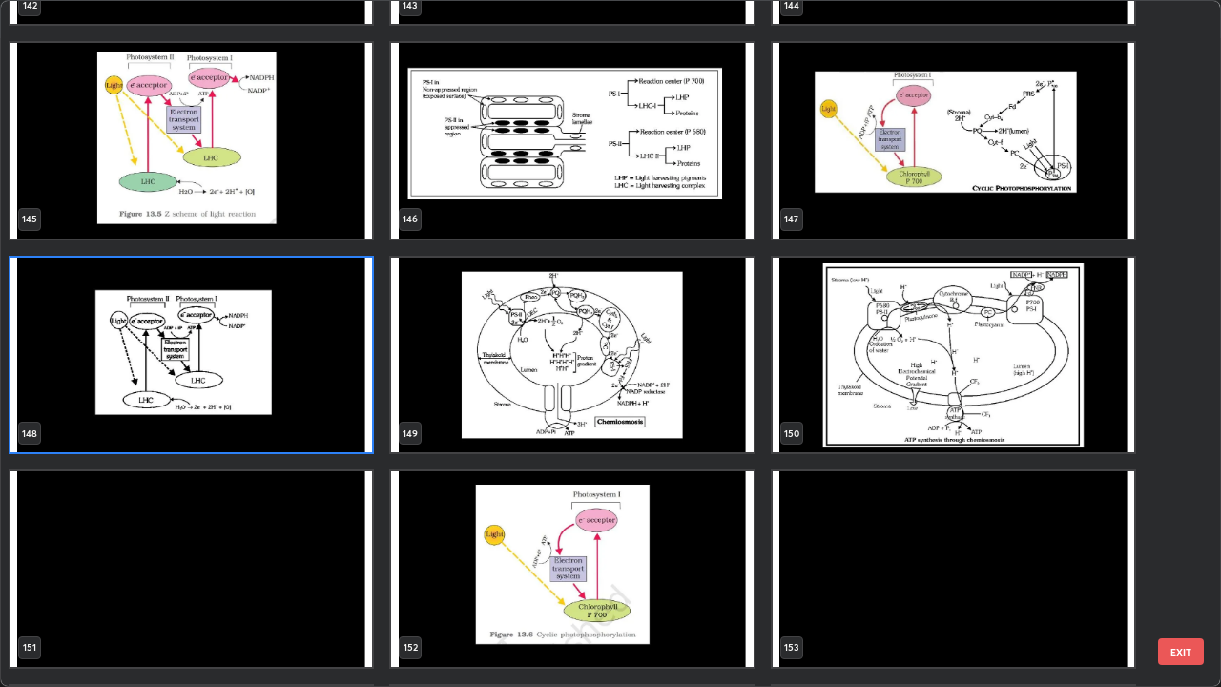
click at [252, 360] on img "grid" at bounding box center [190, 356] width 361 height 196
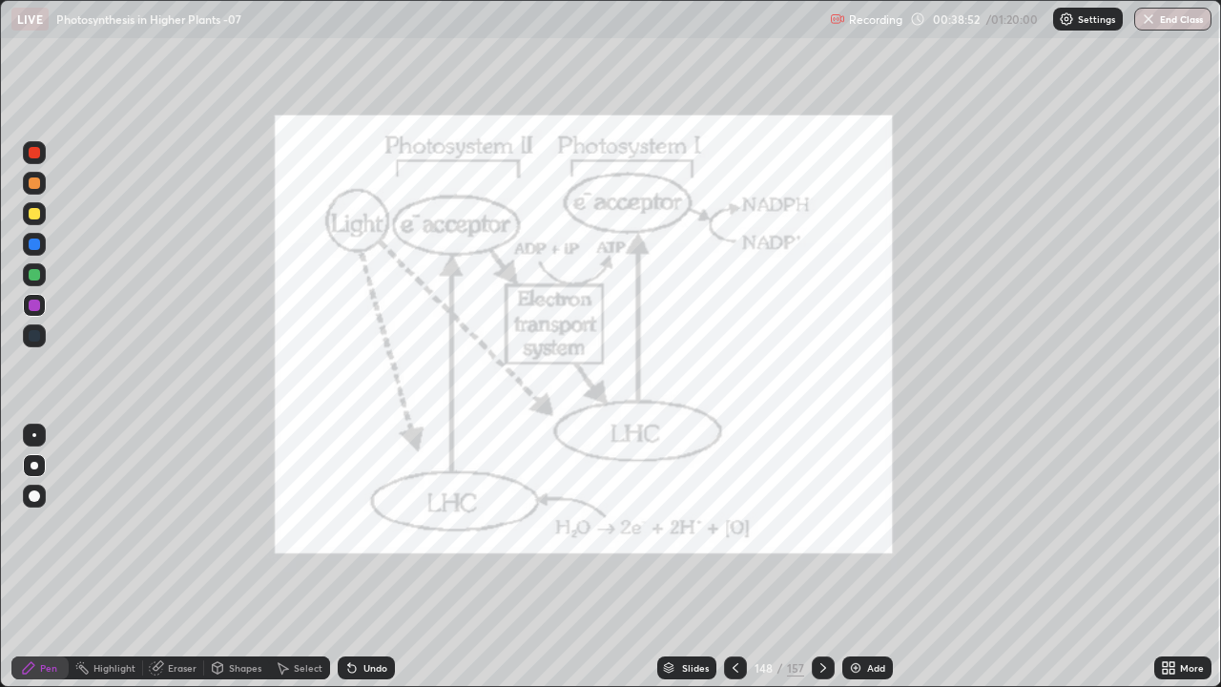
click at [250, 365] on img "grid" at bounding box center [190, 356] width 361 height 196
click at [245, 364] on img "grid" at bounding box center [190, 356] width 361 height 196
click at [231, 605] on div "Shapes" at bounding box center [245, 668] width 32 height 10
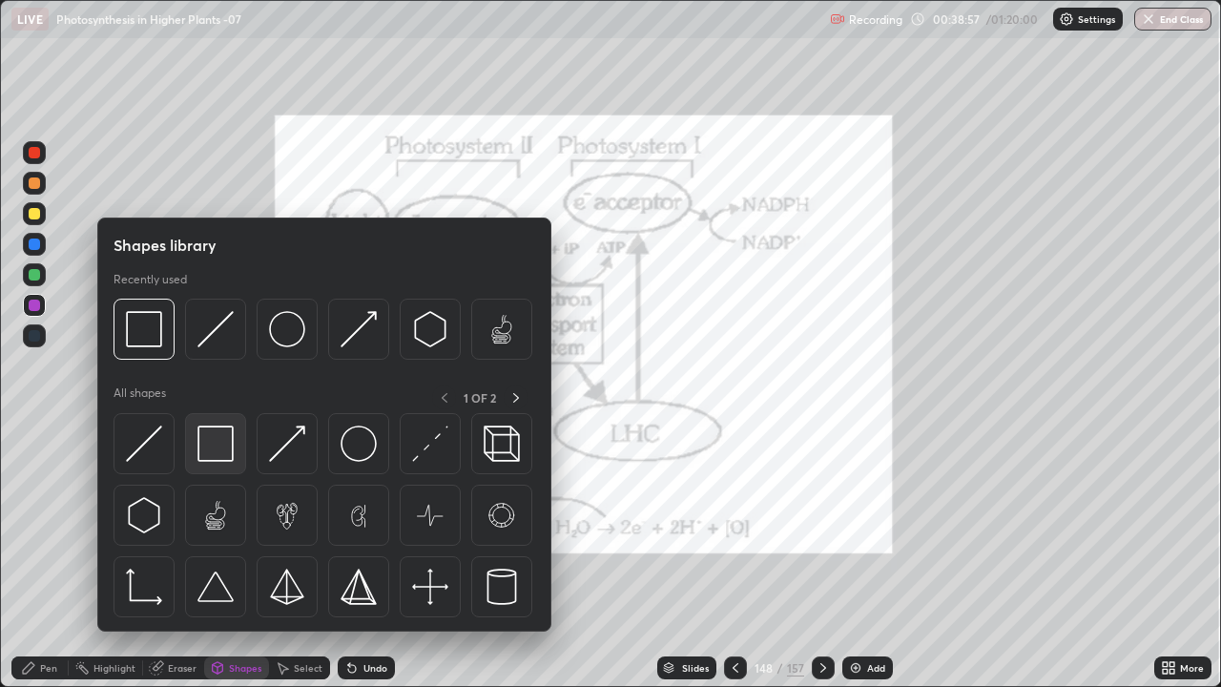
click at [208, 443] on img at bounding box center [215, 443] width 36 height 36
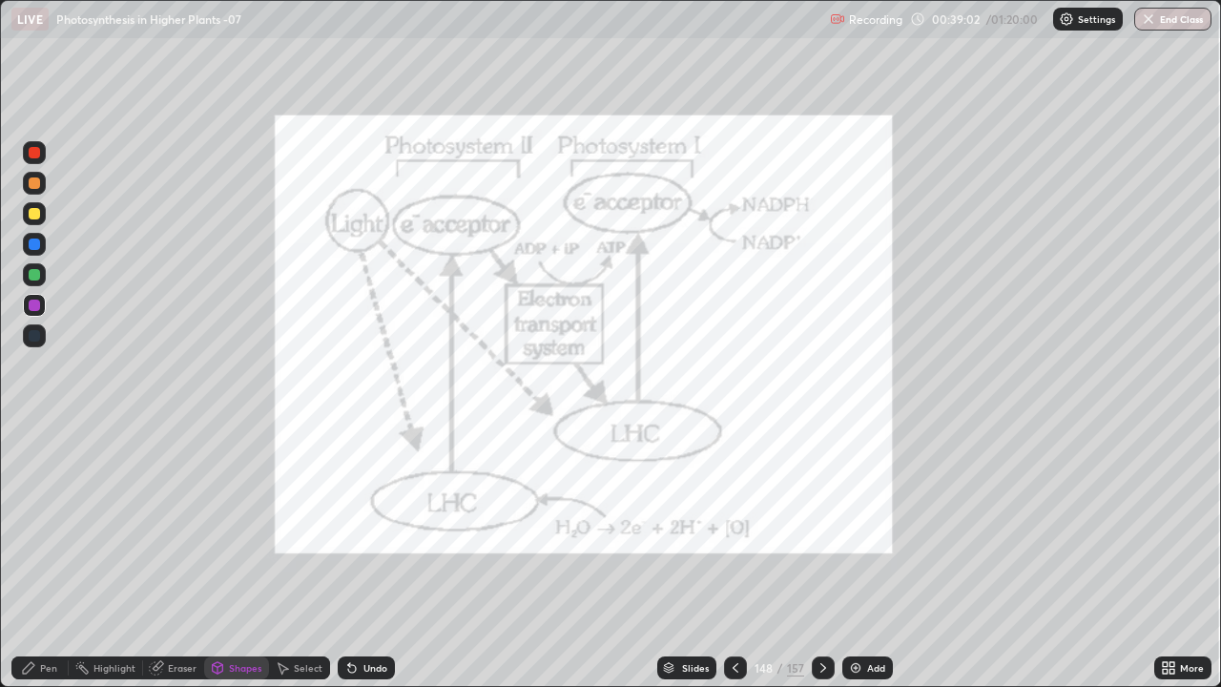
click at [43, 605] on div "Pen" at bounding box center [48, 668] width 17 height 10
click at [732, 605] on icon at bounding box center [735, 667] width 15 height 15
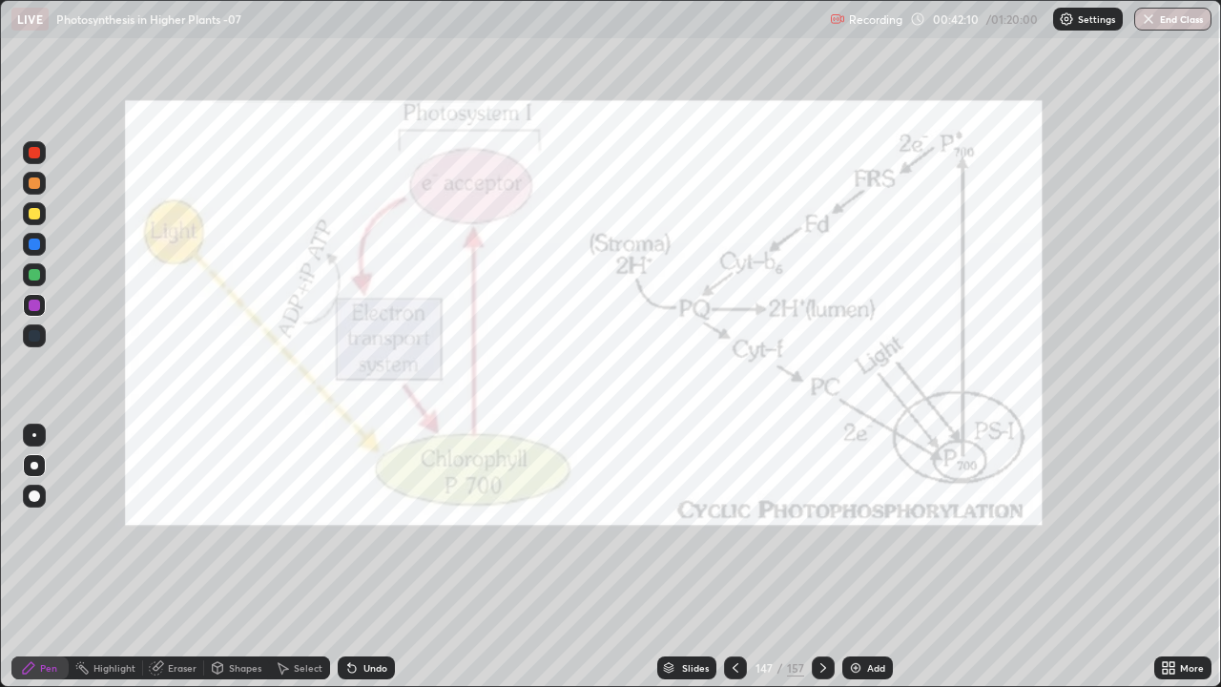
click at [1171, 605] on icon at bounding box center [1171, 671] width 5 height 5
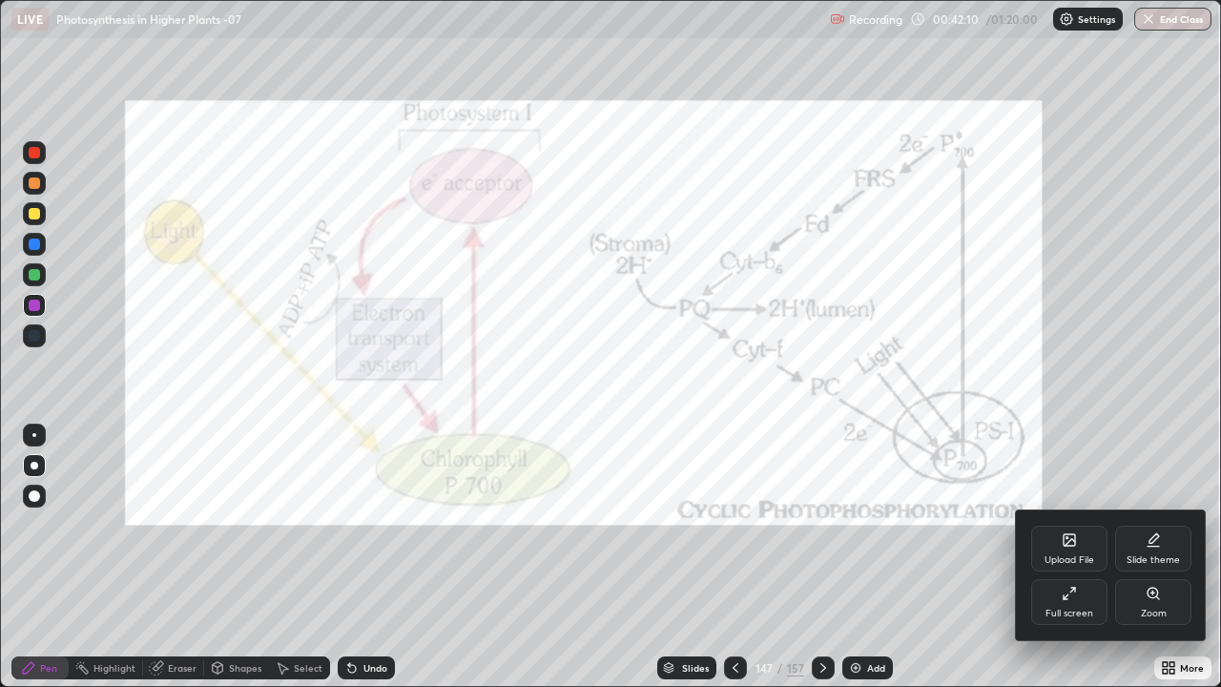
click at [1077, 600] on div "Full screen" at bounding box center [1069, 602] width 76 height 46
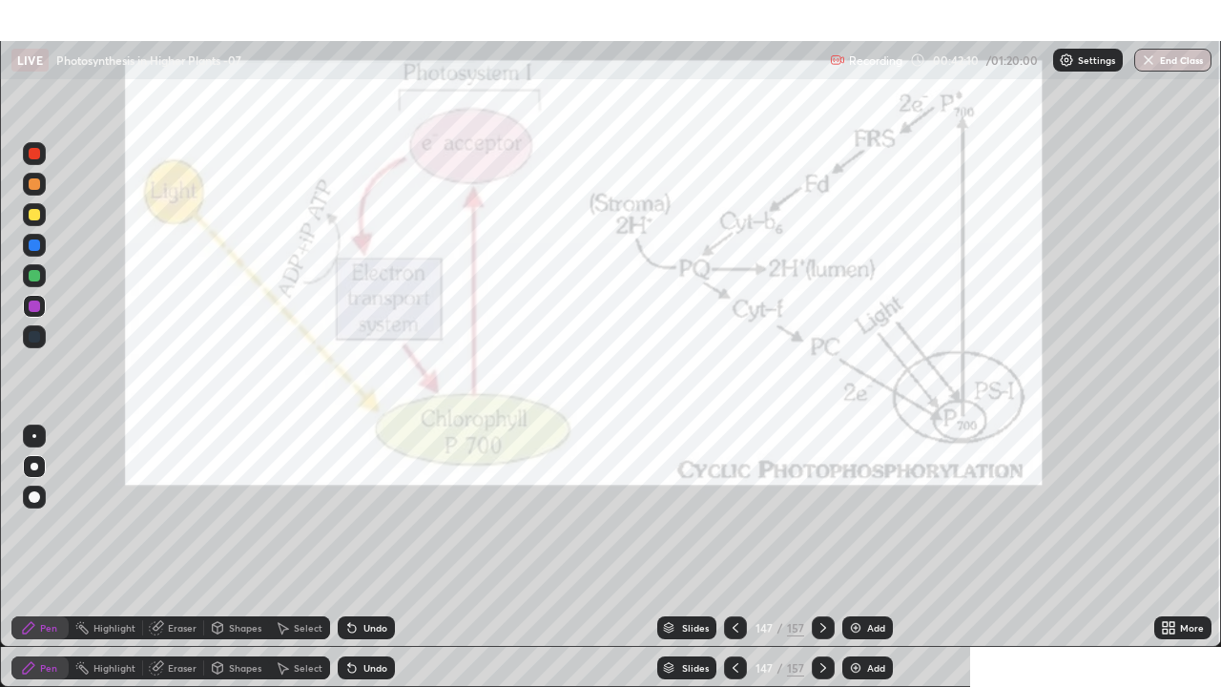
scroll to position [94768, 94154]
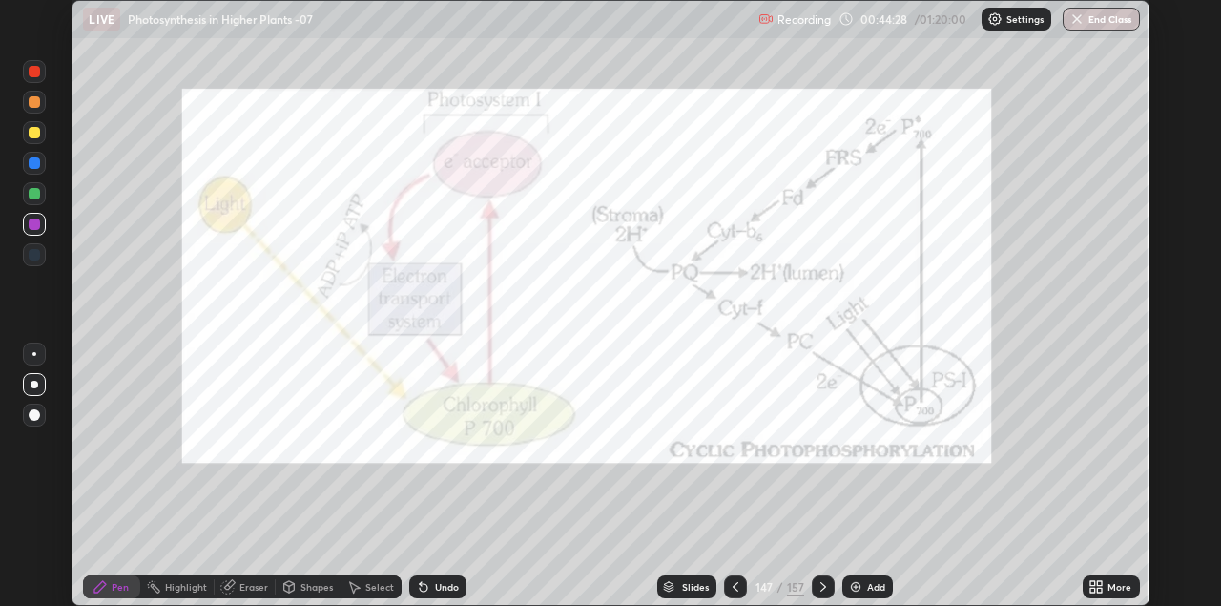
click at [860, 591] on img at bounding box center [855, 586] width 15 height 15
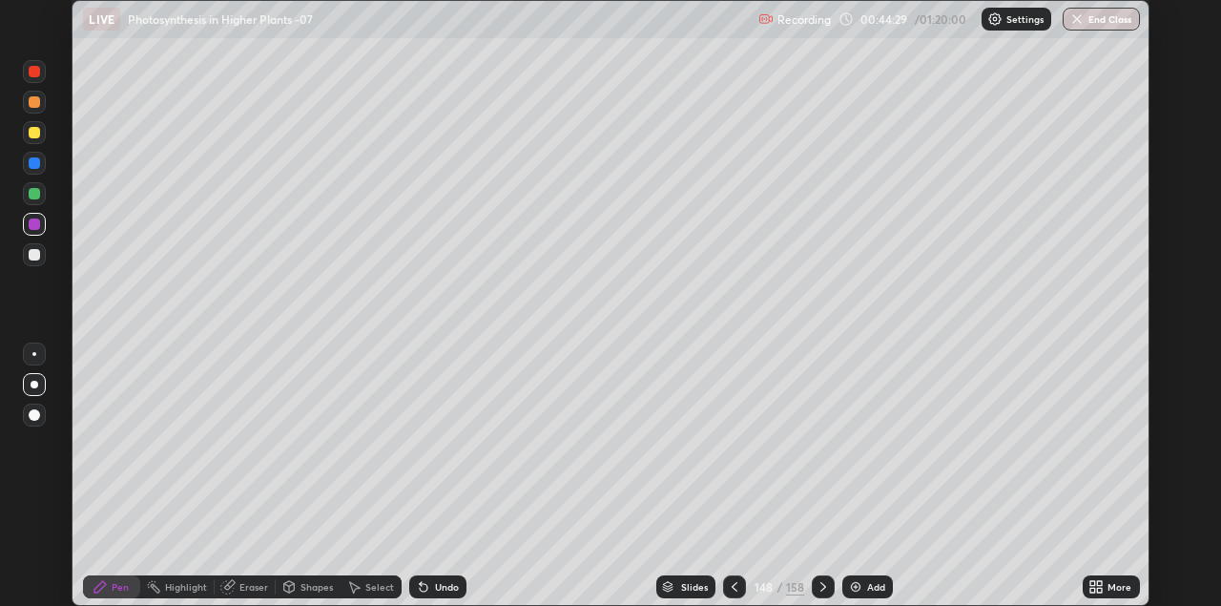
click at [41, 196] on div at bounding box center [34, 193] width 23 height 23
click at [1084, 580] on div "More" at bounding box center [1111, 586] width 57 height 23
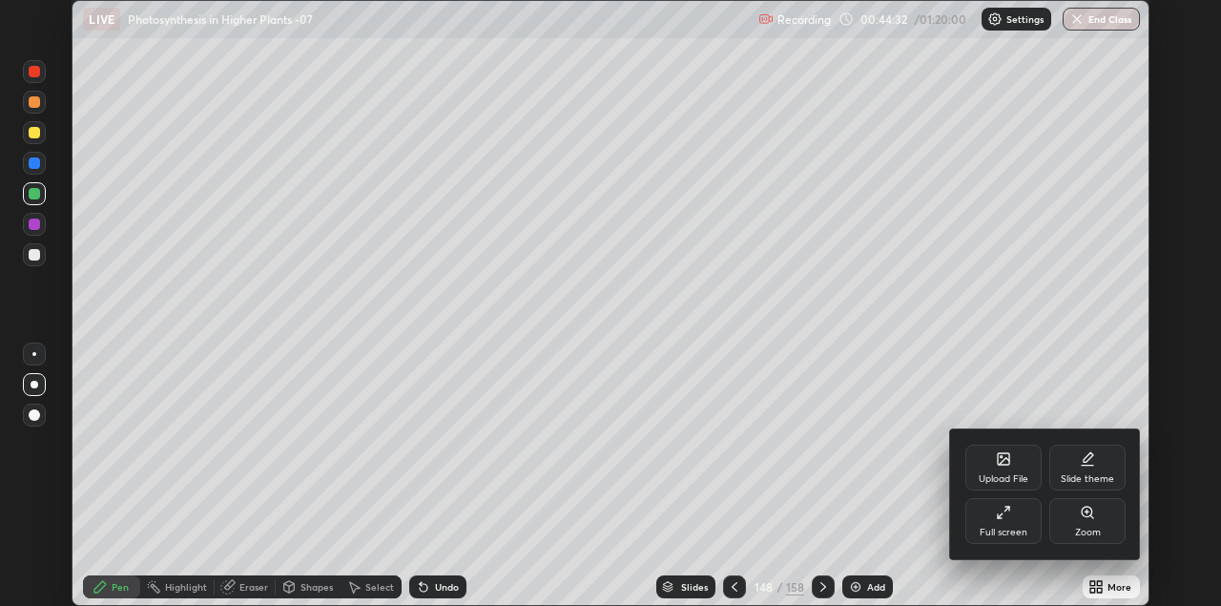
click at [1005, 521] on div "Full screen" at bounding box center [1003, 521] width 76 height 46
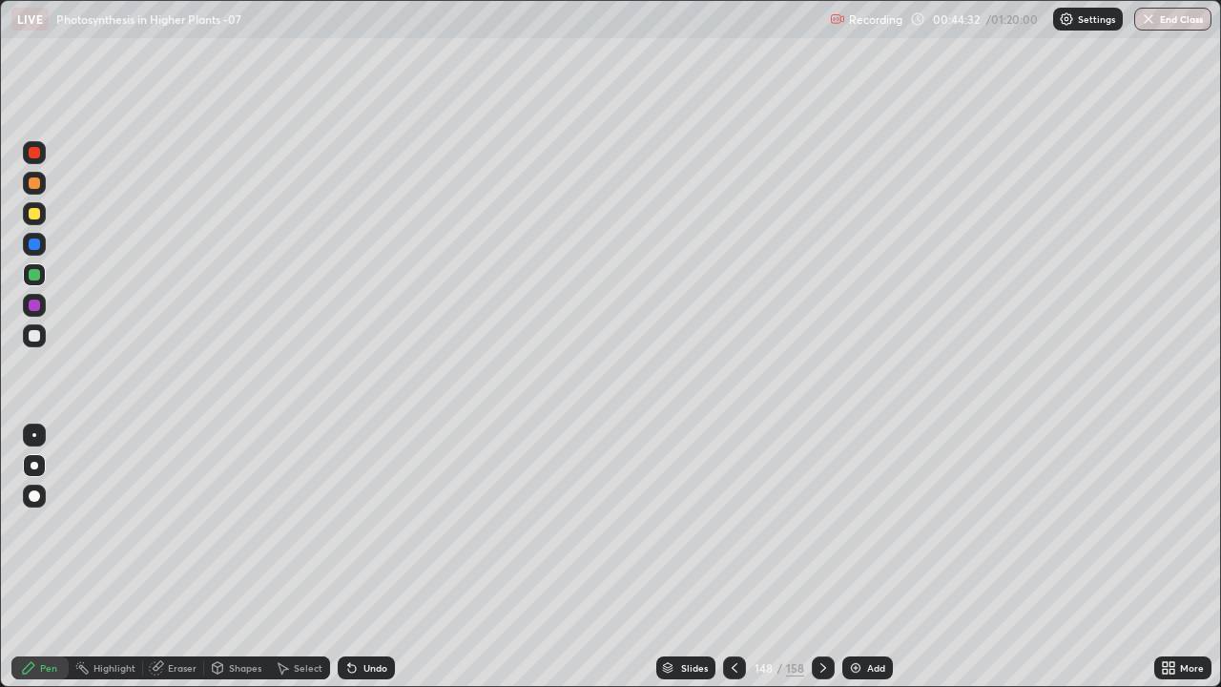
scroll to position [687, 1221]
click at [34, 334] on div at bounding box center [34, 335] width 11 height 11
click at [33, 468] on div at bounding box center [35, 466] width 8 height 8
click at [368, 605] on div "Undo" at bounding box center [366, 667] width 57 height 23
click at [365, 605] on div "Undo" at bounding box center [375, 668] width 24 height 10
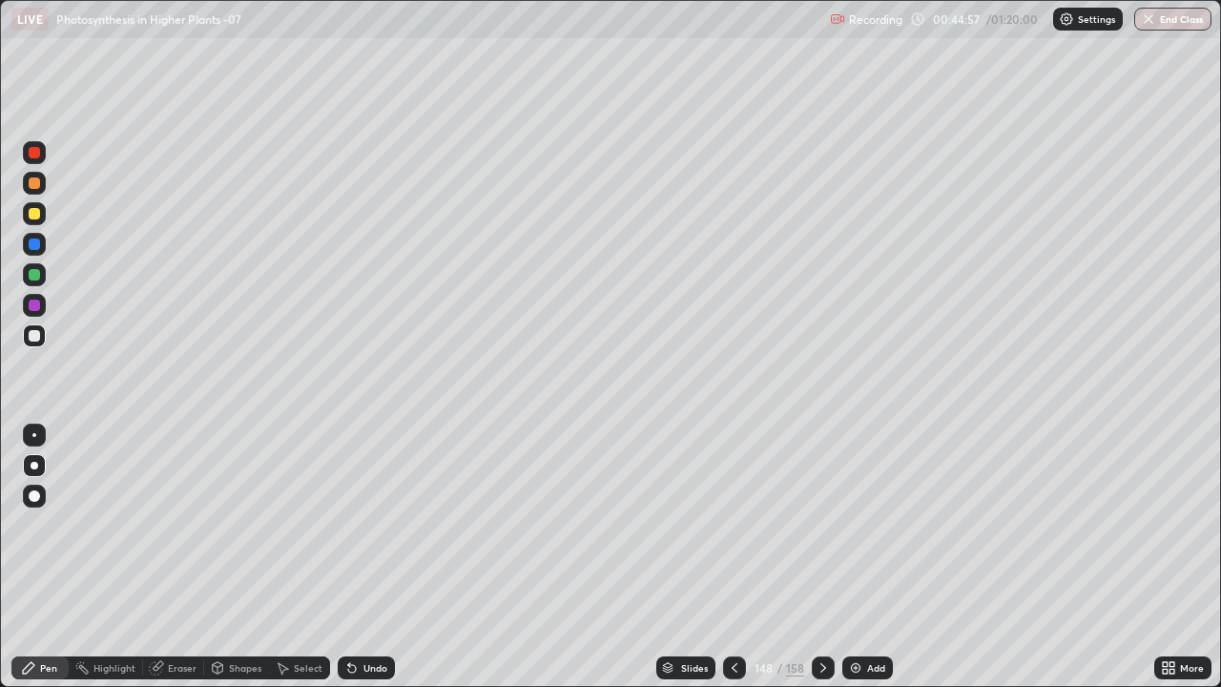
click at [357, 605] on div "Undo" at bounding box center [366, 667] width 57 height 23
click at [352, 605] on icon at bounding box center [351, 667] width 15 height 15
click at [32, 269] on div at bounding box center [34, 274] width 11 height 11
click at [31, 340] on div at bounding box center [34, 335] width 11 height 11
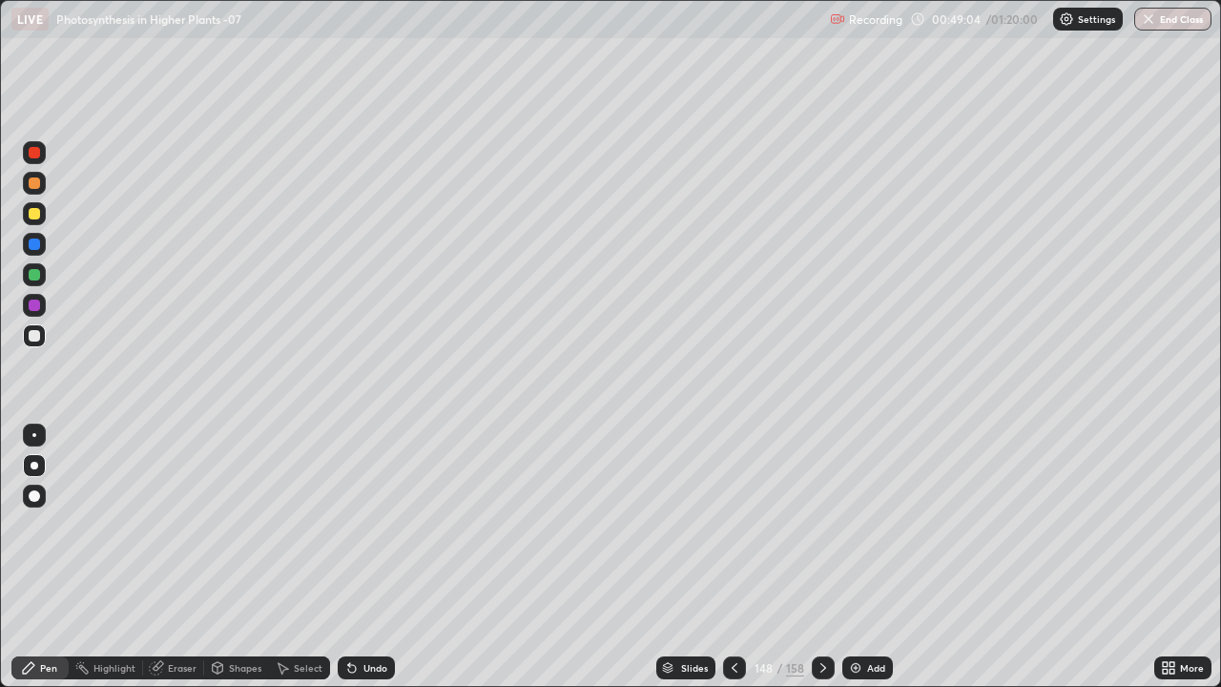
click at [34, 310] on div at bounding box center [34, 304] width 11 height 11
click at [41, 605] on div "Pen" at bounding box center [48, 668] width 17 height 10
click at [667, 605] on icon at bounding box center [668, 665] width 10 height 5
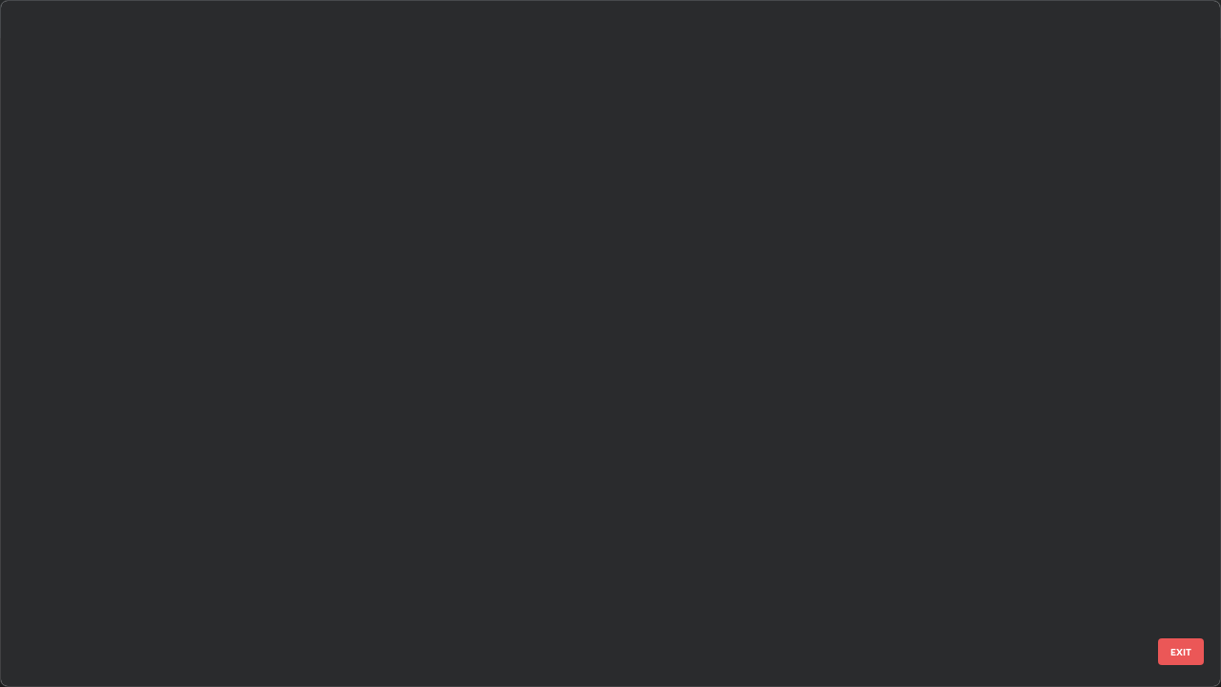
scroll to position [679, 1209]
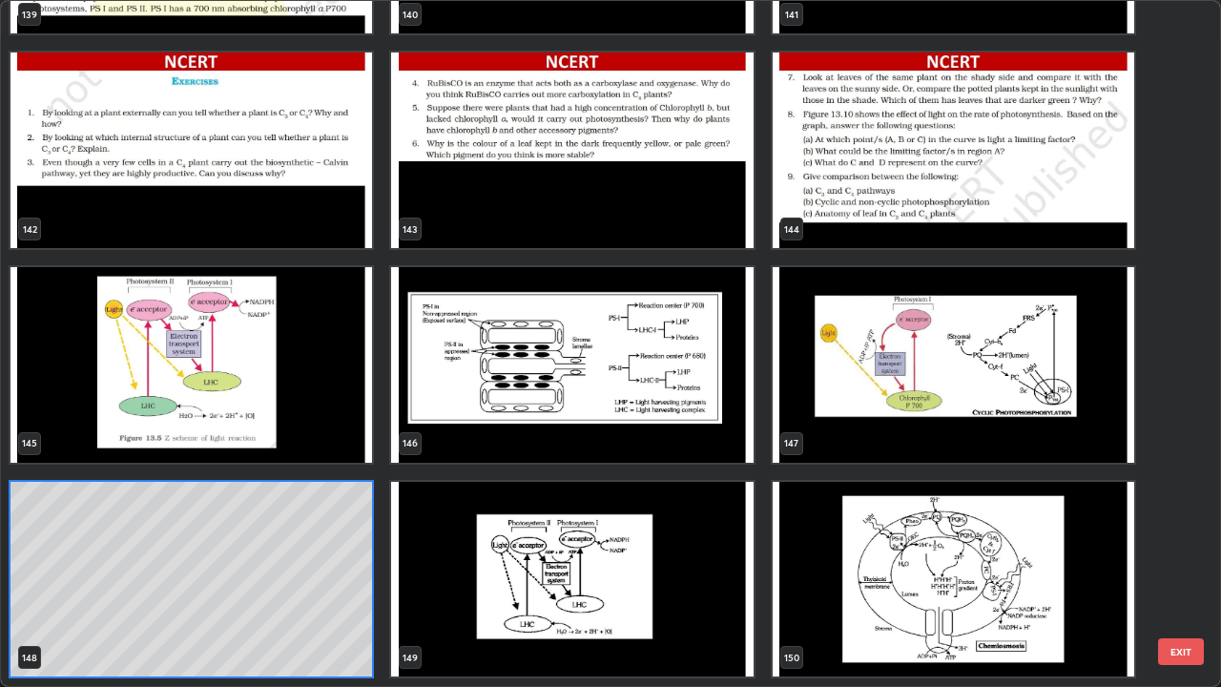
click at [197, 381] on img "grid" at bounding box center [190, 365] width 361 height 196
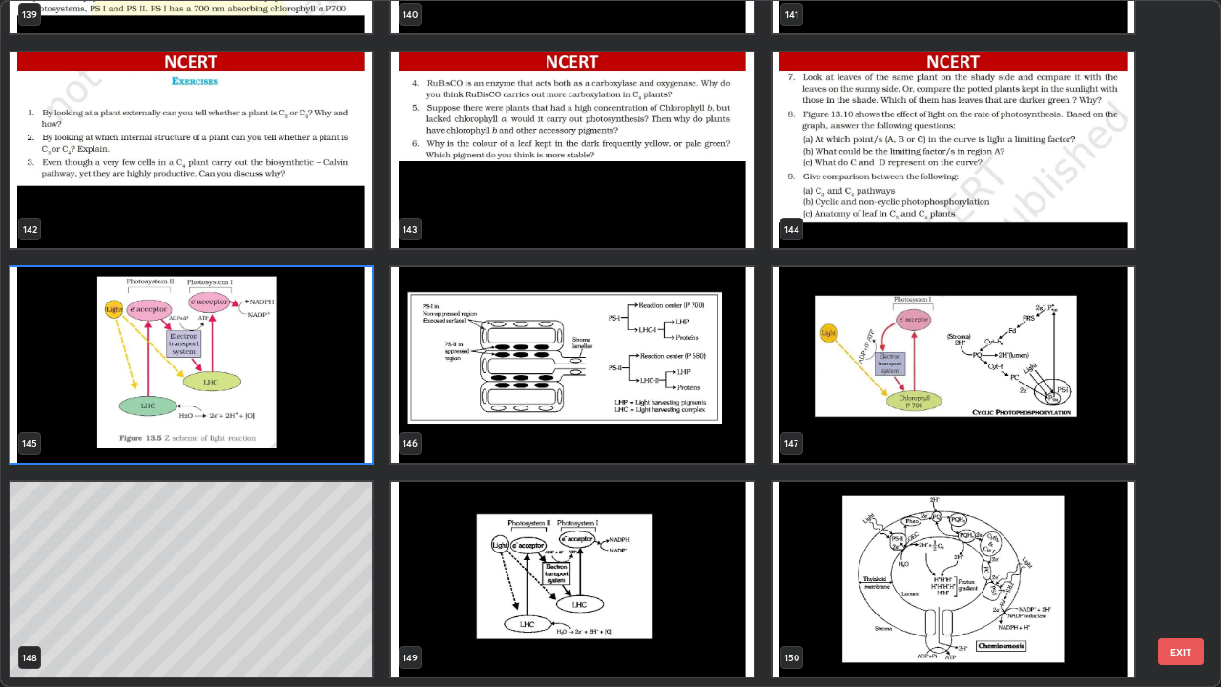
click at [194, 379] on img "grid" at bounding box center [190, 365] width 361 height 196
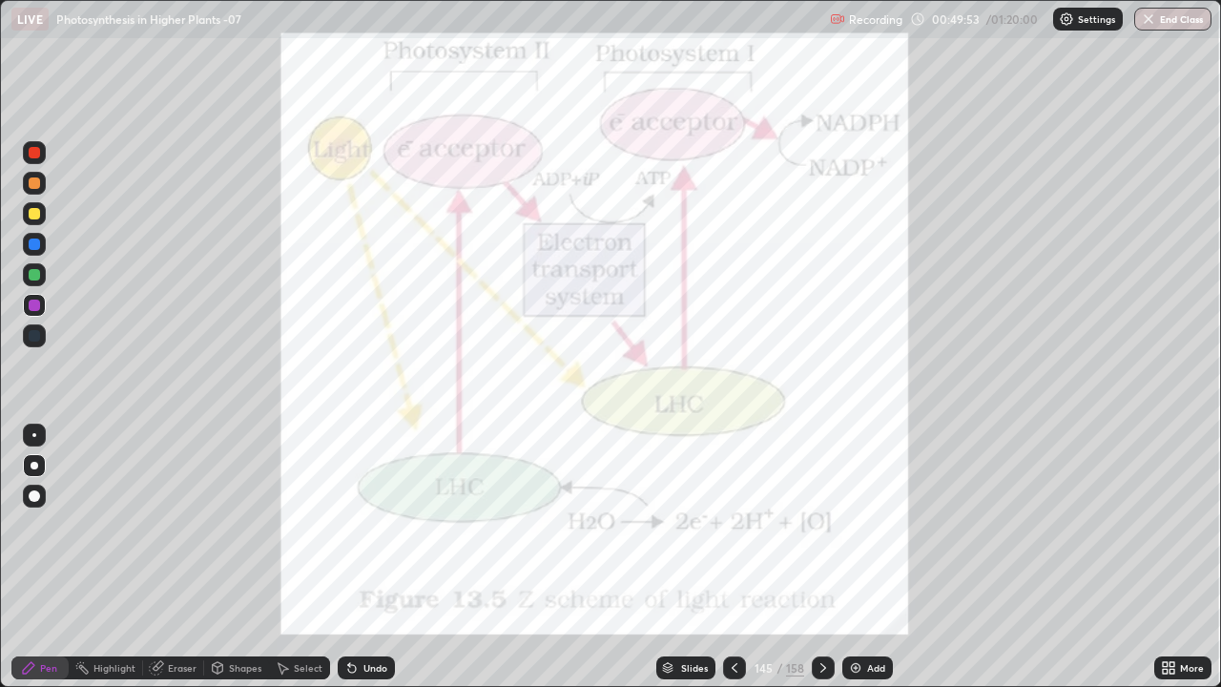
click at [188, 370] on img "grid" at bounding box center [190, 365] width 361 height 196
click at [169, 605] on div "Eraser" at bounding box center [173, 667] width 61 height 23
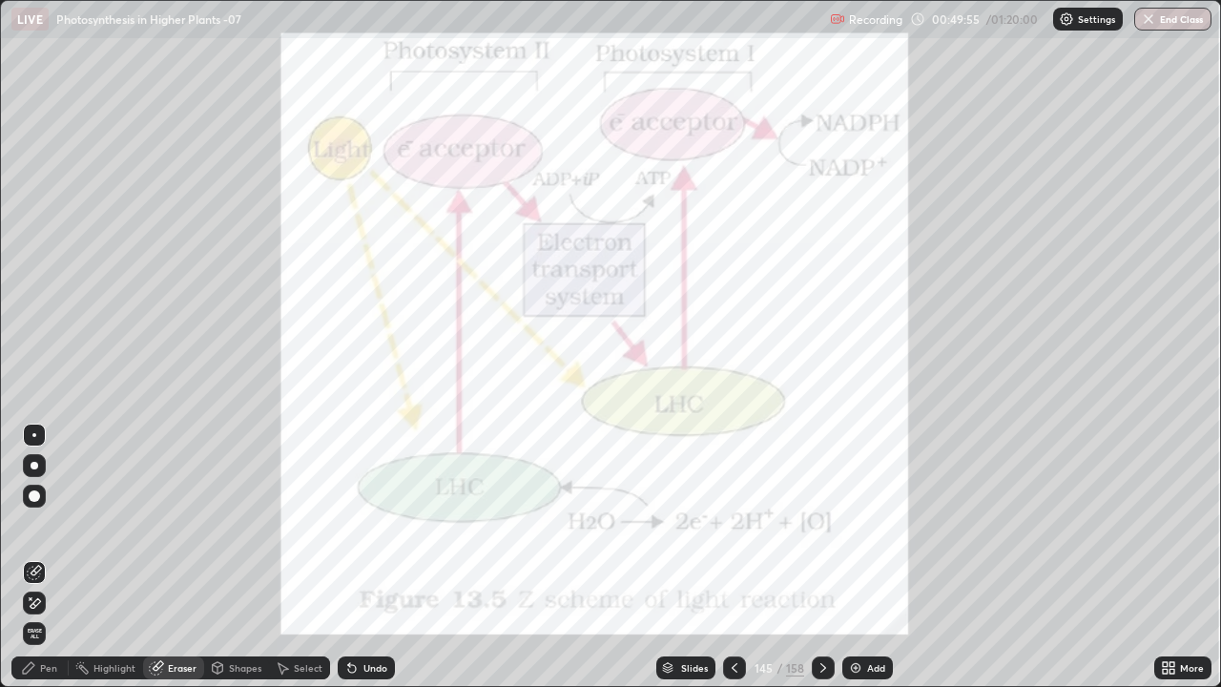
click at [99, 605] on div "Highlight" at bounding box center [114, 668] width 42 height 10
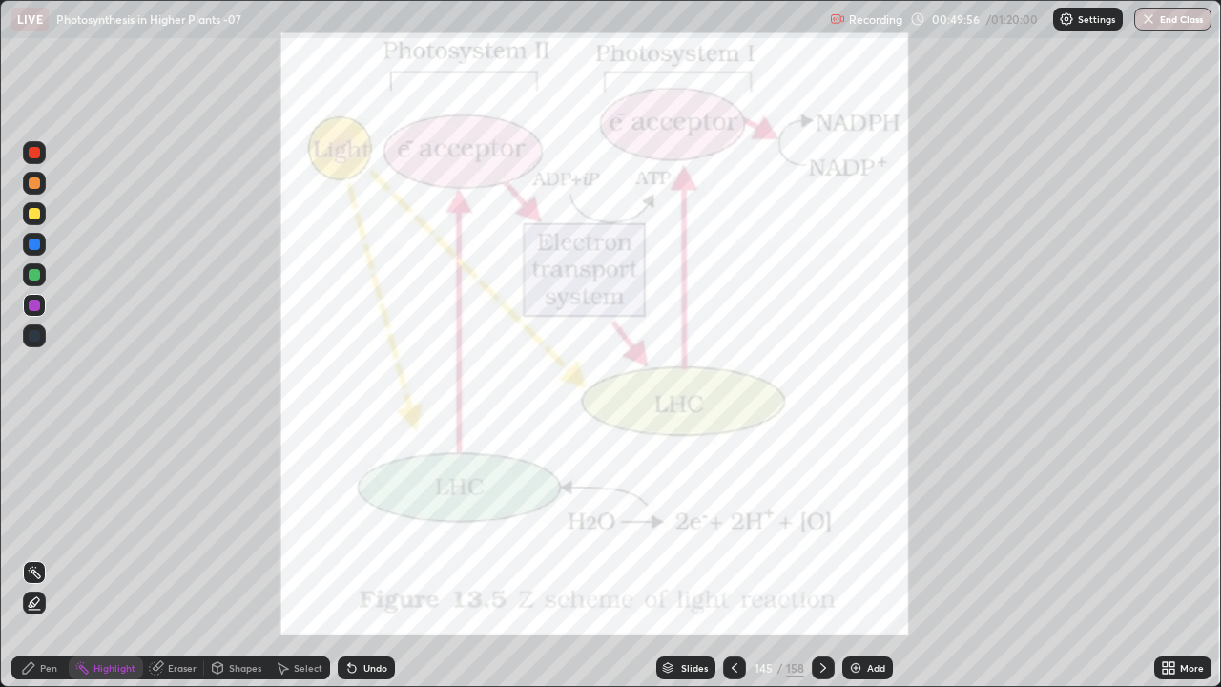
click at [32, 603] on icon at bounding box center [33, 604] width 4 height 4
click at [45, 605] on div "Pen" at bounding box center [48, 668] width 17 height 10
click at [670, 605] on icon at bounding box center [667, 667] width 11 height 11
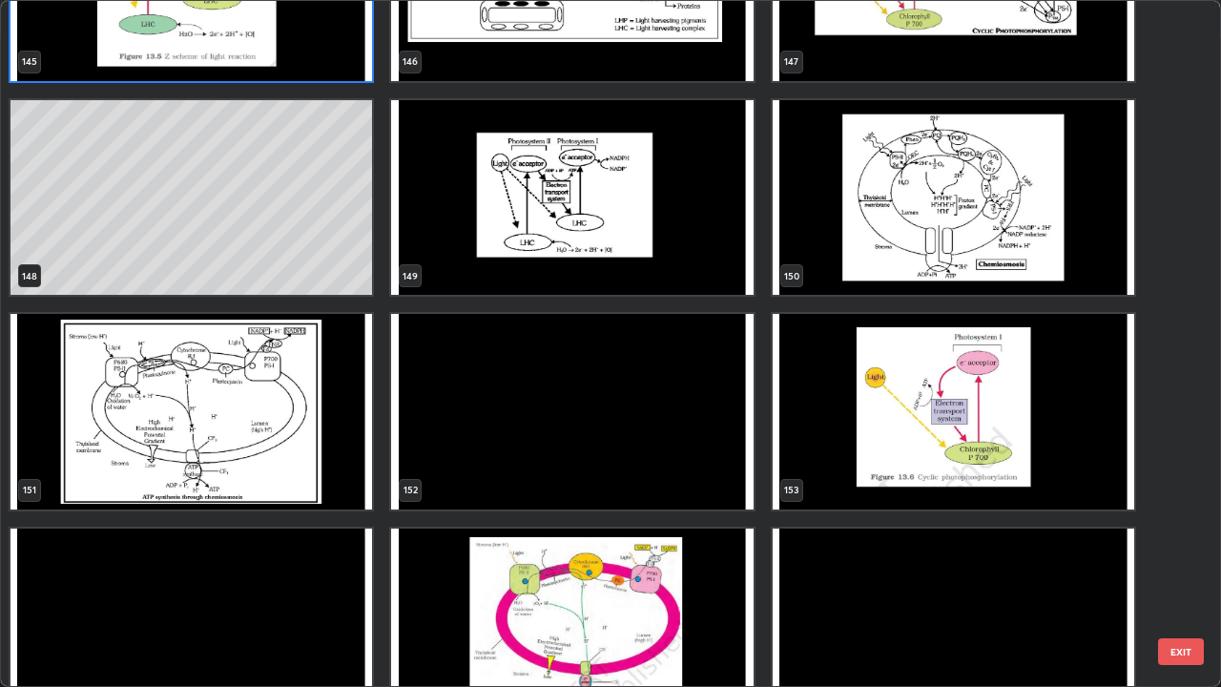
click at [684, 587] on img "grid" at bounding box center [571, 626] width 361 height 196
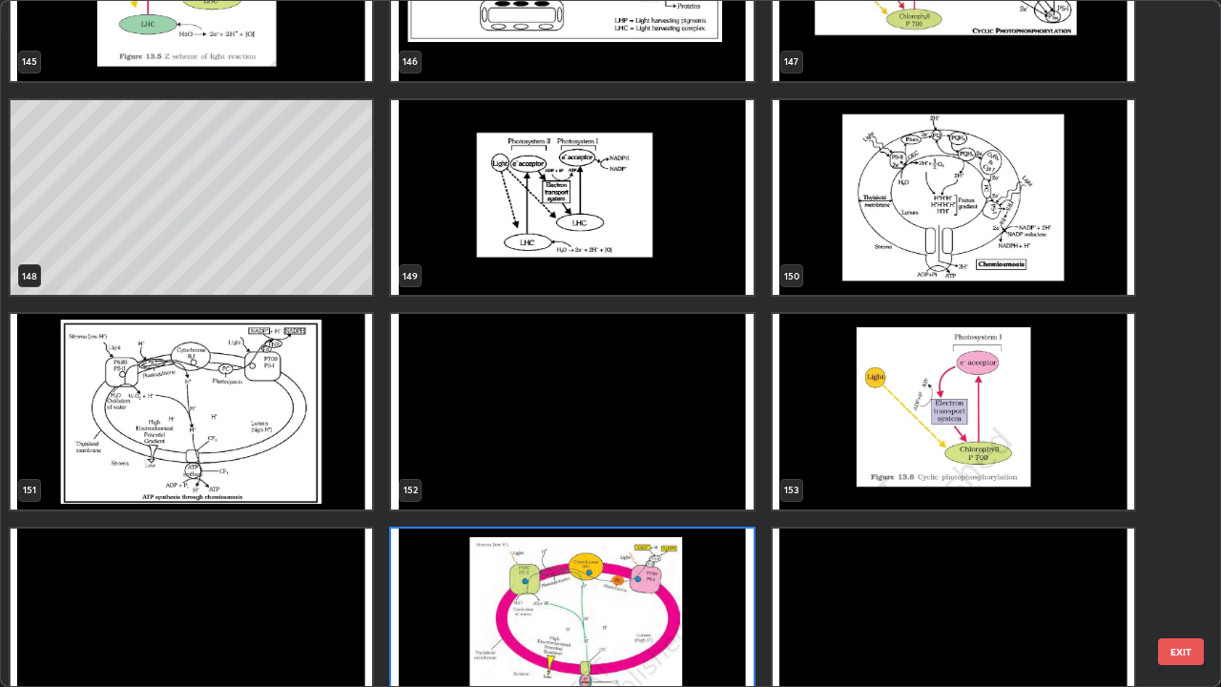
scroll to position [10455, 0]
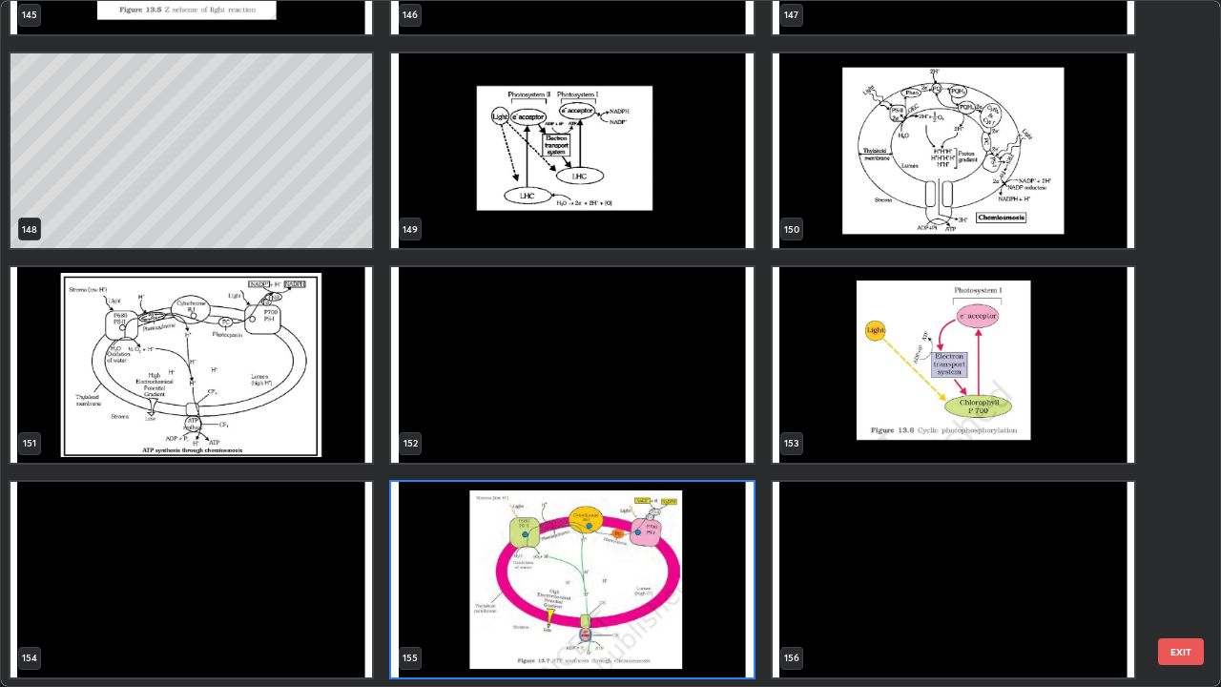
click at [671, 593] on img "grid" at bounding box center [571, 580] width 361 height 196
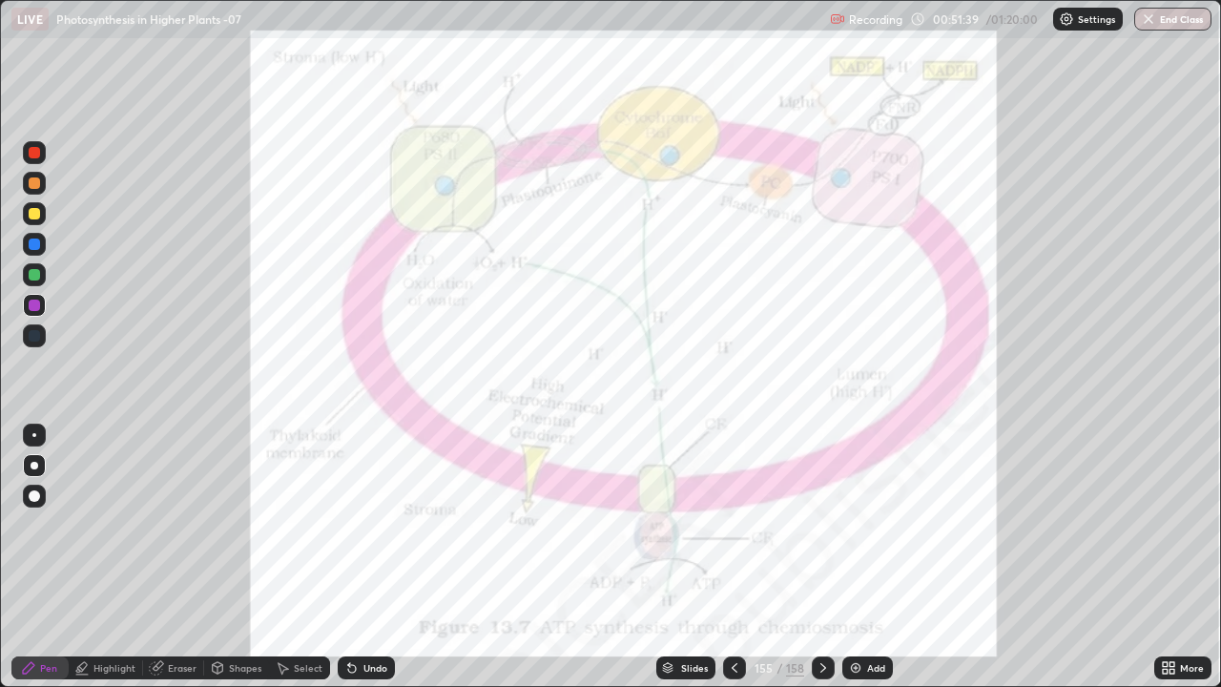
click at [665, 598] on img "grid" at bounding box center [571, 580] width 361 height 196
click at [661, 593] on img "grid" at bounding box center [571, 580] width 361 height 196
click at [735, 605] on icon at bounding box center [734, 667] width 15 height 15
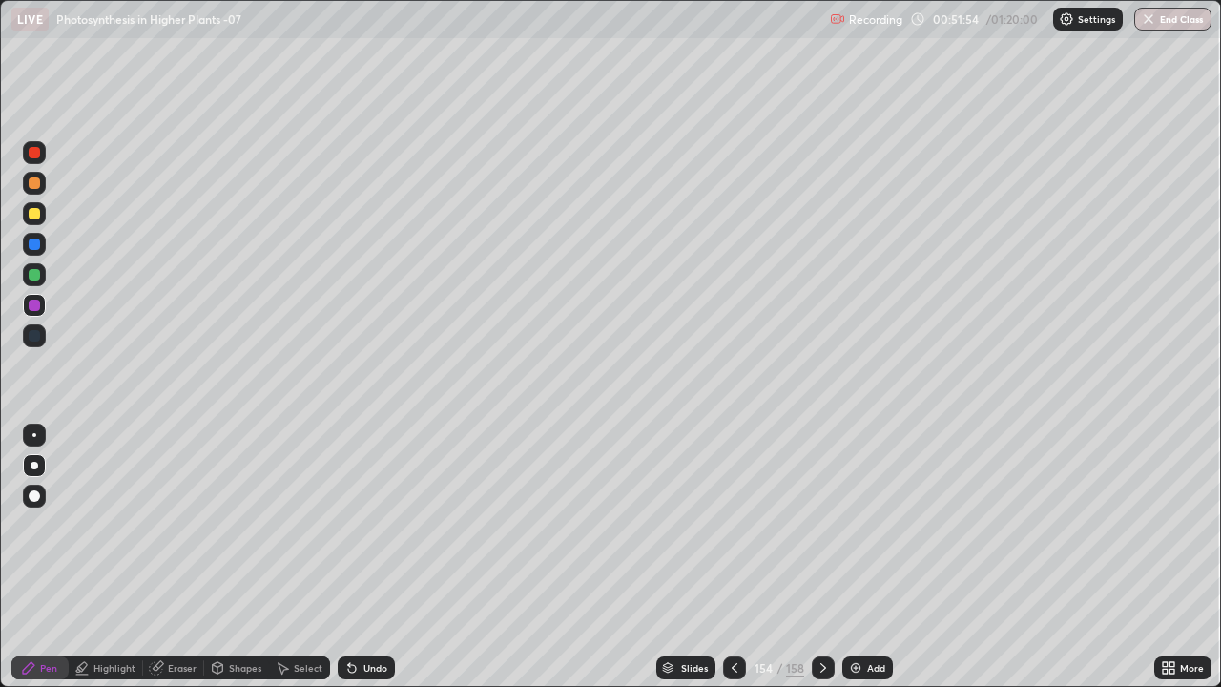
click at [732, 605] on icon at bounding box center [734, 667] width 15 height 15
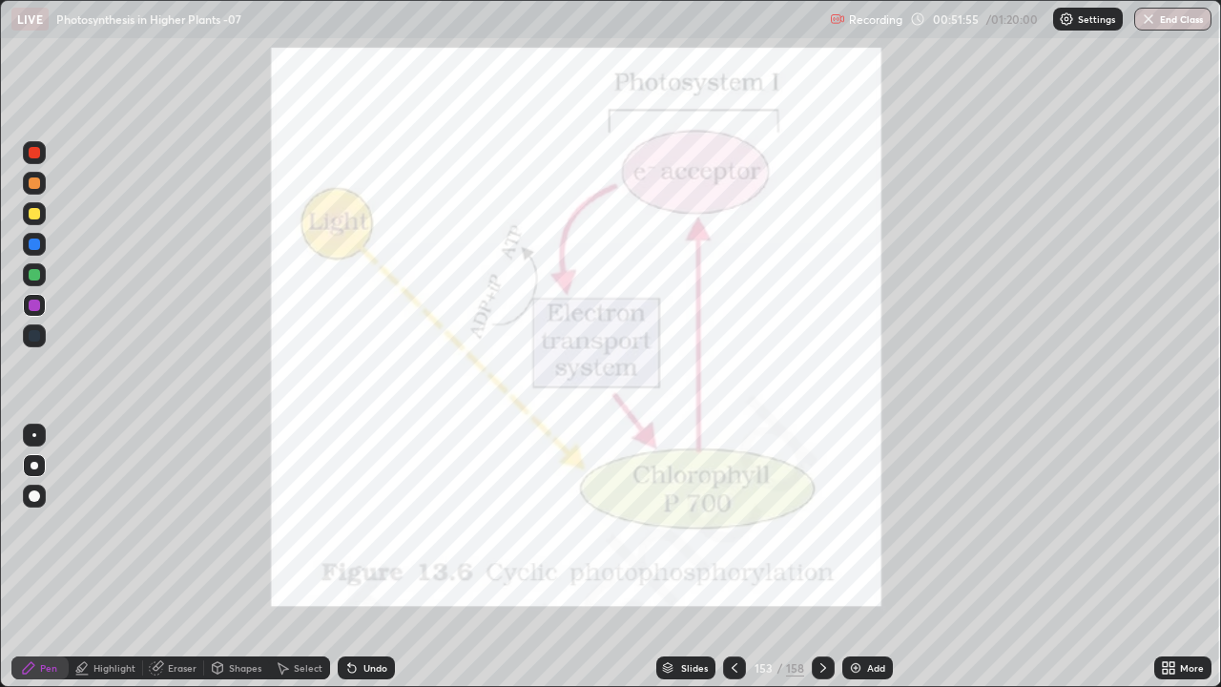
click at [732, 605] on icon at bounding box center [734, 667] width 15 height 15
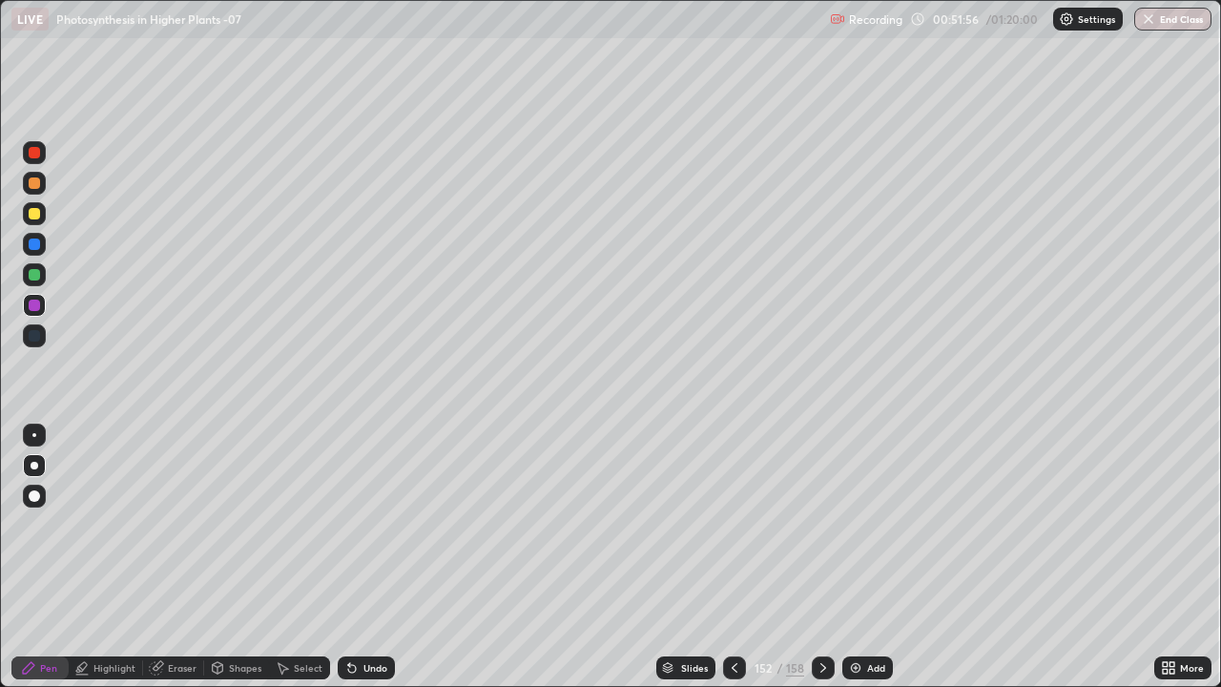
click at [669, 605] on icon at bounding box center [667, 667] width 11 height 11
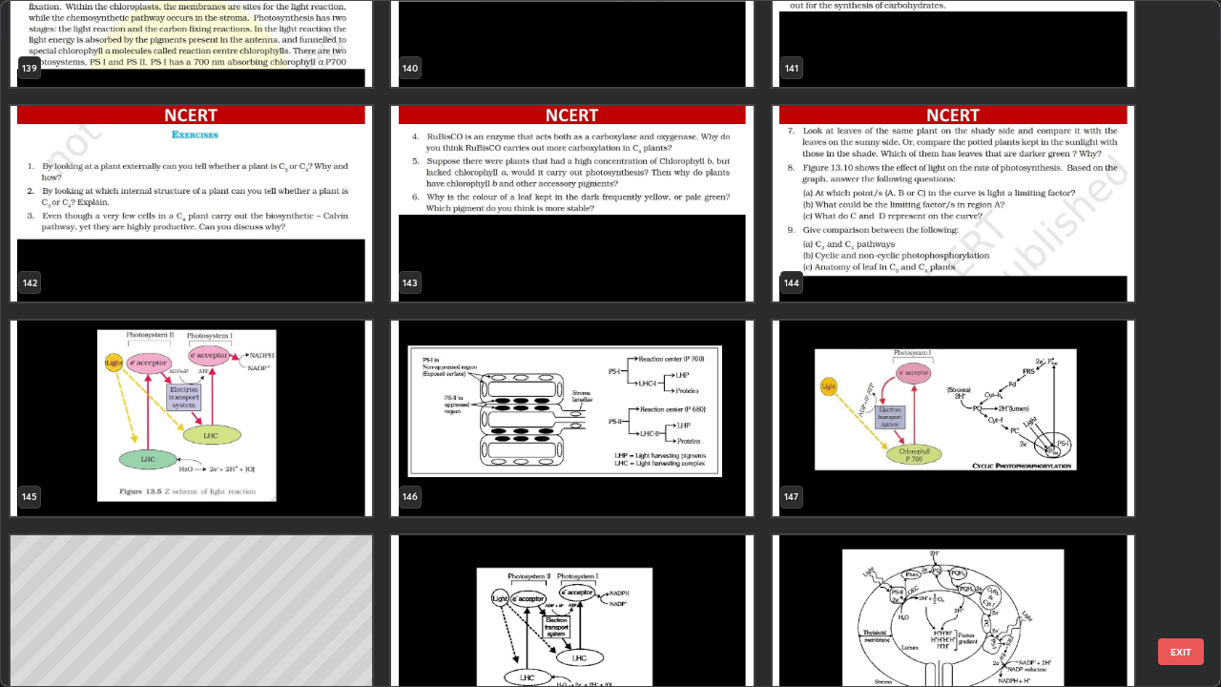
scroll to position [9971, 0]
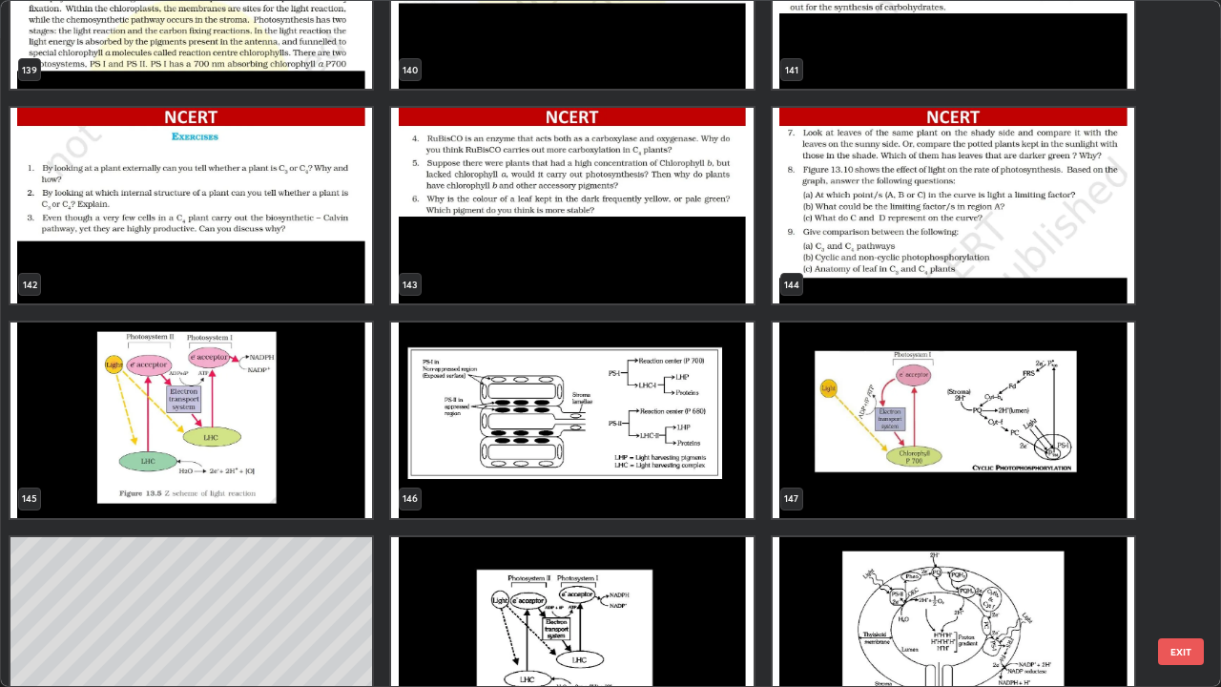
click at [990, 427] on img "grid" at bounding box center [953, 420] width 361 height 196
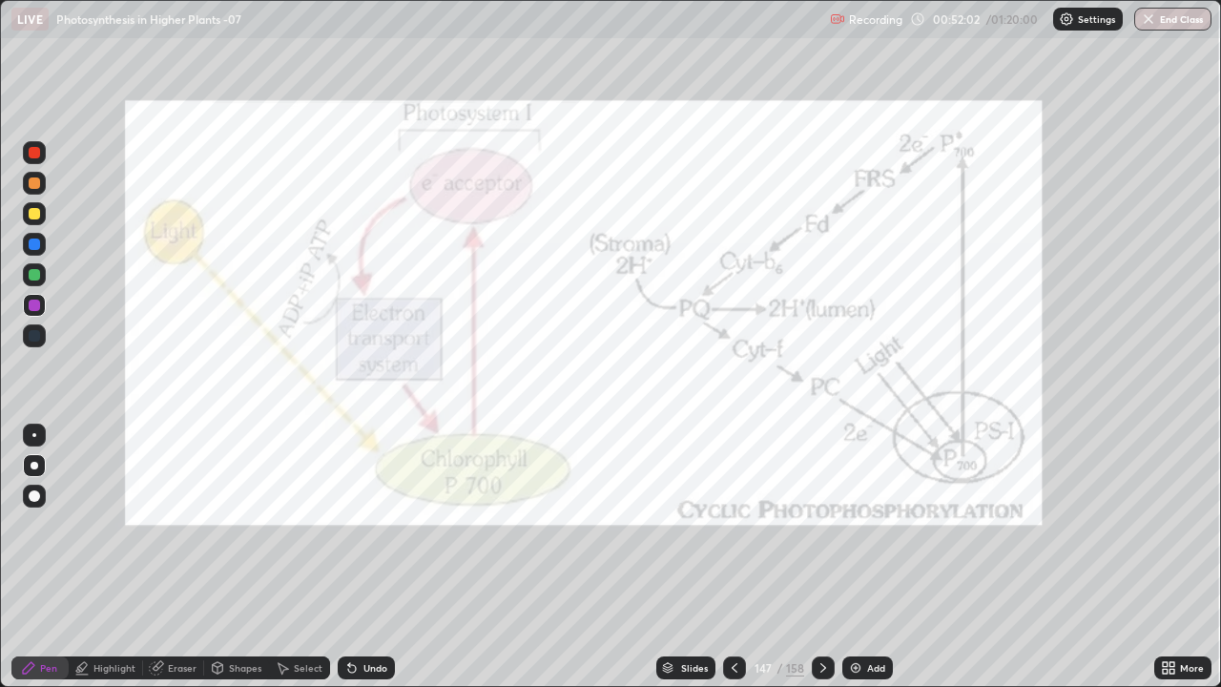
click at [992, 423] on img "grid" at bounding box center [953, 420] width 361 height 196
click at [874, 605] on div "Add" at bounding box center [876, 668] width 18 height 10
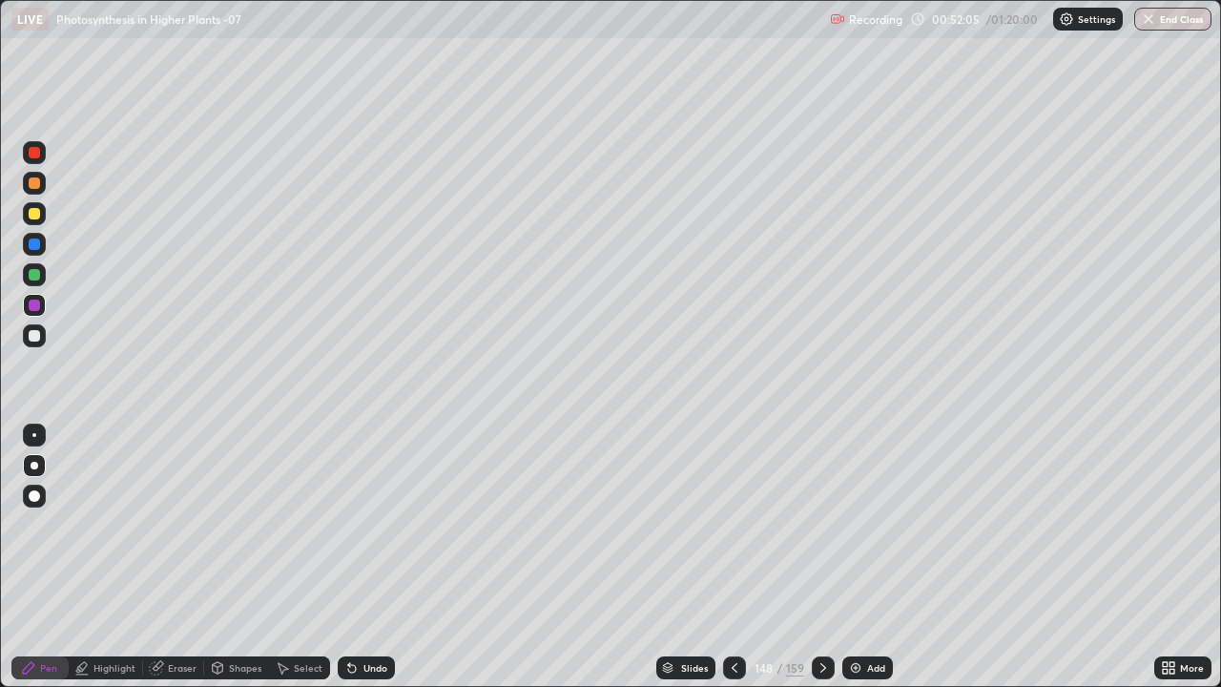
click at [35, 605] on icon at bounding box center [28, 667] width 15 height 15
click at [41, 605] on div "Pen" at bounding box center [48, 668] width 17 height 10
click at [37, 462] on div at bounding box center [34, 465] width 23 height 23
click at [668, 605] on icon at bounding box center [668, 665] width 10 height 5
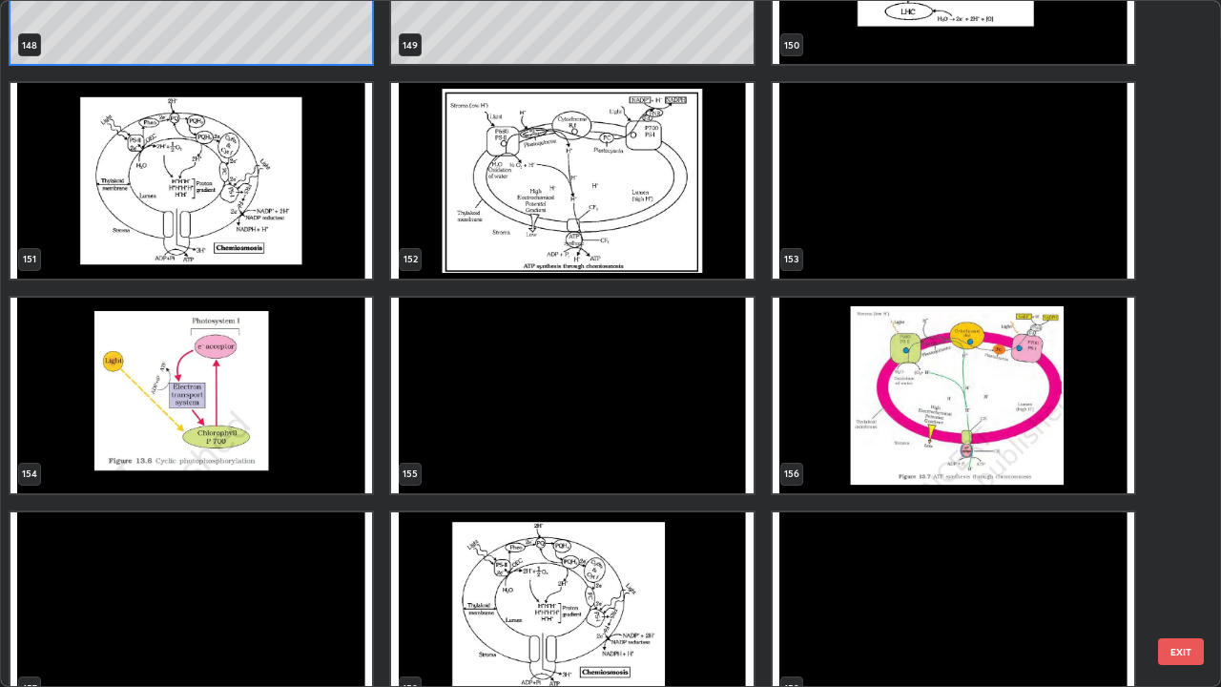
scroll to position [10670, 0]
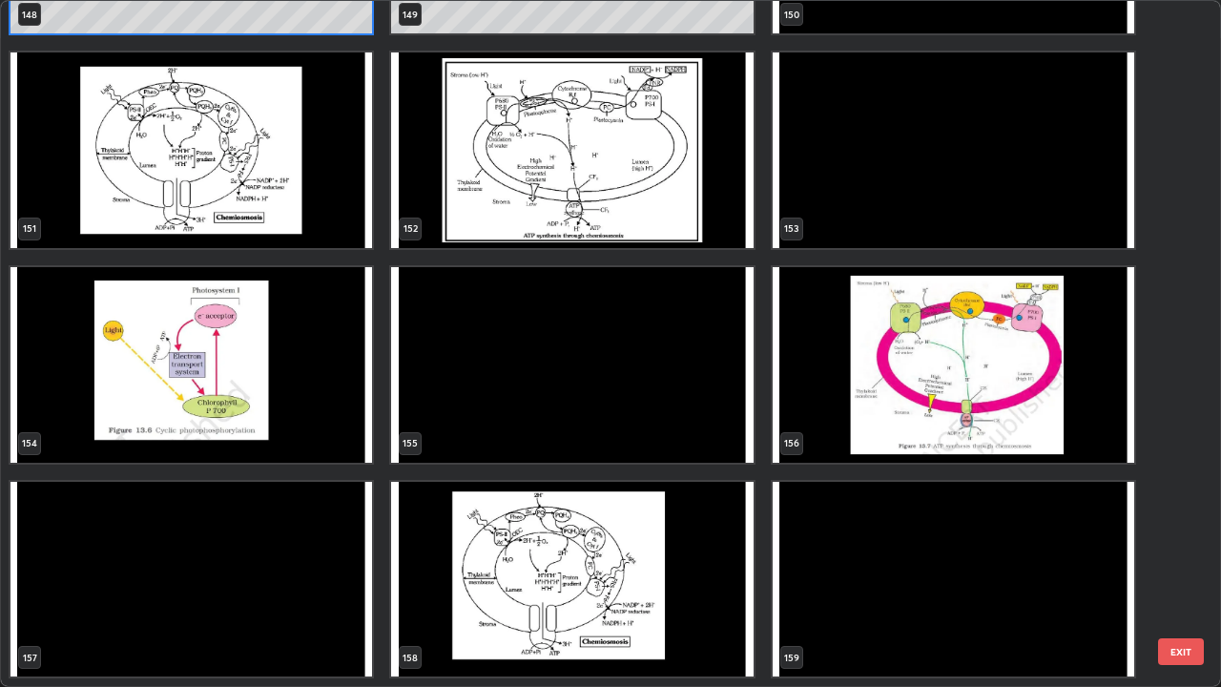
click at [862, 381] on img "grid" at bounding box center [953, 365] width 361 height 196
click at [860, 370] on img "grid" at bounding box center [953, 365] width 361 height 196
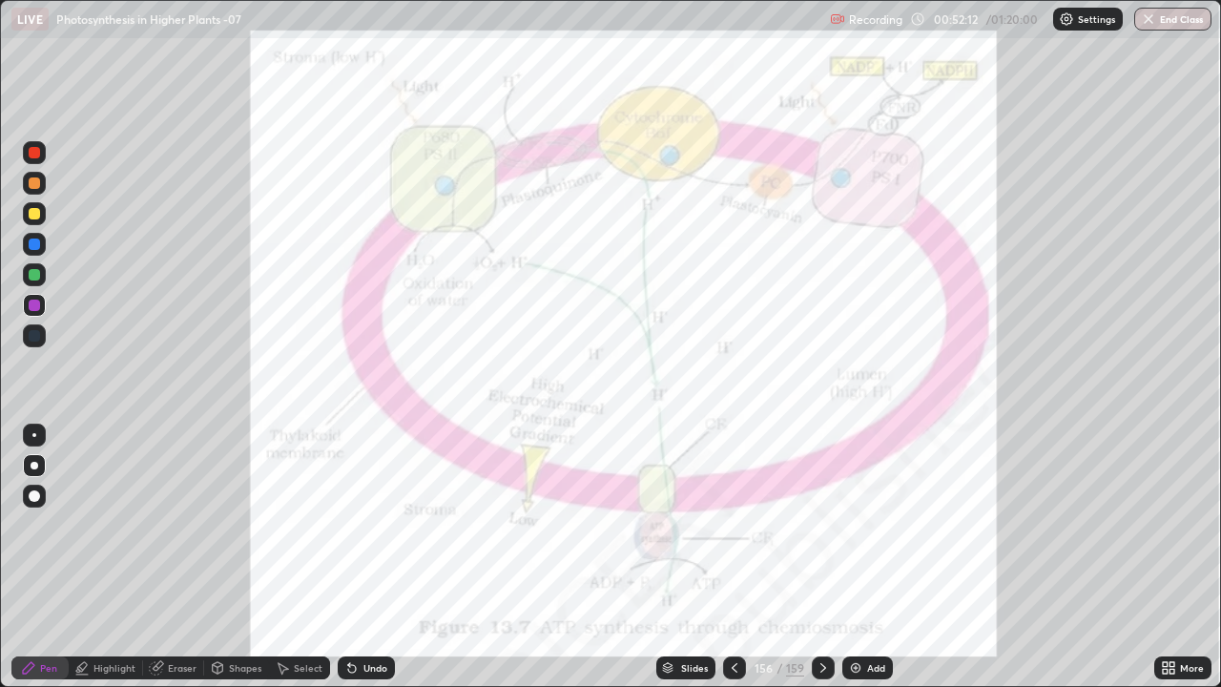
click at [851, 360] on img "grid" at bounding box center [953, 365] width 361 height 196
click at [29, 214] on div at bounding box center [34, 213] width 11 height 11
click at [35, 186] on div at bounding box center [34, 182] width 11 height 11
click at [30, 155] on div at bounding box center [34, 152] width 11 height 11
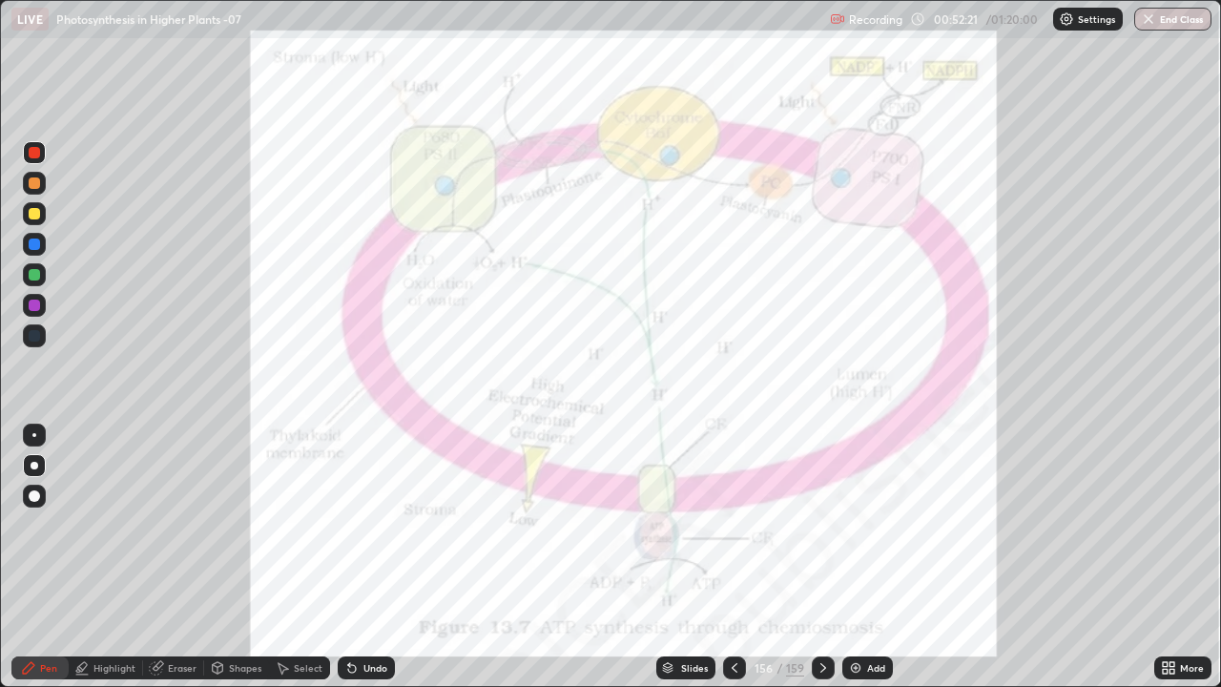
click at [30, 155] on div at bounding box center [34, 152] width 11 height 11
click at [31, 158] on div at bounding box center [34, 152] width 23 height 23
click at [354, 605] on icon at bounding box center [351, 667] width 15 height 15
click at [669, 605] on icon at bounding box center [667, 667] width 11 height 11
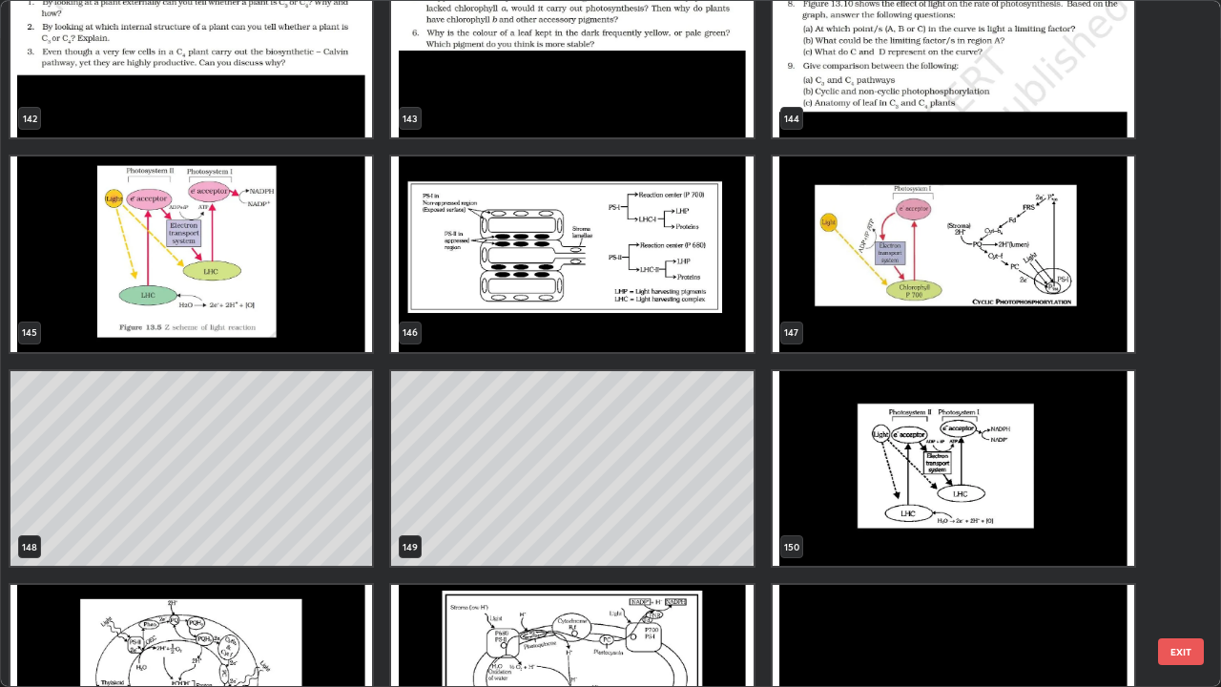
scroll to position [10143, 0]
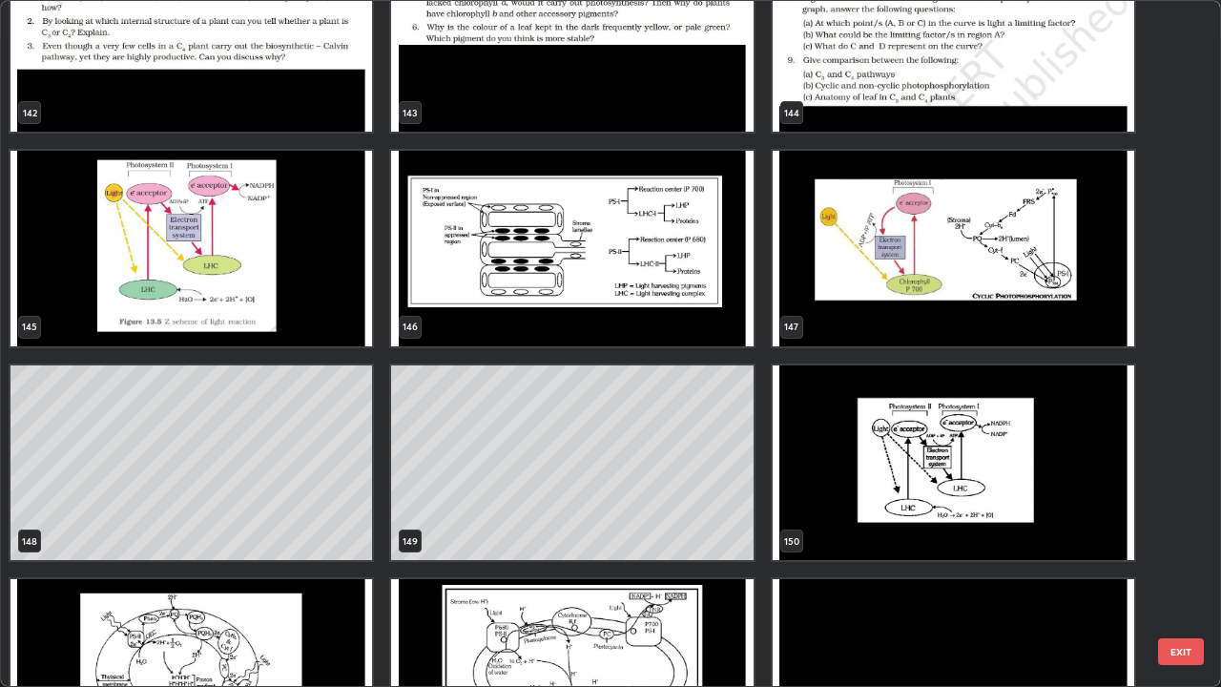
click at [1002, 301] on img "grid" at bounding box center [953, 249] width 361 height 196
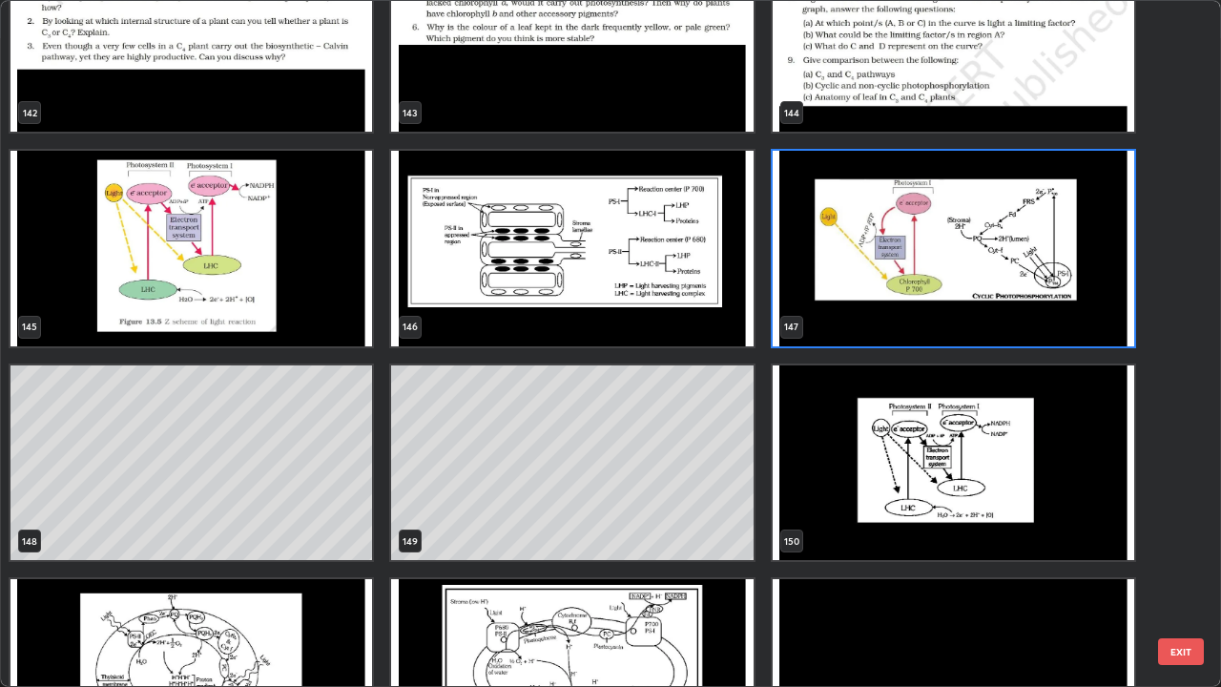
click at [1003, 300] on img "grid" at bounding box center [953, 249] width 361 height 196
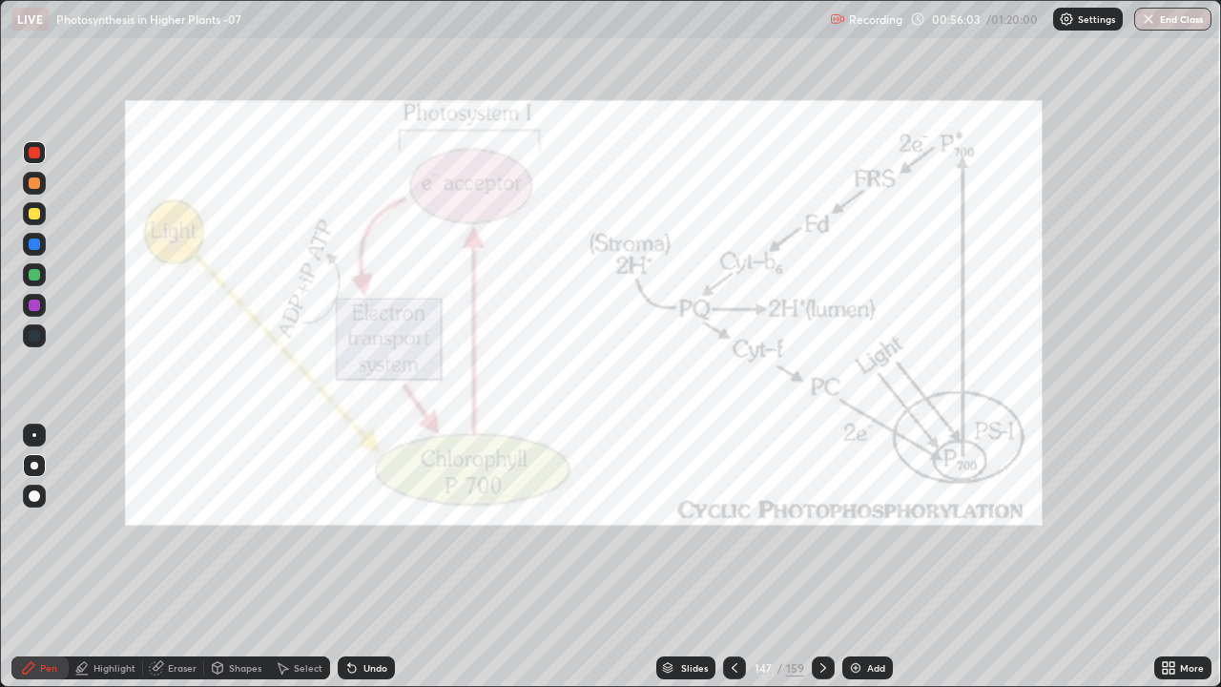
click at [33, 147] on div at bounding box center [34, 152] width 11 height 11
click at [28, 148] on div at bounding box center [34, 152] width 23 height 23
click at [47, 605] on div "Pen" at bounding box center [39, 667] width 57 height 23
click at [33, 464] on div at bounding box center [35, 466] width 8 height 8
click at [35, 243] on div at bounding box center [34, 243] width 11 height 11
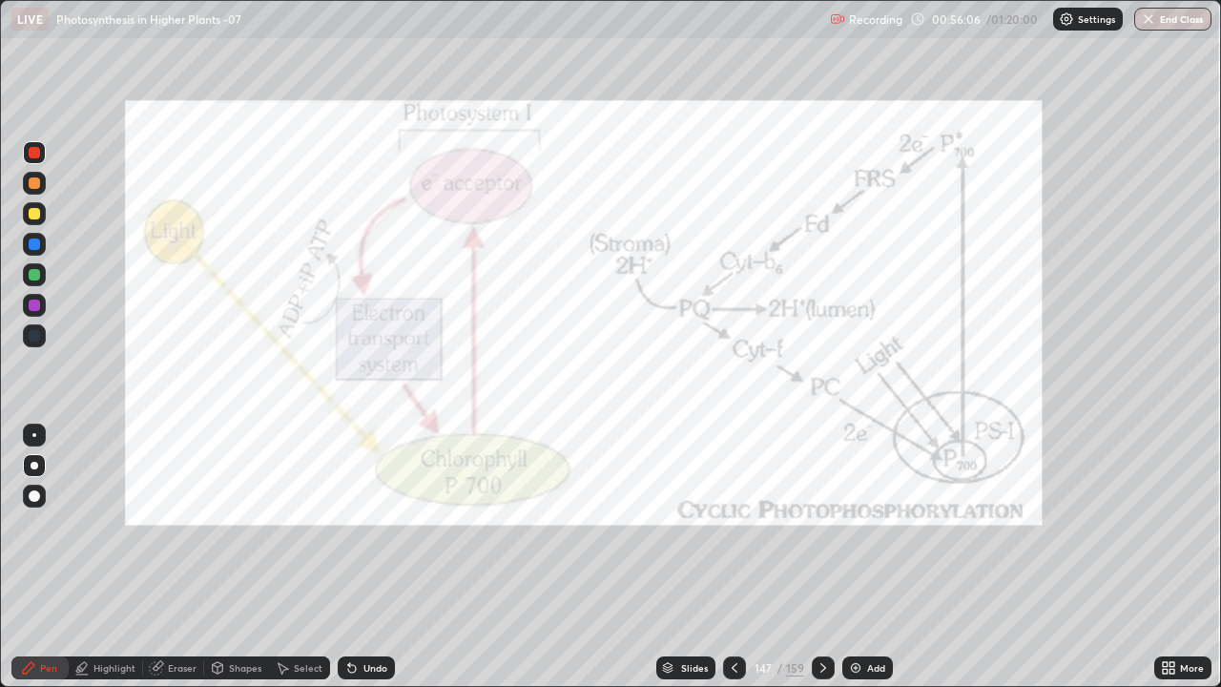
click at [37, 239] on div at bounding box center [34, 243] width 11 height 11
click at [35, 308] on div at bounding box center [34, 304] width 11 height 11
click at [32, 334] on div at bounding box center [34, 335] width 11 height 11
click at [110, 605] on div "Highlight" at bounding box center [106, 667] width 74 height 23
click at [36, 600] on icon at bounding box center [34, 602] width 15 height 15
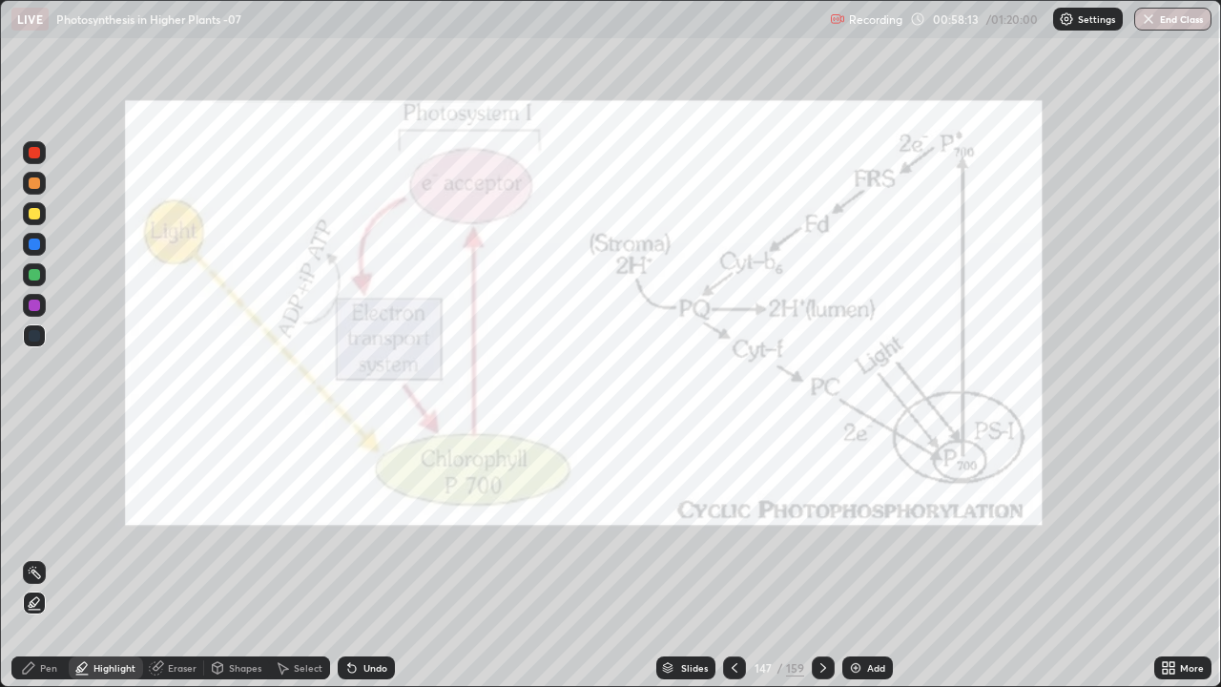
click at [35, 306] on div at bounding box center [34, 304] width 11 height 11
click at [855, 605] on img at bounding box center [855, 667] width 15 height 15
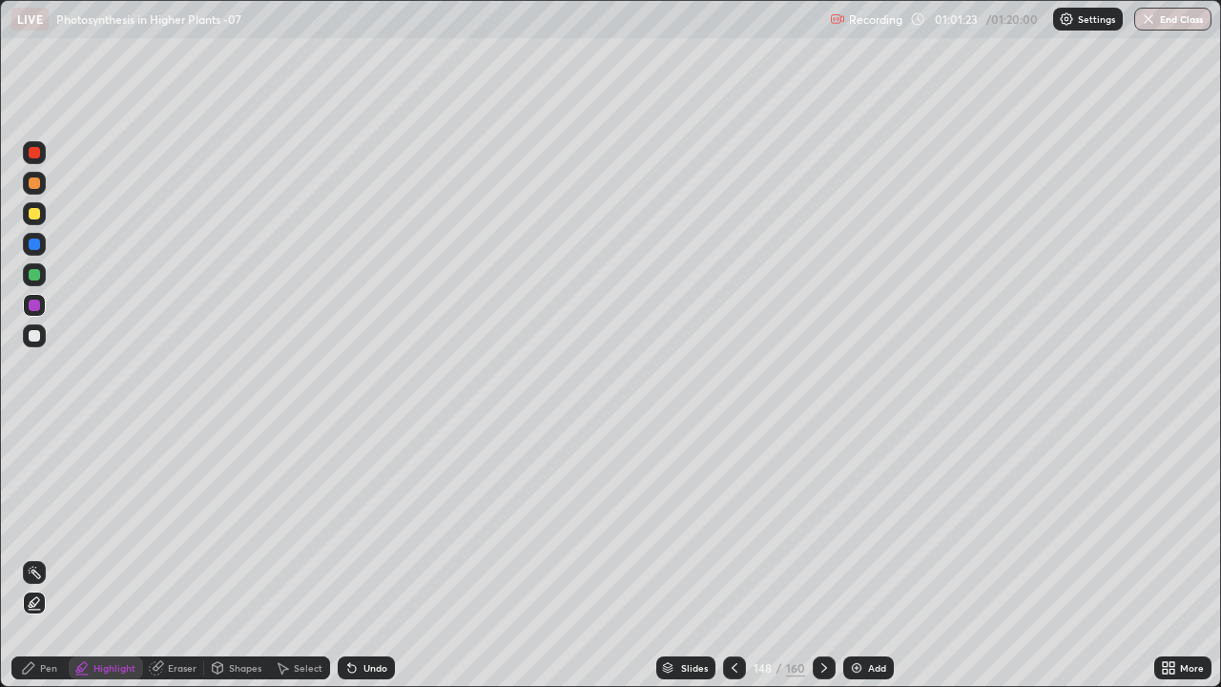
click at [663, 605] on icon at bounding box center [668, 671] width 10 height 3
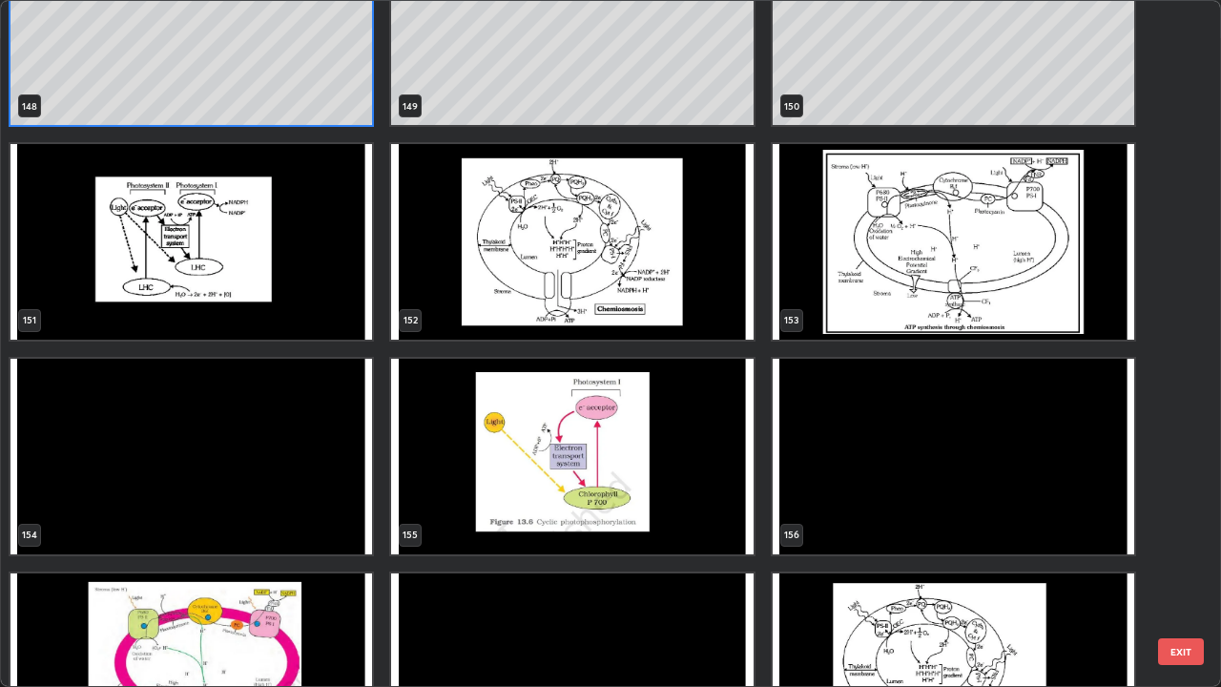
scroll to position [10585, 0]
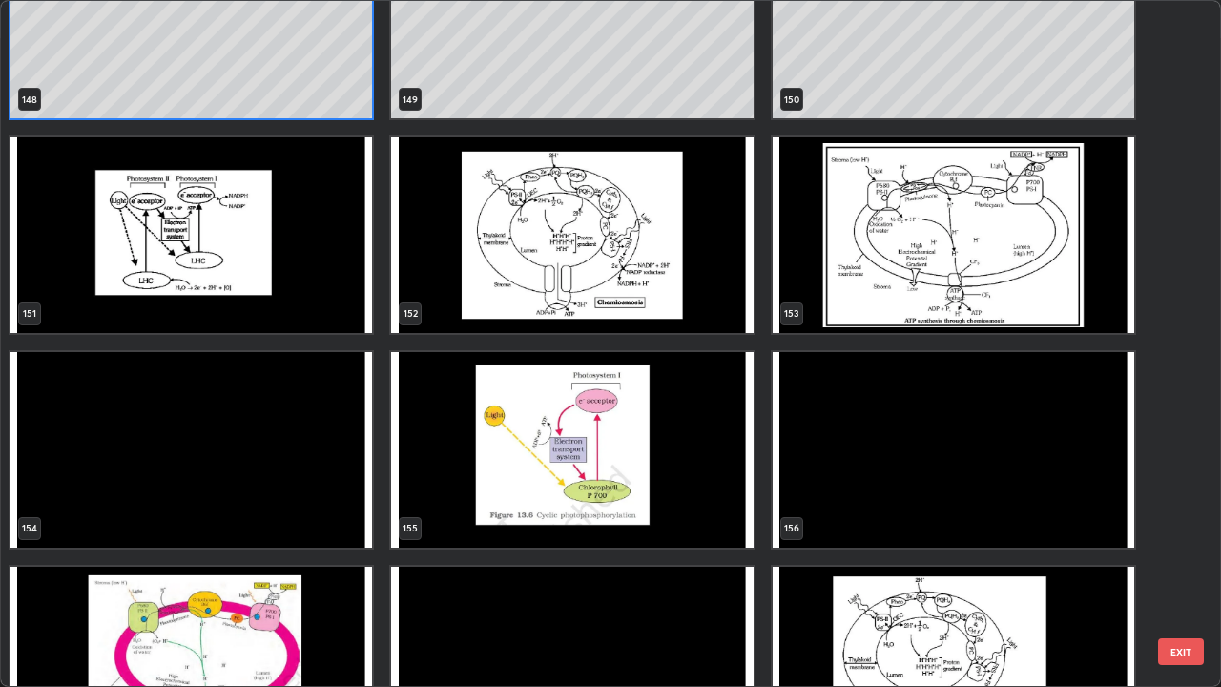
click at [505, 272] on img "grid" at bounding box center [571, 235] width 361 height 196
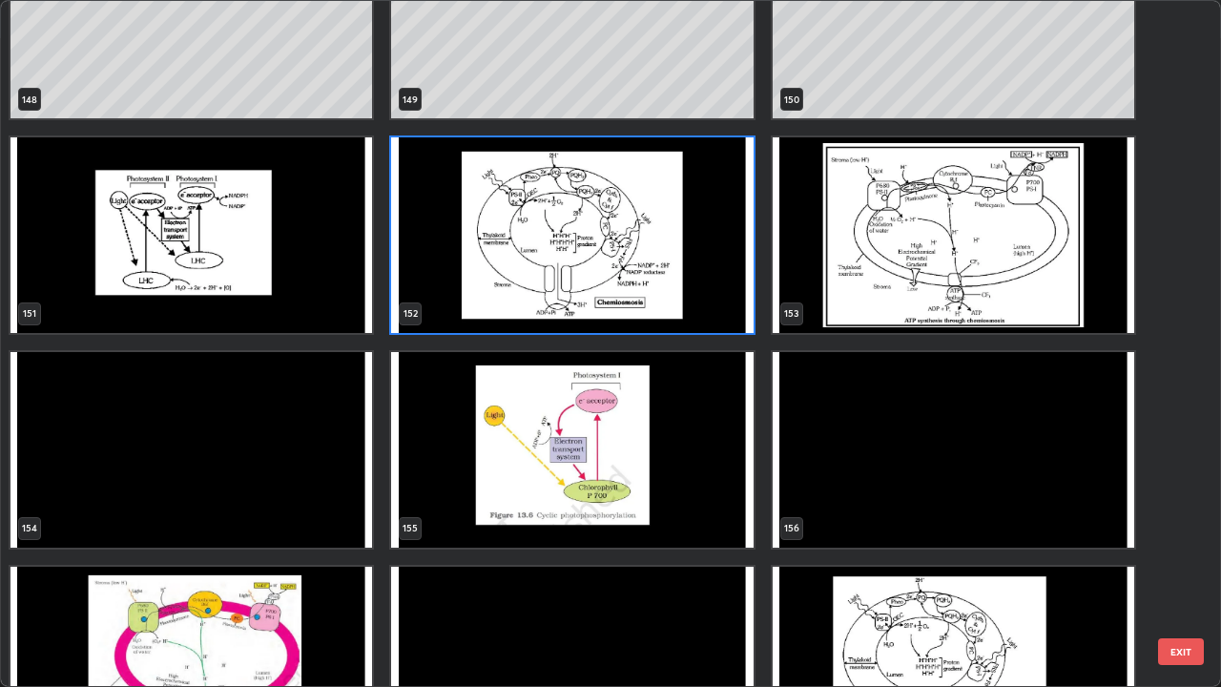
click at [498, 271] on img "grid" at bounding box center [571, 235] width 361 height 196
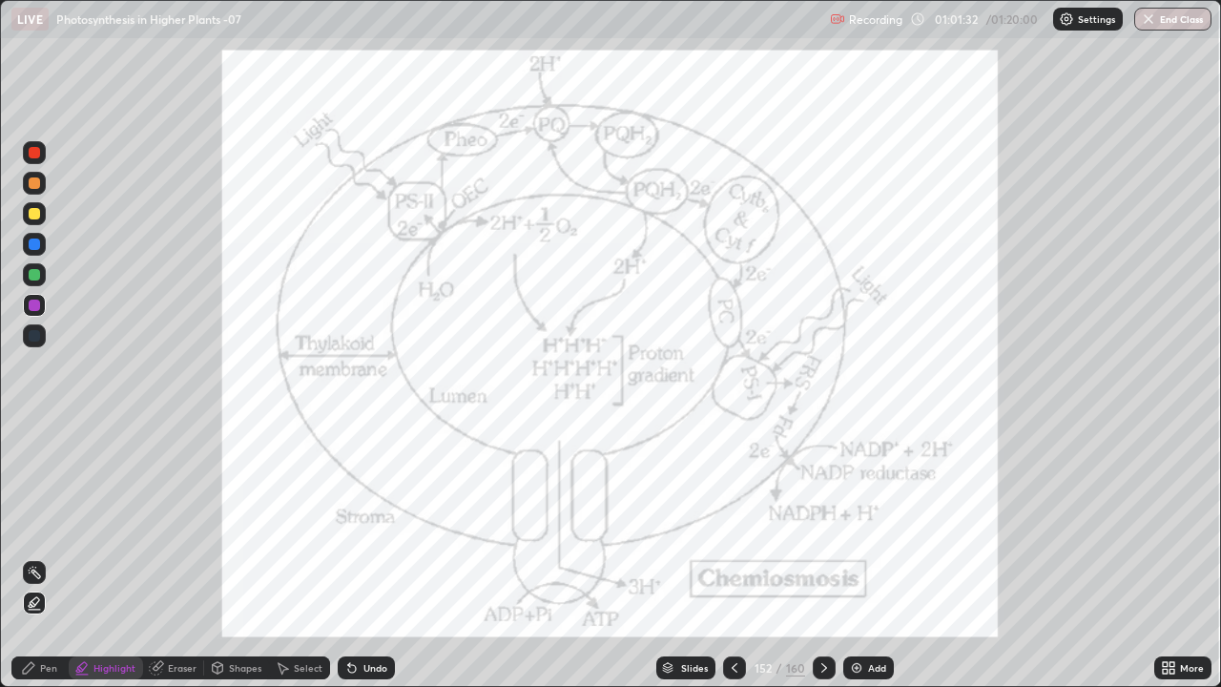
click at [498, 271] on img "grid" at bounding box center [571, 235] width 361 height 196
click at [46, 605] on div "Pen" at bounding box center [39, 667] width 57 height 23
click at [35, 277] on div at bounding box center [34, 274] width 11 height 11
click at [42, 605] on div "Pen" at bounding box center [39, 667] width 57 height 23
click at [363, 605] on div "Undo" at bounding box center [375, 668] width 24 height 10
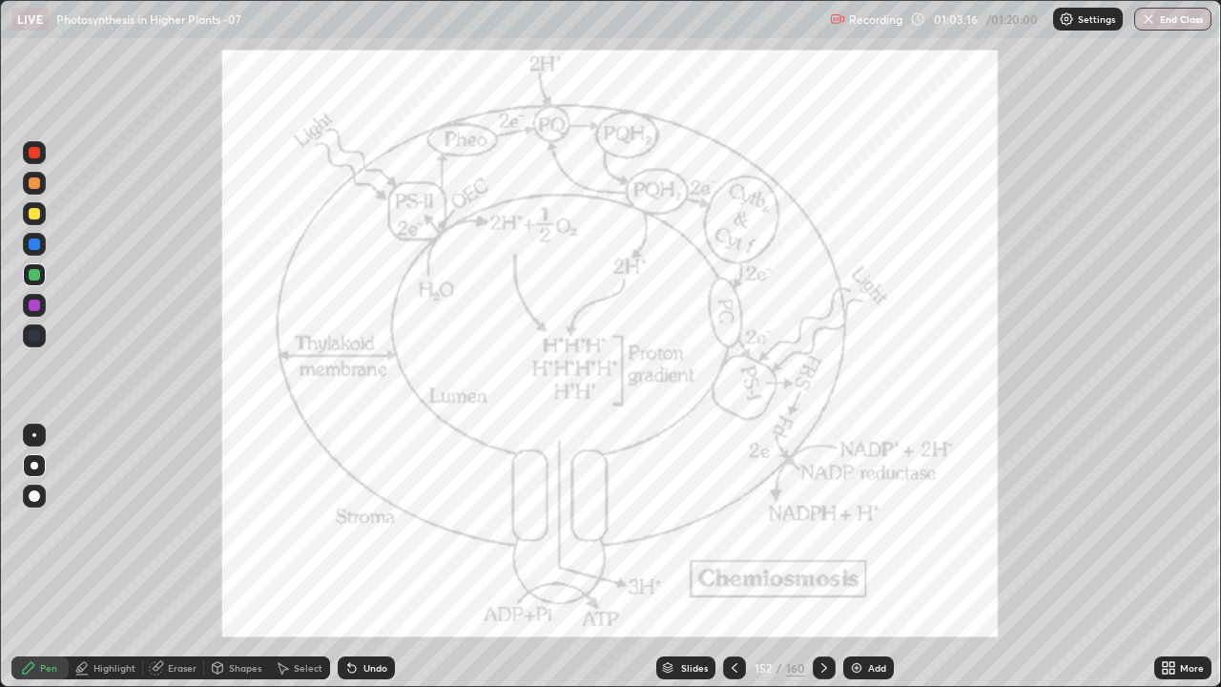
click at [363, 605] on div "Undo" at bounding box center [375, 668] width 24 height 10
click at [364, 605] on div "Undo" at bounding box center [375, 668] width 24 height 10
click at [365, 605] on div "Undo" at bounding box center [375, 668] width 24 height 10
click at [363, 605] on div "Undo" at bounding box center [366, 667] width 57 height 23
click at [172, 605] on div "Eraser" at bounding box center [182, 668] width 29 height 10
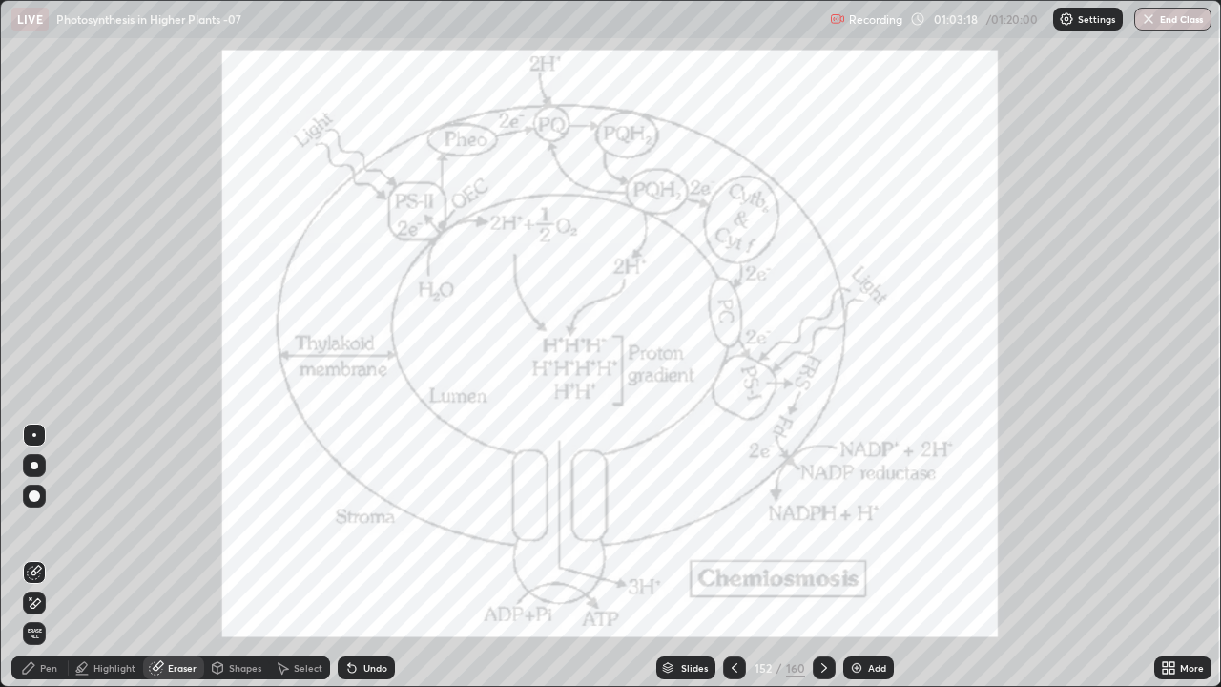
click at [31, 598] on icon at bounding box center [31, 598] width 2 height 2
click at [55, 605] on div "Pen" at bounding box center [48, 668] width 17 height 10
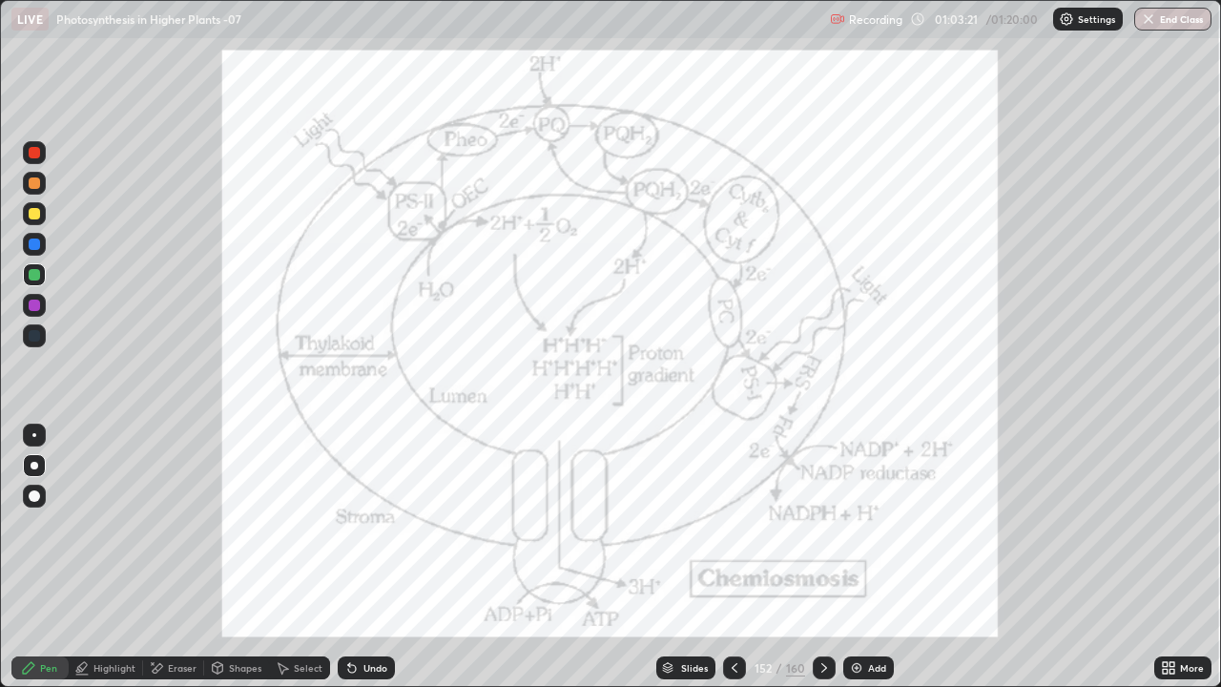
click at [45, 605] on div "Pen" at bounding box center [48, 668] width 17 height 10
click at [34, 153] on div at bounding box center [34, 152] width 11 height 11
click at [175, 605] on div "Eraser" at bounding box center [182, 668] width 29 height 10
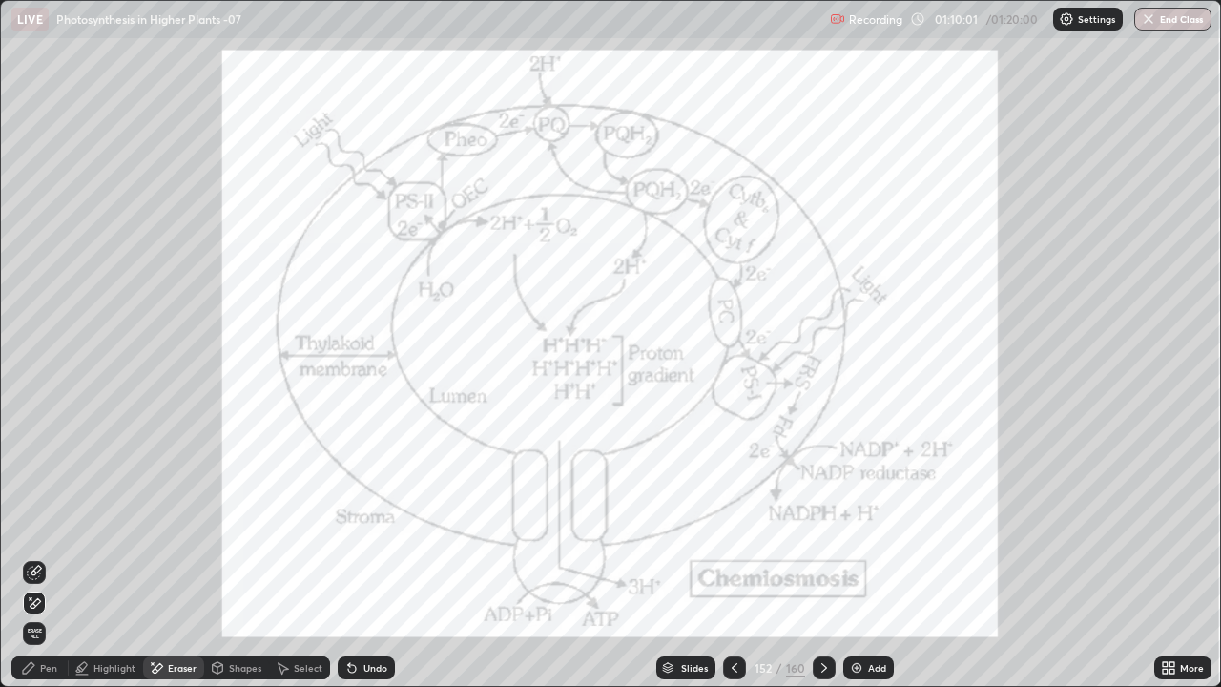
click at [40, 605] on div "Pen" at bounding box center [48, 668] width 17 height 10
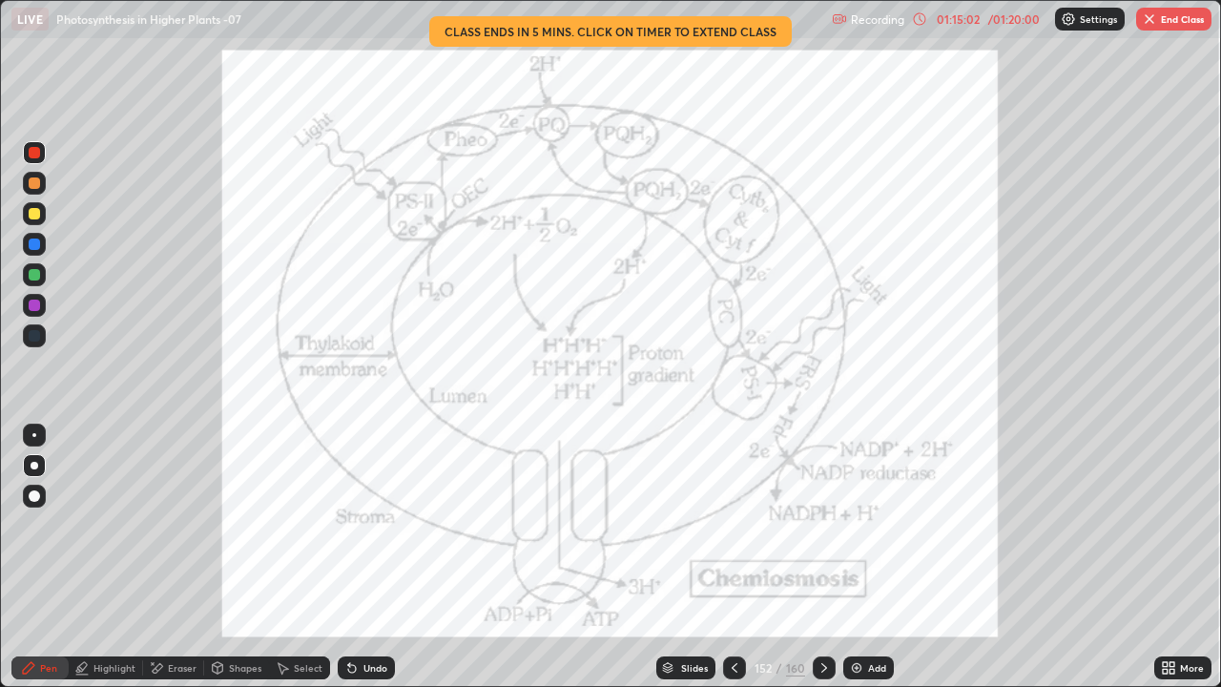
click at [974, 21] on div "01:15:02" at bounding box center [957, 18] width 53 height 11
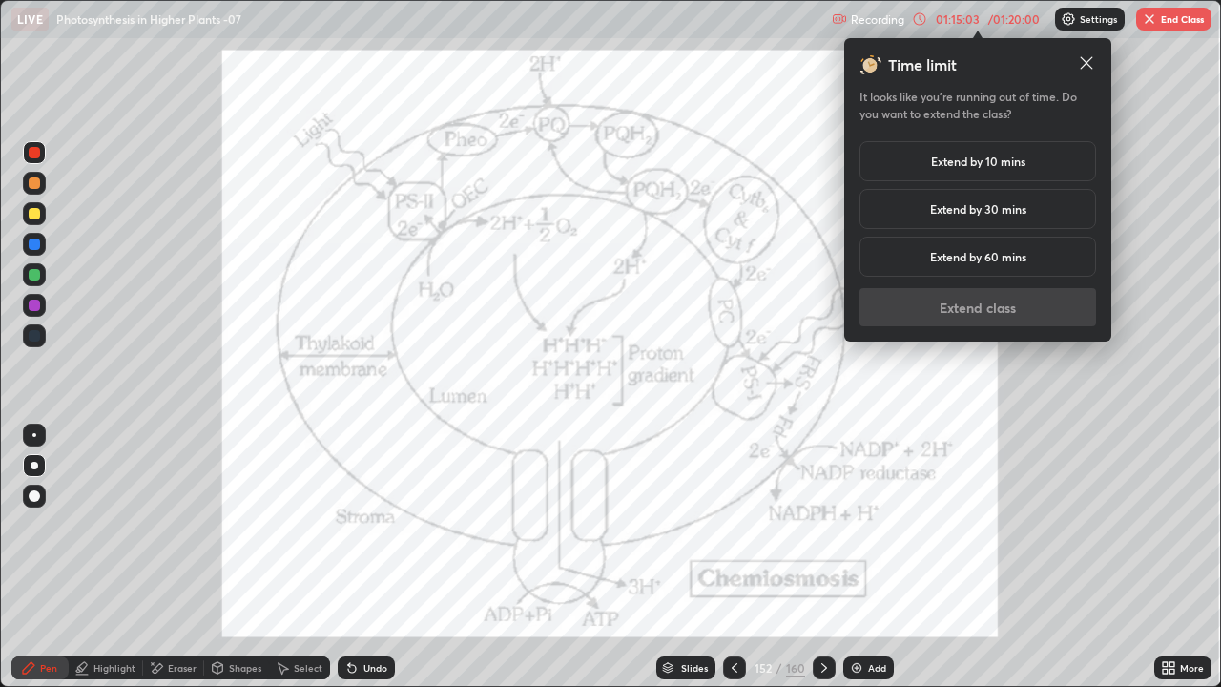
click at [958, 203] on h5 "Extend by 30 mins" at bounding box center [978, 208] width 96 height 17
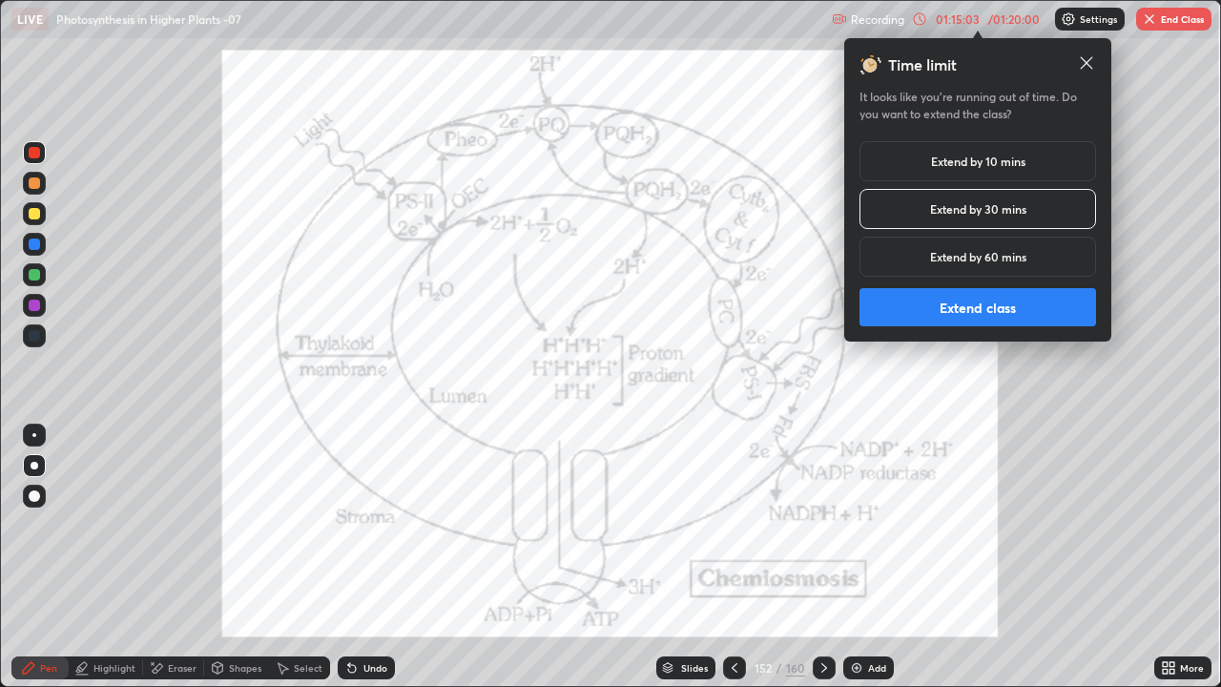
click at [940, 321] on button "Extend class" at bounding box center [977, 307] width 237 height 38
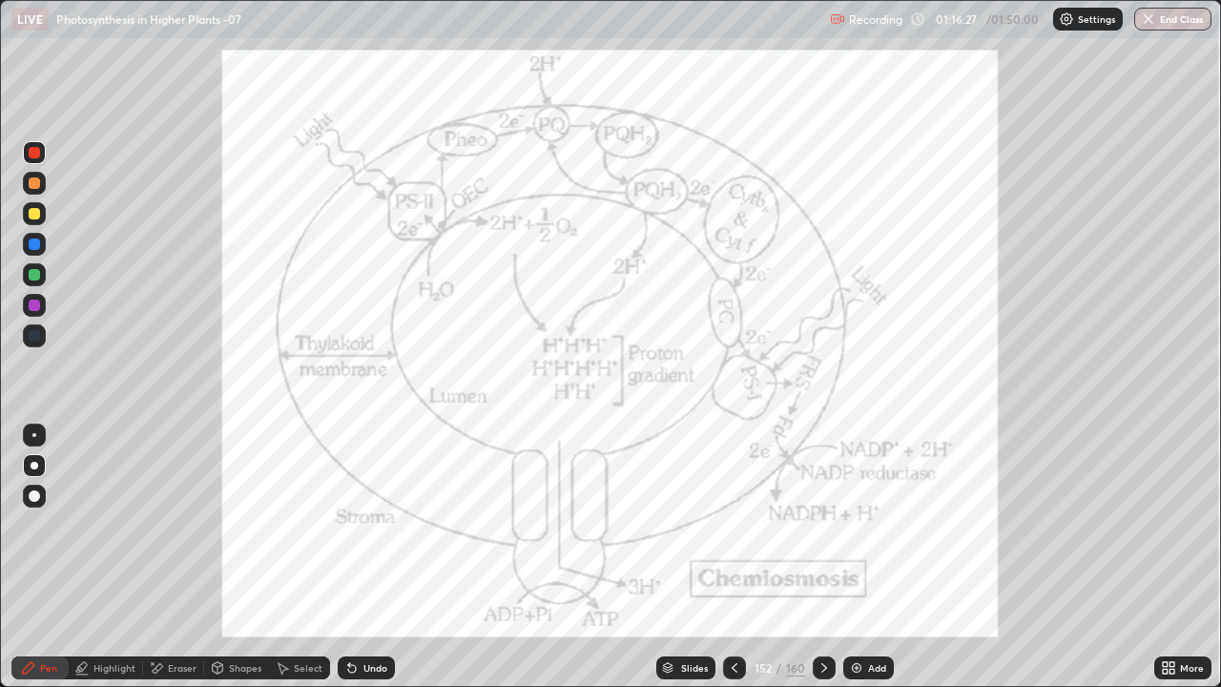
click at [35, 298] on div at bounding box center [34, 305] width 23 height 23
click at [172, 605] on div "Eraser" at bounding box center [182, 668] width 29 height 10
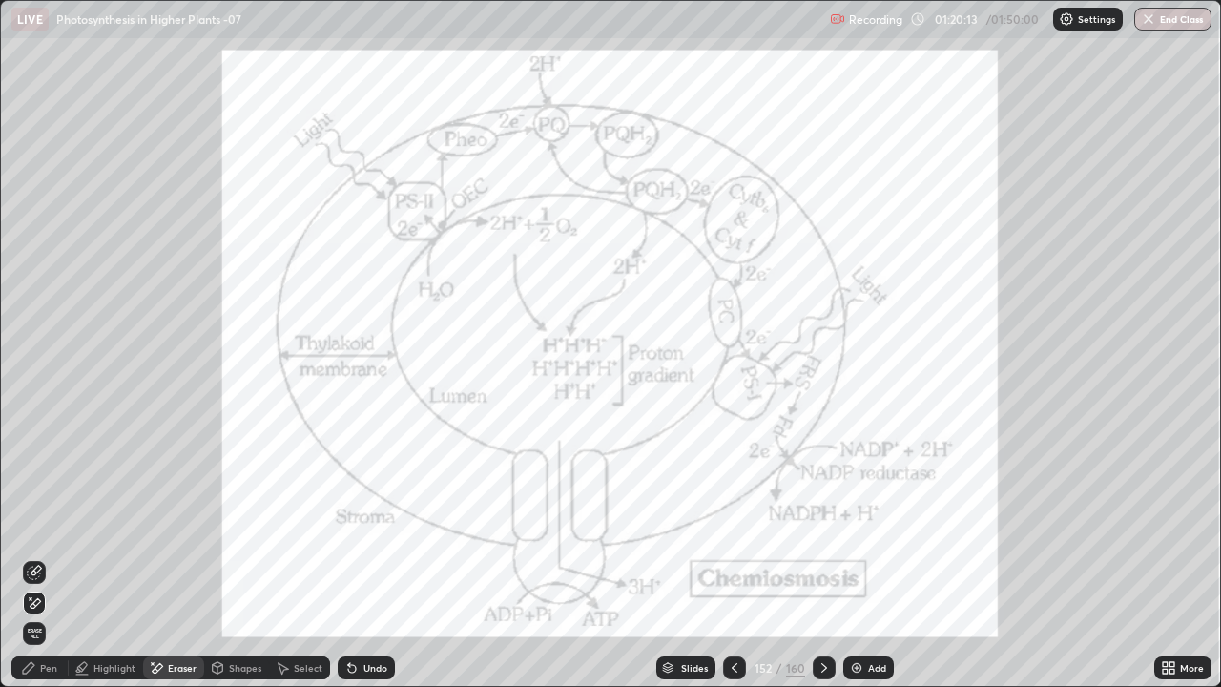
click at [31, 598] on icon at bounding box center [34, 603] width 15 height 16
click at [35, 605] on icon at bounding box center [28, 667] width 15 height 15
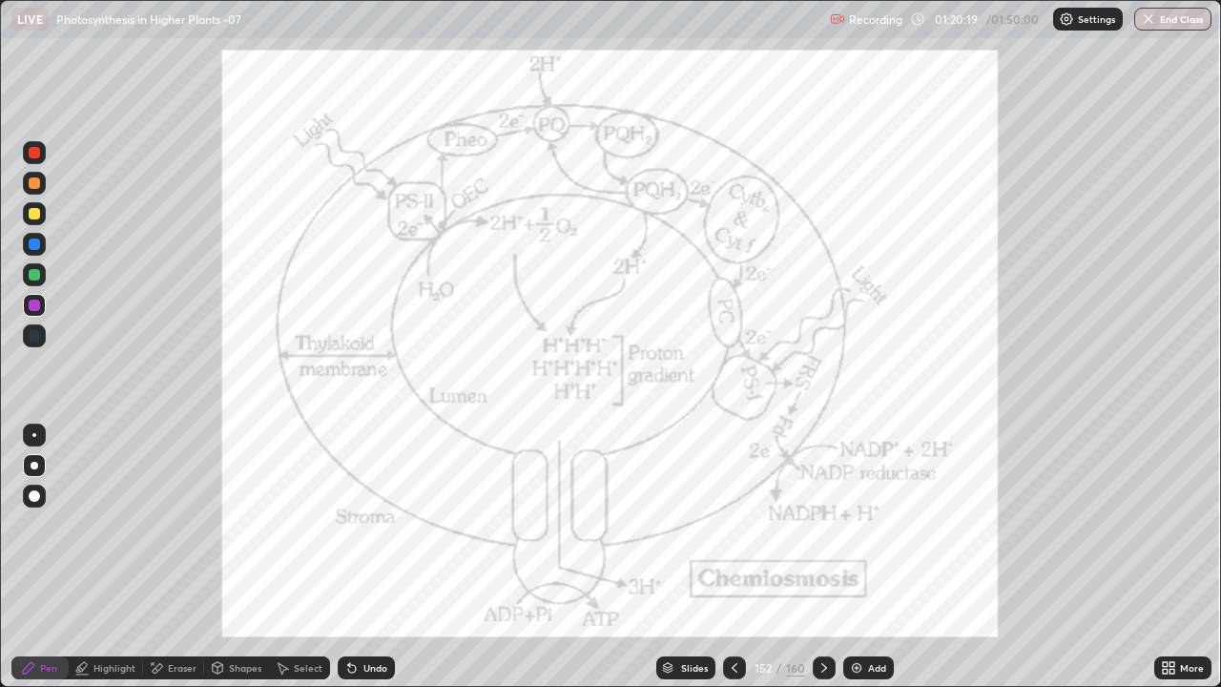
click at [32, 153] on div at bounding box center [34, 152] width 11 height 11
click at [31, 463] on div at bounding box center [35, 466] width 8 height 8
click at [33, 464] on div at bounding box center [35, 466] width 8 height 8
click at [28, 605] on div "Pen" at bounding box center [39, 667] width 57 height 23
click at [670, 605] on icon at bounding box center [667, 667] width 11 height 11
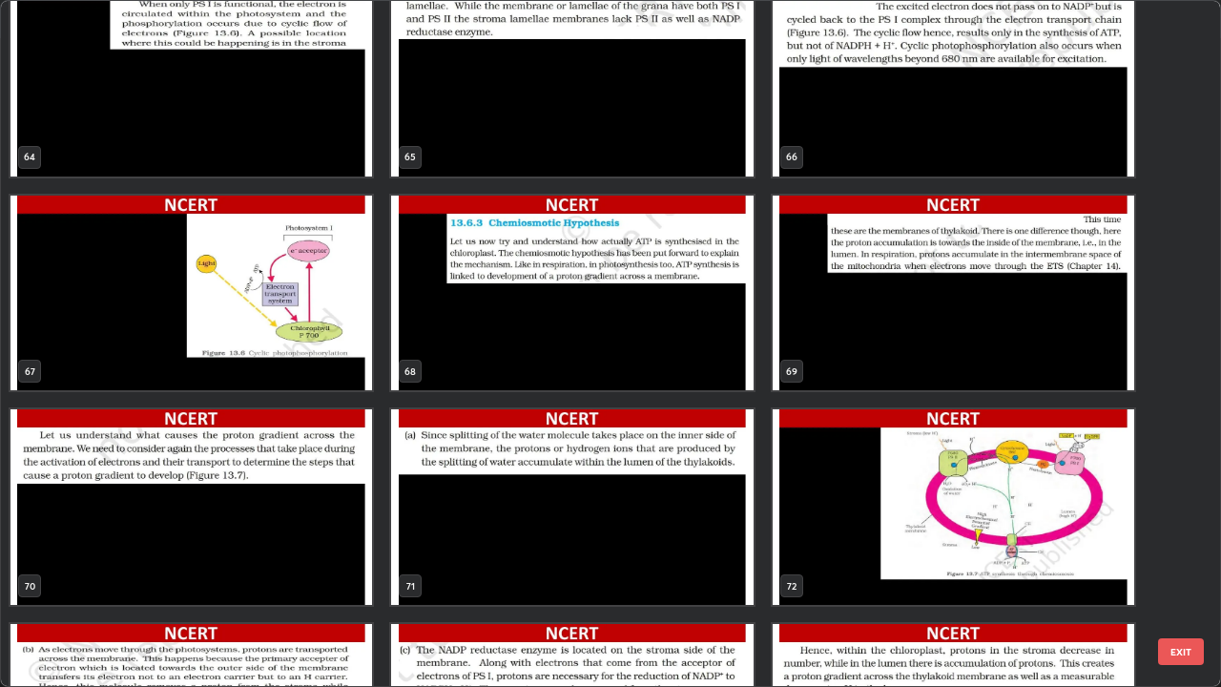
scroll to position [4530, 0]
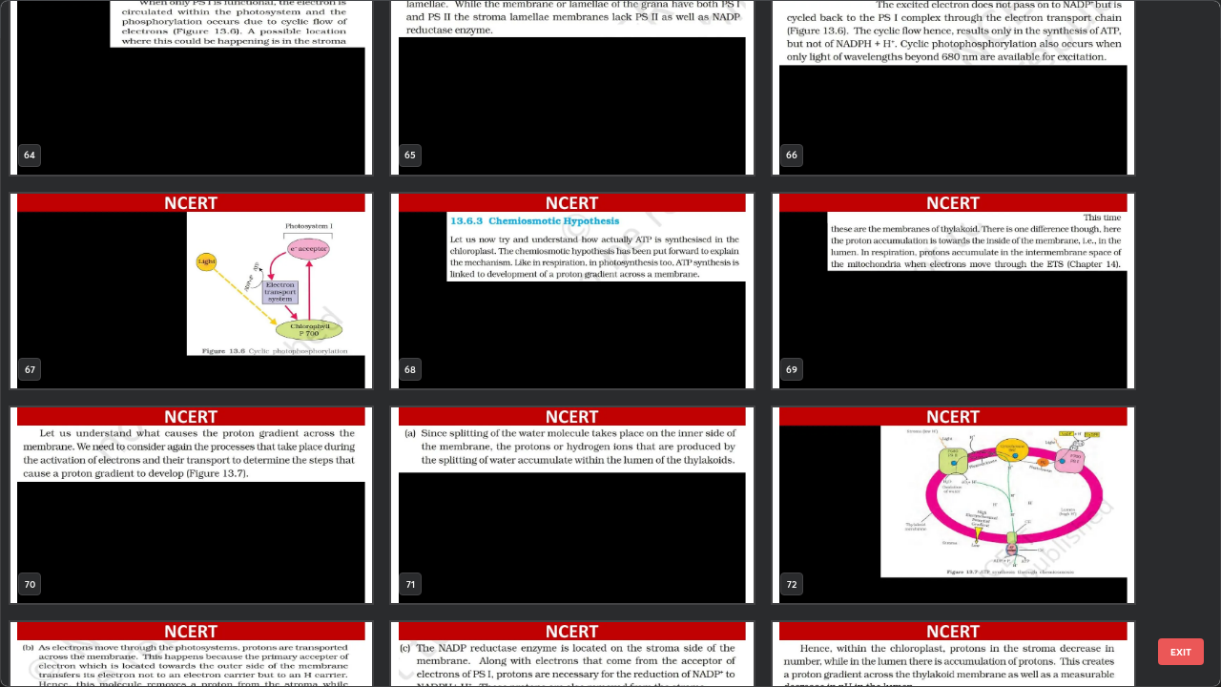
click at [578, 326] on img "grid" at bounding box center [571, 292] width 361 height 196
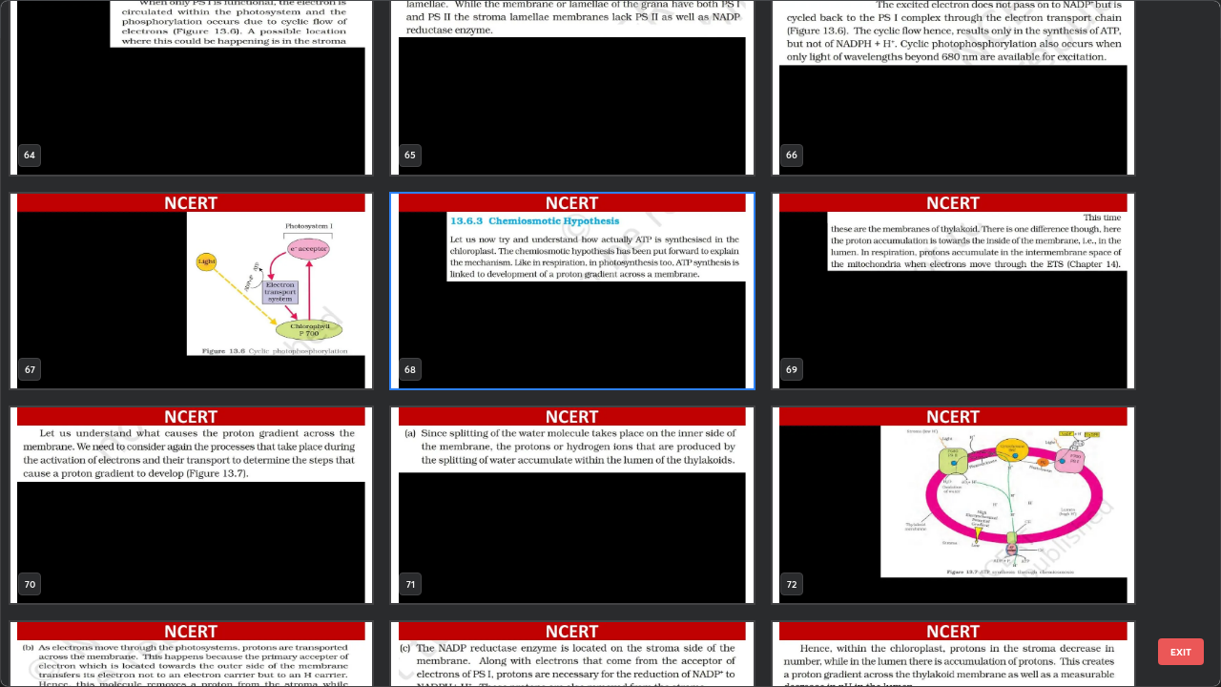
click at [584, 328] on img "grid" at bounding box center [571, 292] width 361 height 196
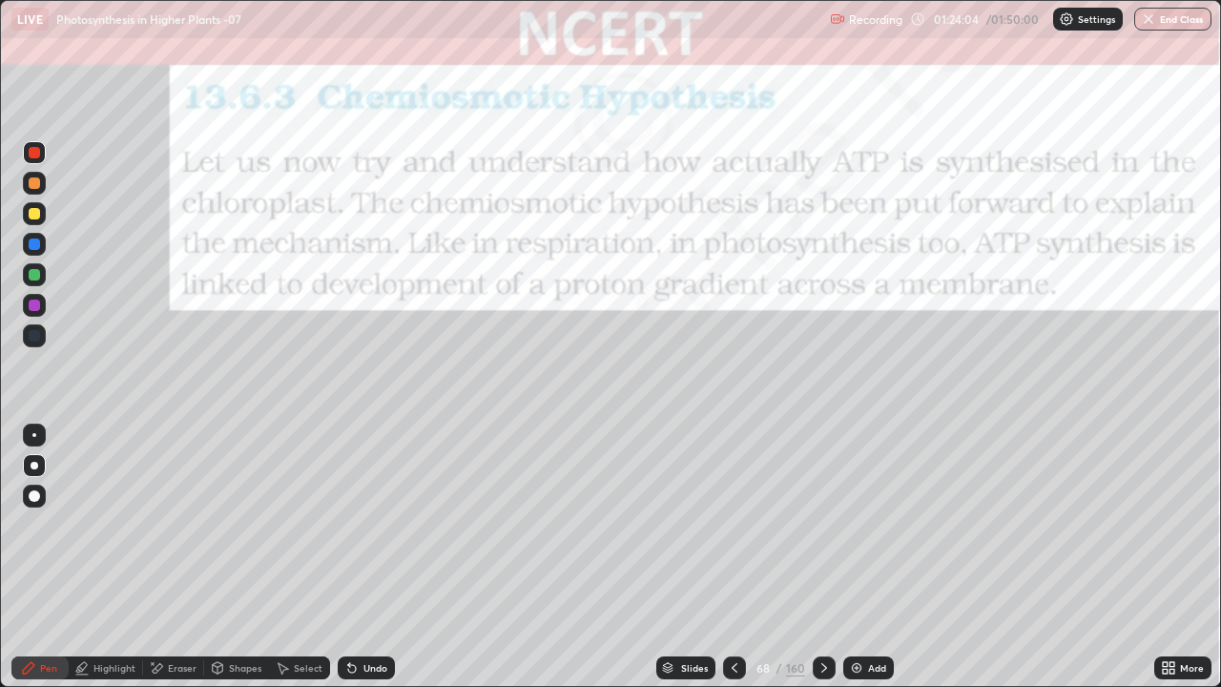
click at [587, 331] on img "grid" at bounding box center [571, 292] width 361 height 196
click at [42, 605] on div "Pen" at bounding box center [48, 668] width 17 height 10
click at [247, 605] on div "Shapes" at bounding box center [236, 667] width 65 height 23
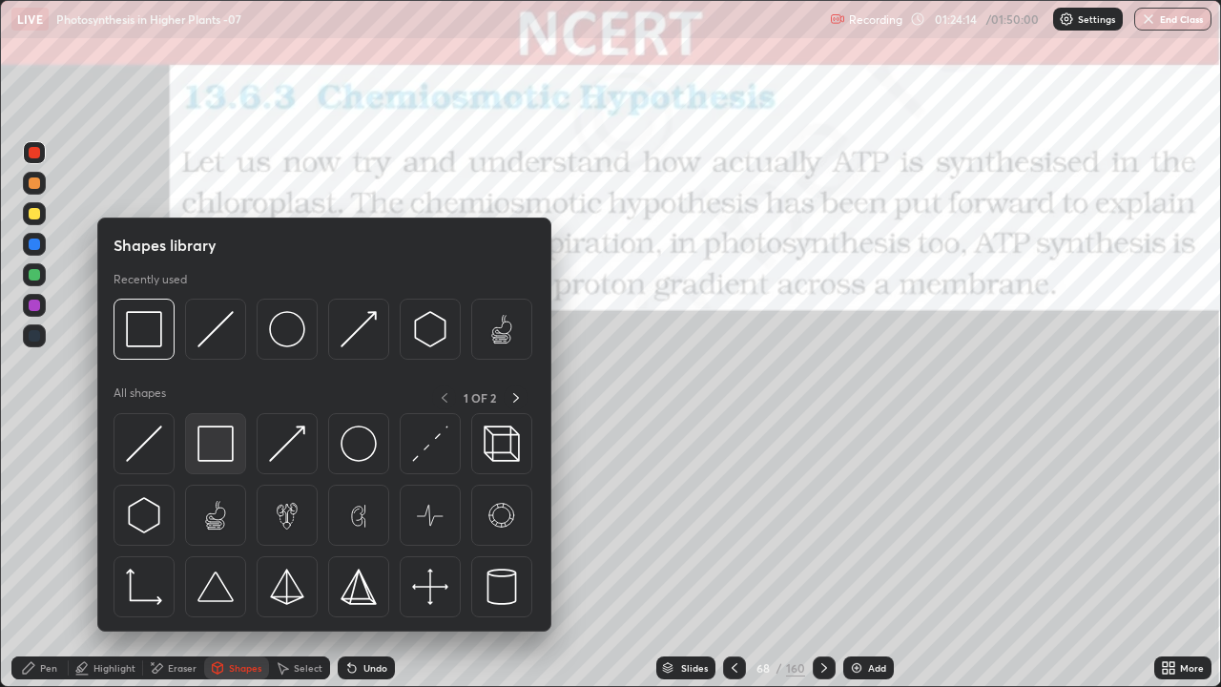
click at [220, 447] on img at bounding box center [215, 443] width 36 height 36
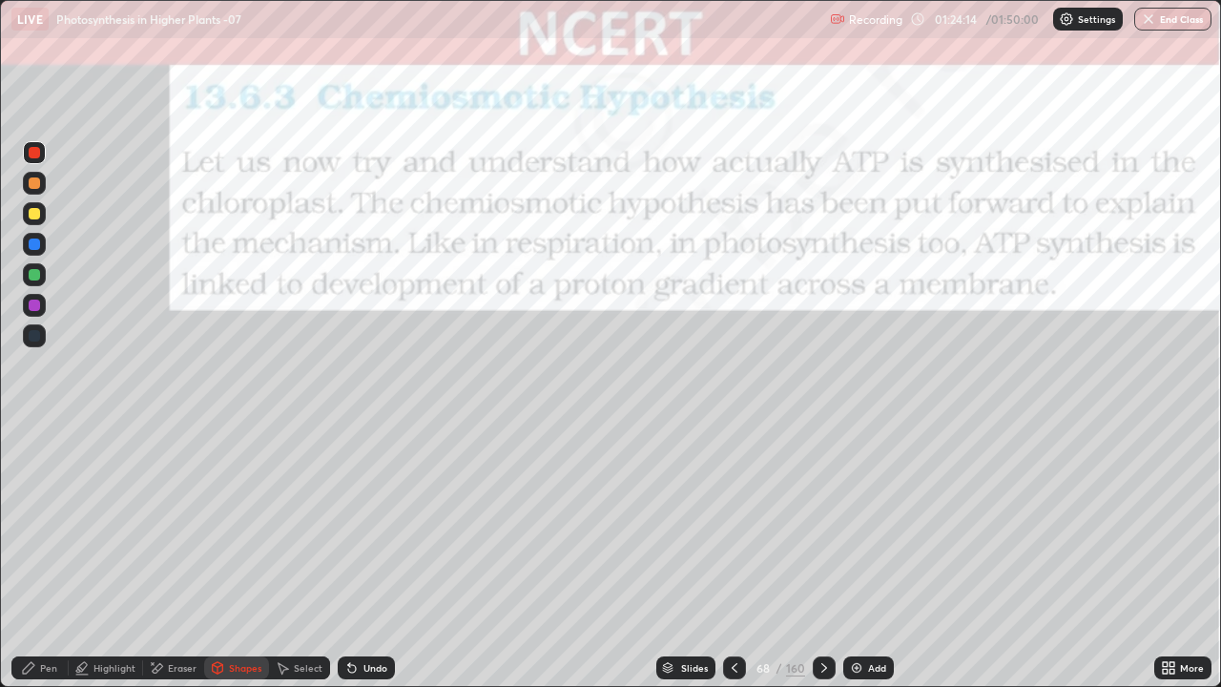
click at [38, 156] on div at bounding box center [34, 152] width 11 height 11
click at [26, 146] on div at bounding box center [34, 152] width 23 height 23
click at [820, 605] on icon at bounding box center [823, 667] width 15 height 15
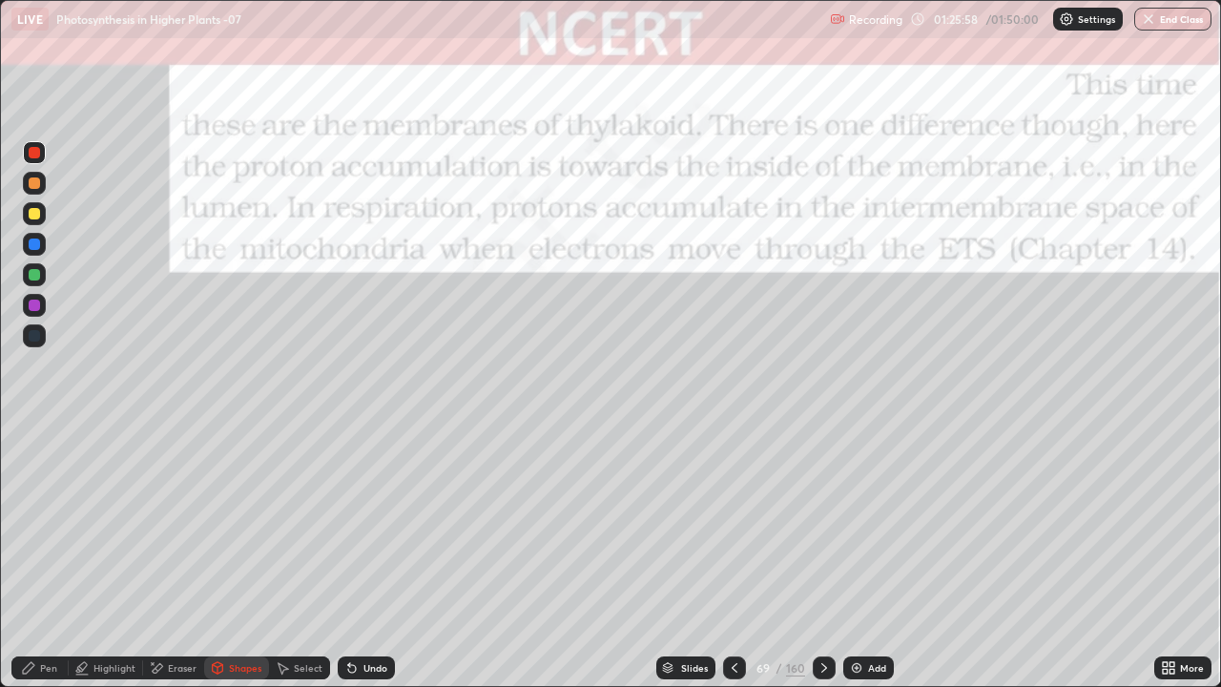
click at [32, 605] on icon at bounding box center [28, 667] width 15 height 15
click at [40, 605] on div "Pen" at bounding box center [39, 667] width 57 height 23
click at [31, 469] on div at bounding box center [34, 465] width 23 height 23
click at [37, 605] on div "Pen" at bounding box center [39, 667] width 57 height 23
click at [818, 605] on icon at bounding box center [823, 667] width 15 height 15
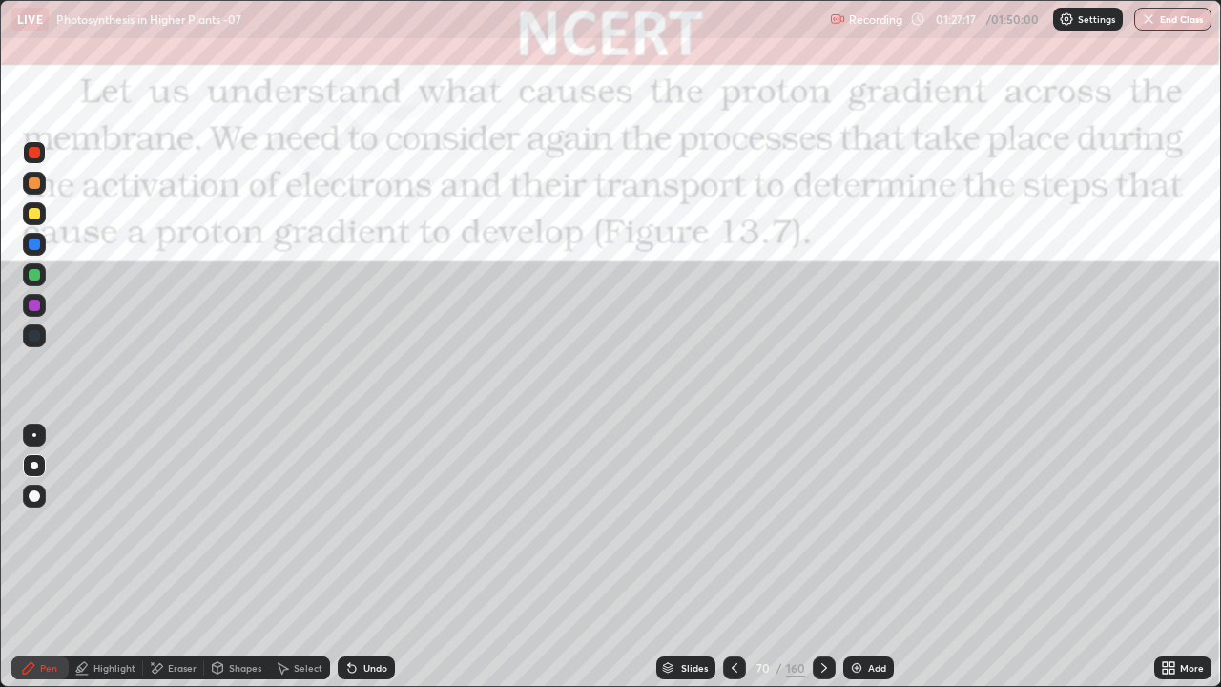
click at [245, 605] on div "Shapes" at bounding box center [245, 668] width 32 height 10
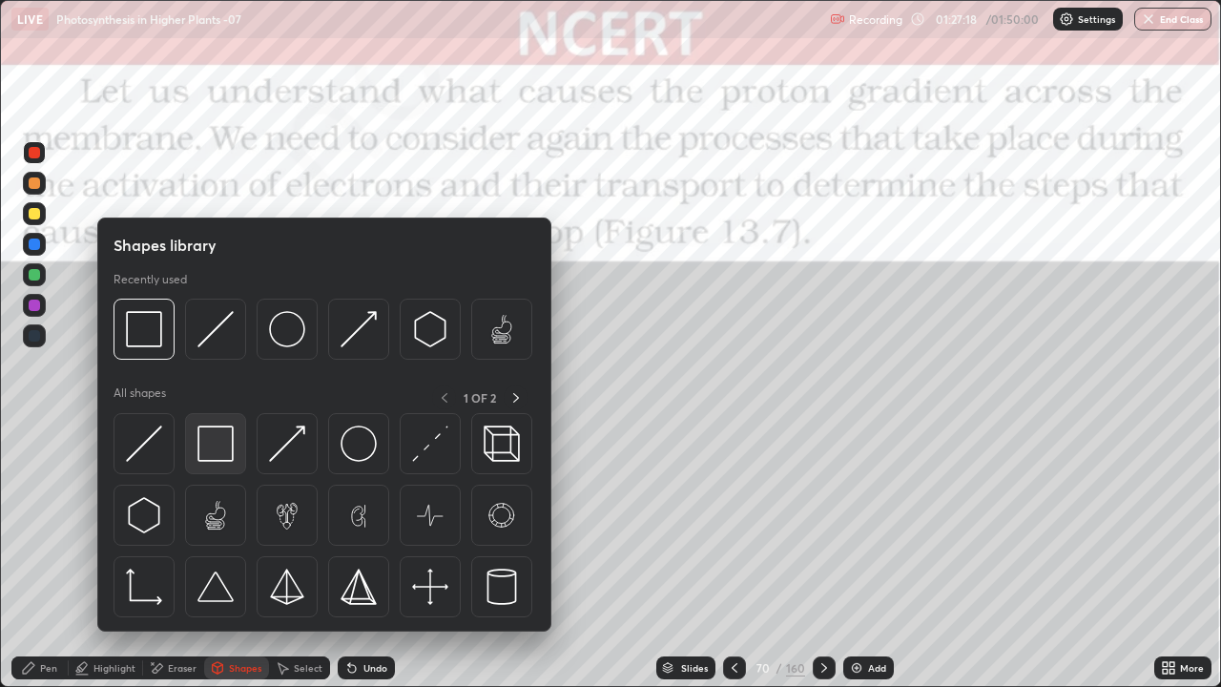
click at [217, 438] on img at bounding box center [215, 443] width 36 height 36
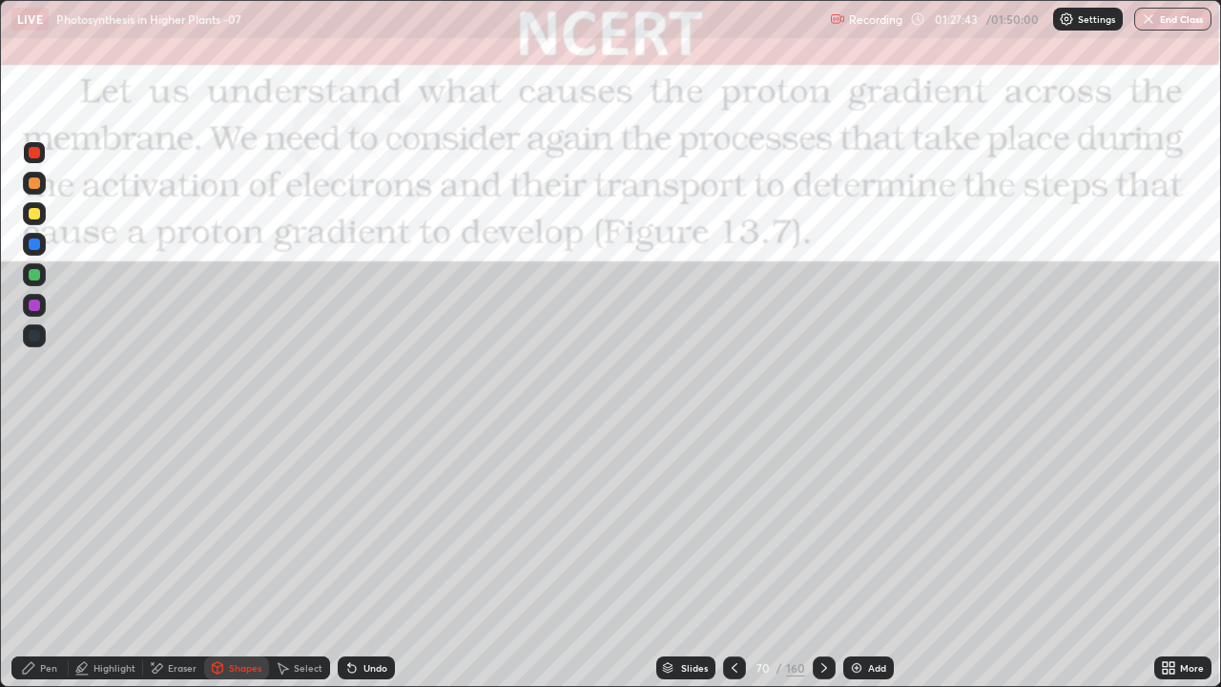
click at [821, 605] on icon at bounding box center [823, 667] width 15 height 15
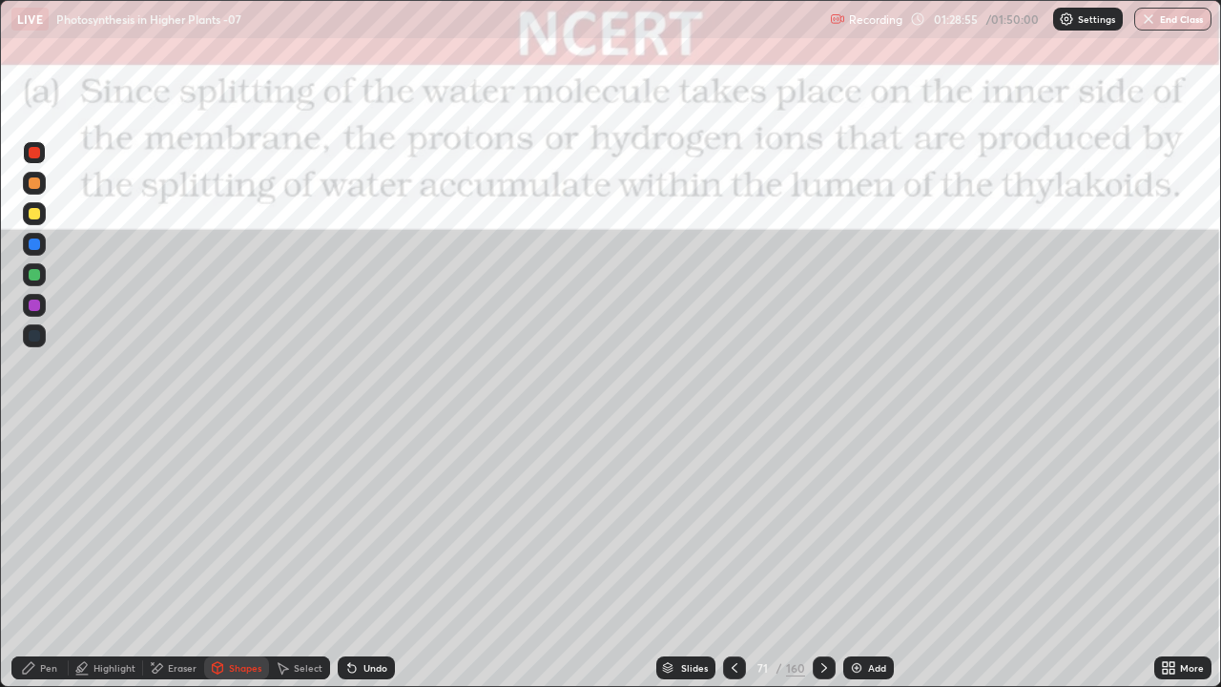
click at [816, 605] on icon at bounding box center [823, 667] width 15 height 15
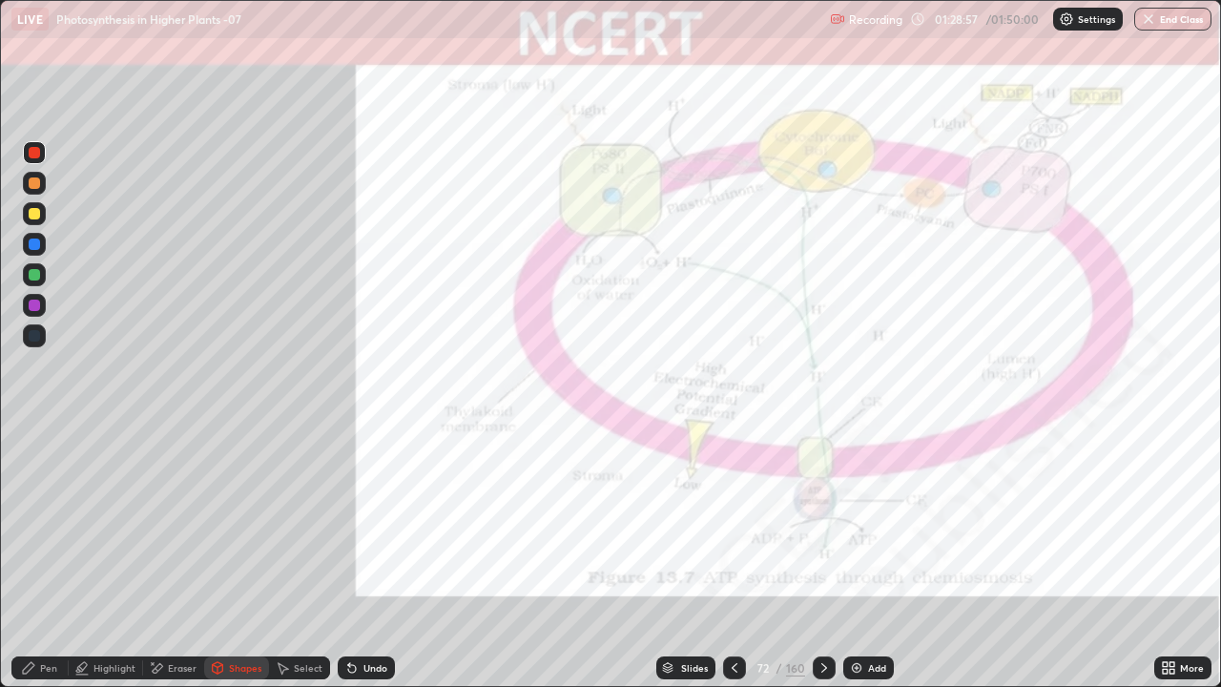
click at [821, 605] on icon at bounding box center [824, 668] width 6 height 10
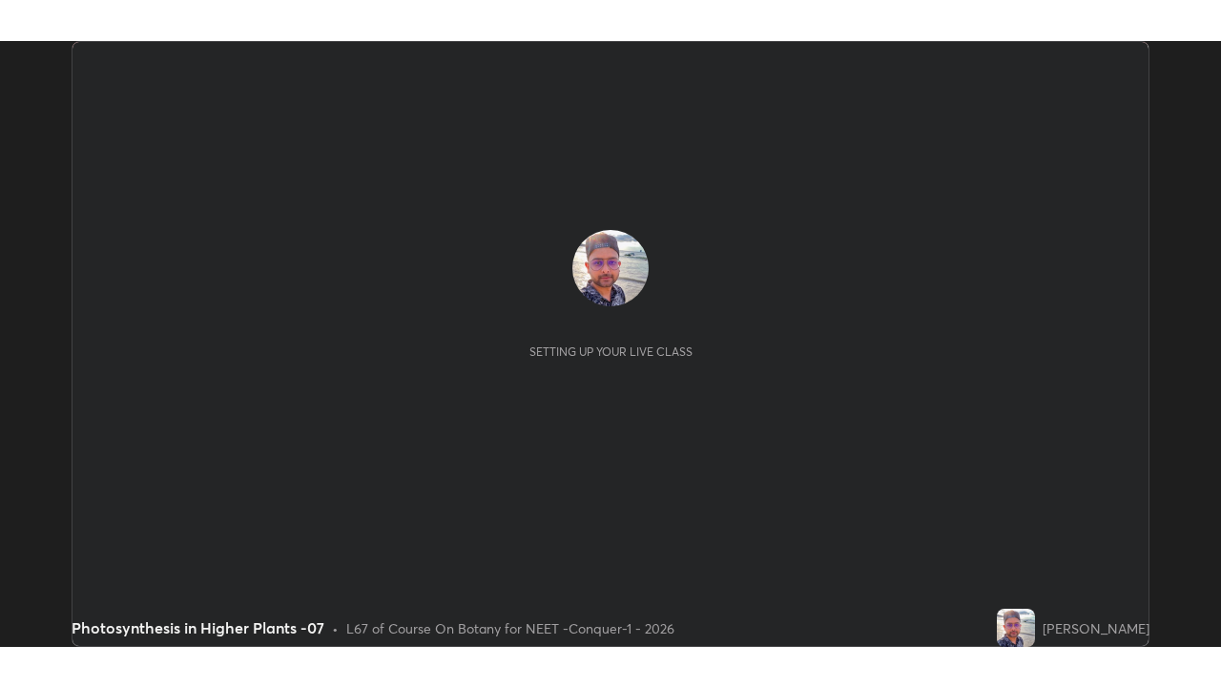
scroll to position [606, 1221]
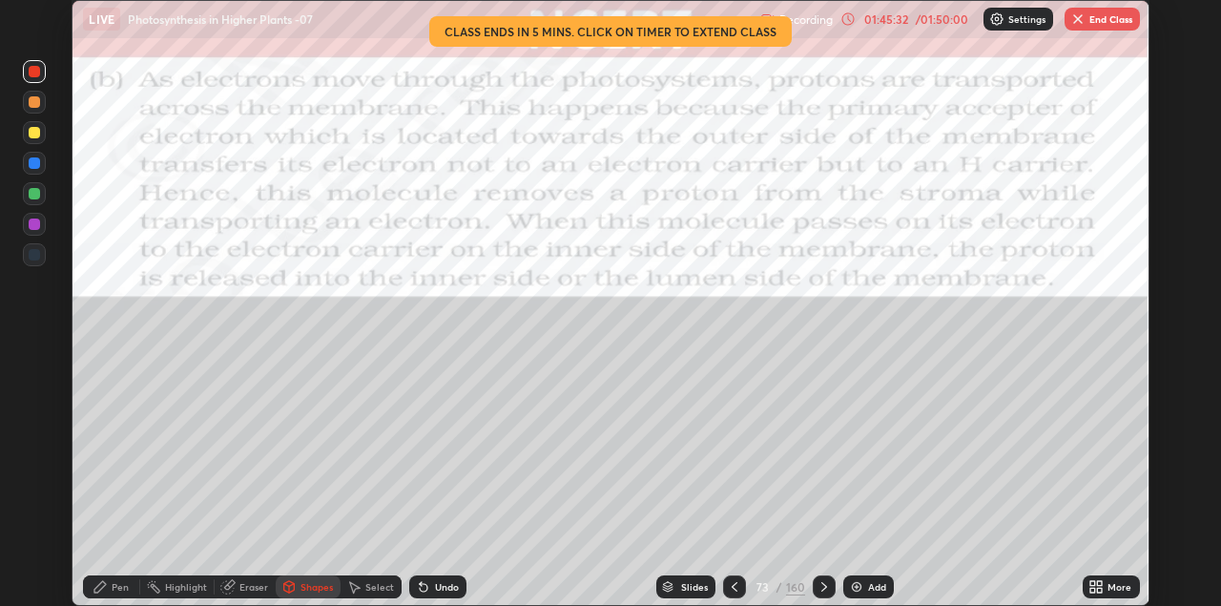
click at [1099, 585] on icon at bounding box center [1100, 583] width 5 height 5
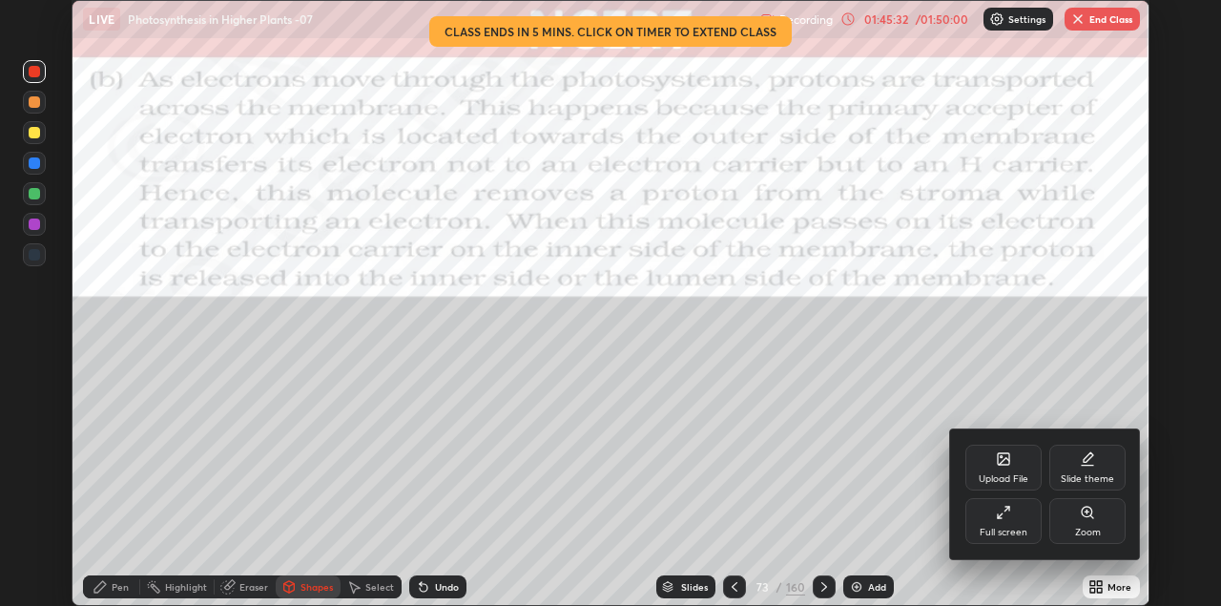
click at [1014, 535] on div "Full screen" at bounding box center [1003, 532] width 48 height 10
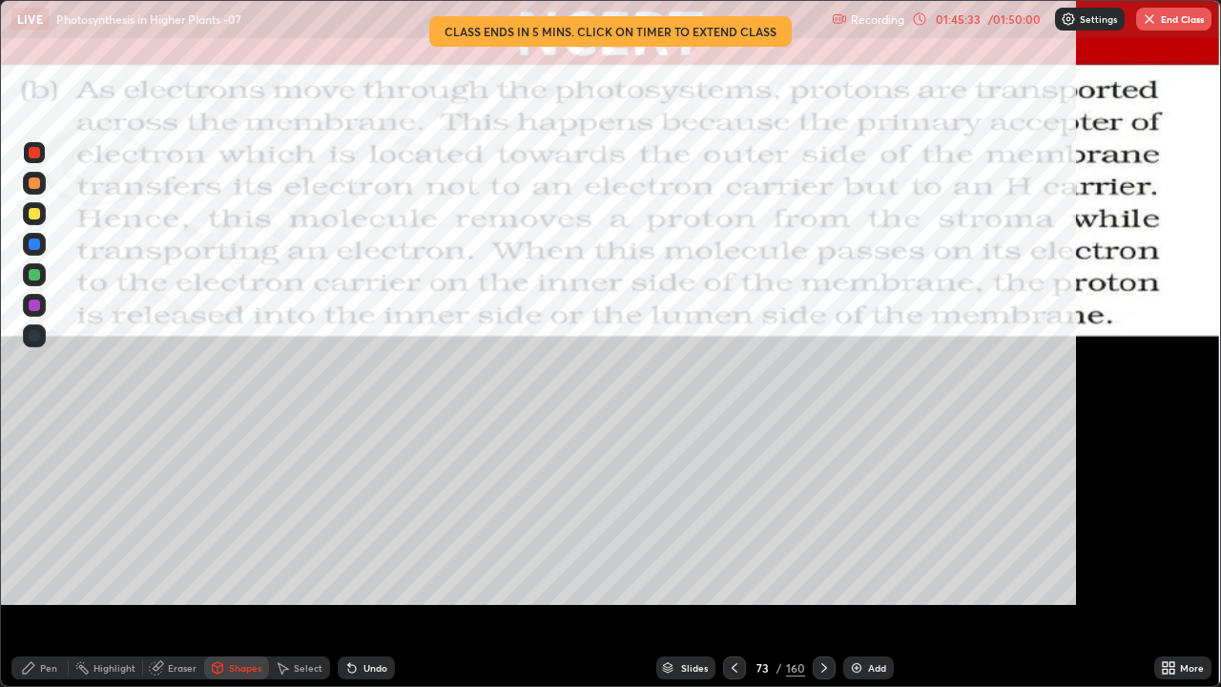
scroll to position [687, 1221]
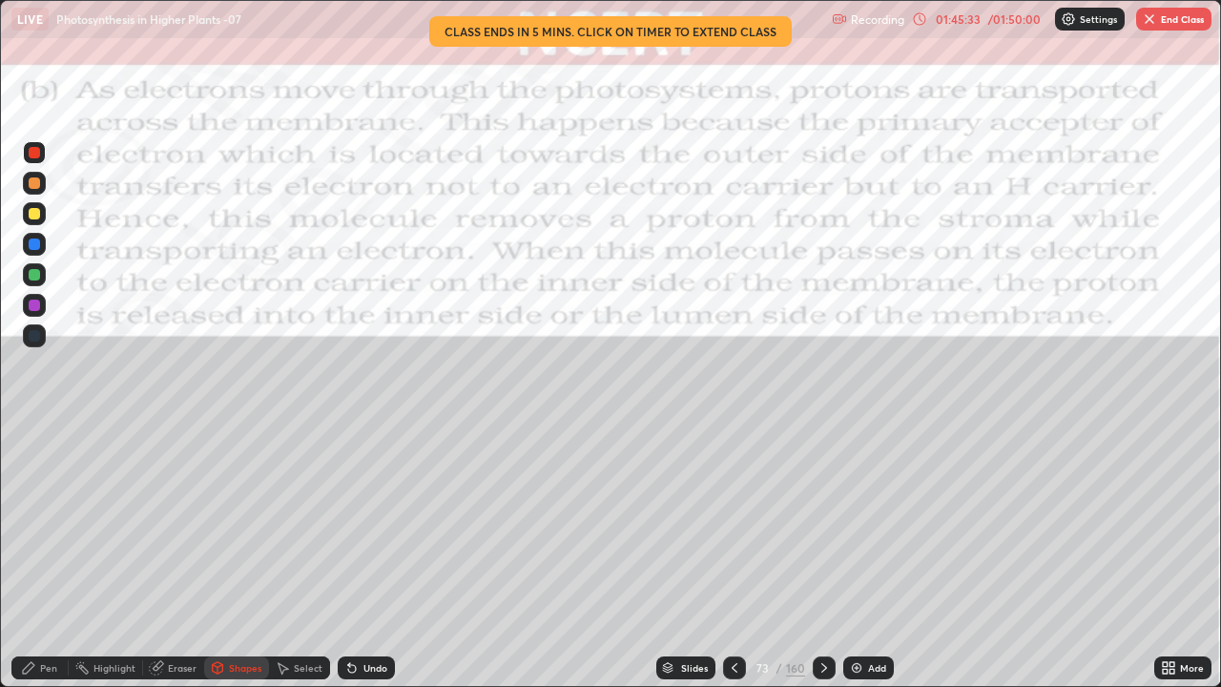
click at [1071, 18] on img at bounding box center [1068, 18] width 15 height 15
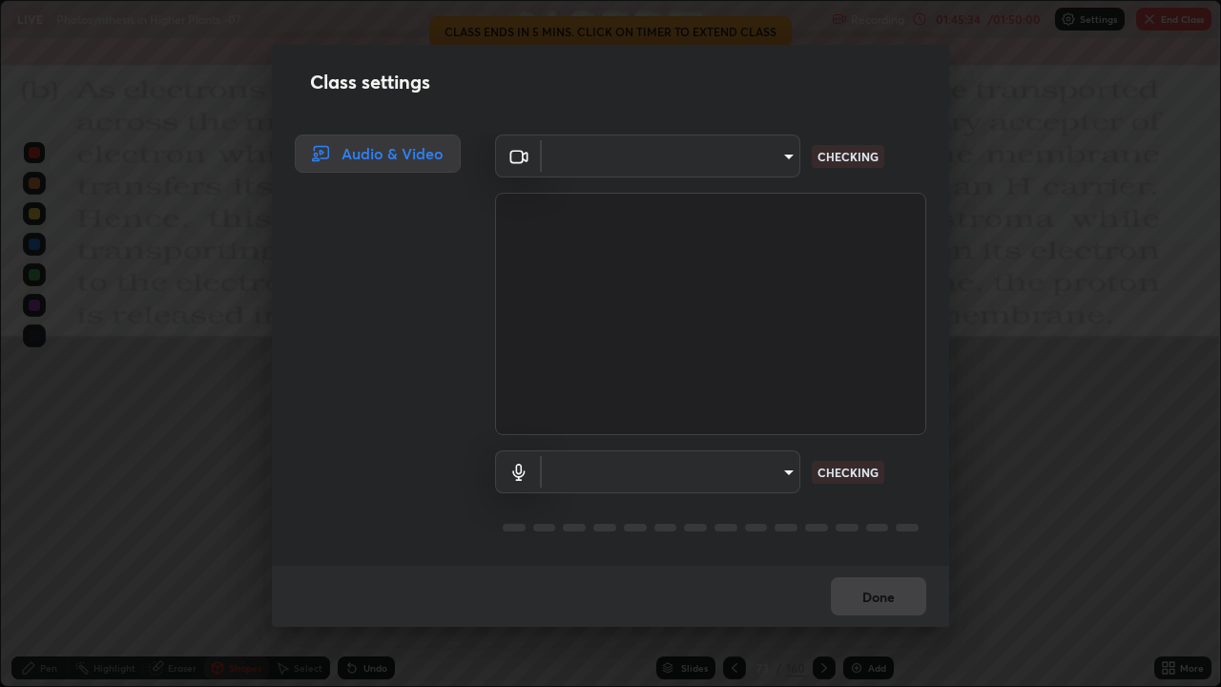
click at [719, 166] on body "Erase all LIVE Photosynthesis in Higher Plants -07 Recording 01:45:34 / 01:50:0…" at bounding box center [610, 343] width 1221 height 687
click at [705, 163] on div at bounding box center [610, 343] width 1221 height 687
type input "328e6f2585a3e25061caa5f7d933288efad2554777a51eb926c3b8af65148c91"
type input "8561d0645ec67383fa690b6bf58298da522add8bf1cd43f27a04a8968649231f"
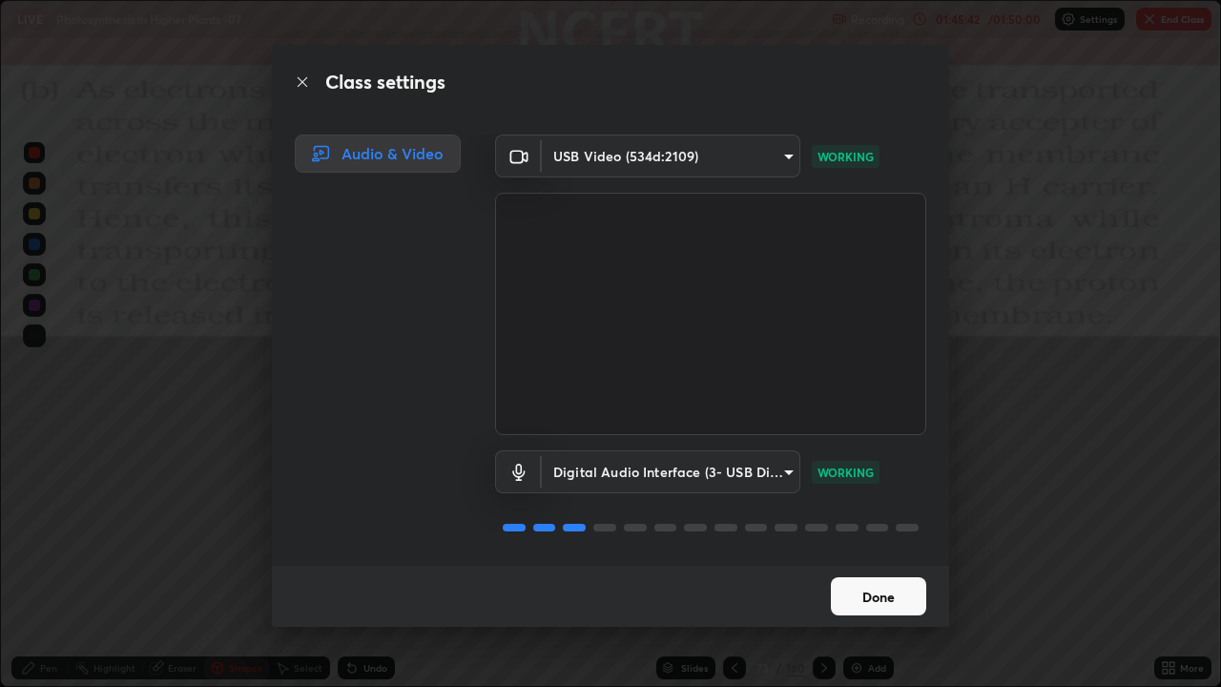
click at [873, 601] on button "Done" at bounding box center [878, 596] width 95 height 38
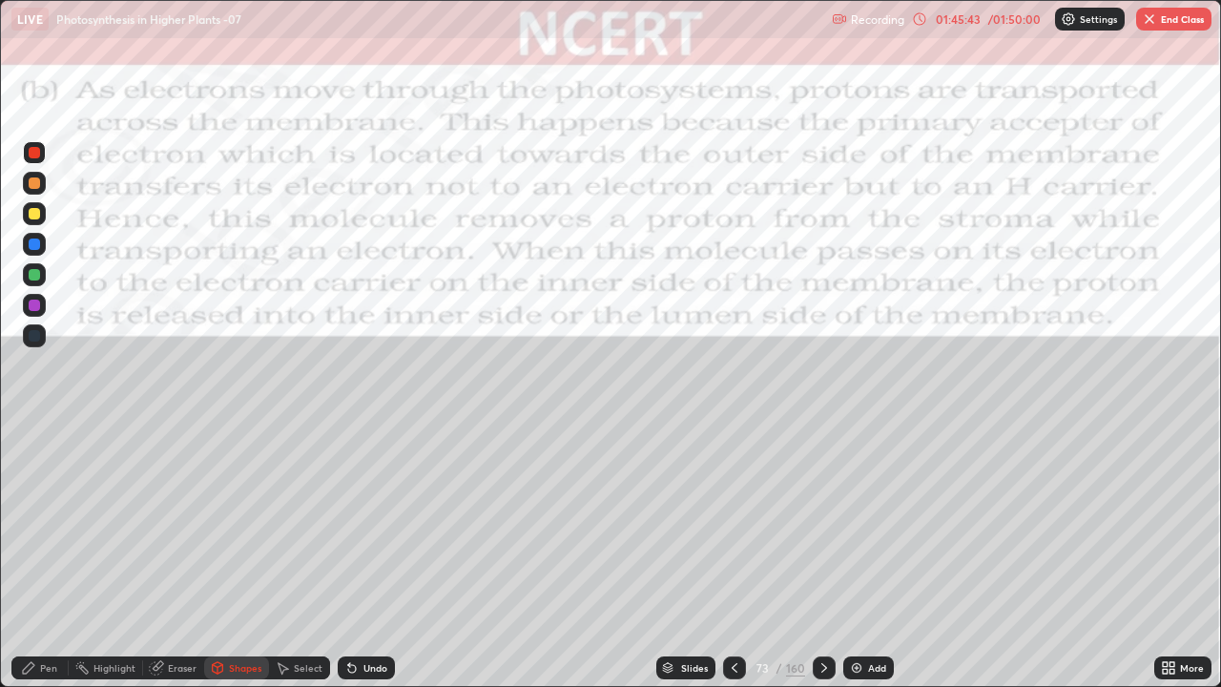
click at [1152, 30] on button "End Class" at bounding box center [1173, 19] width 75 height 23
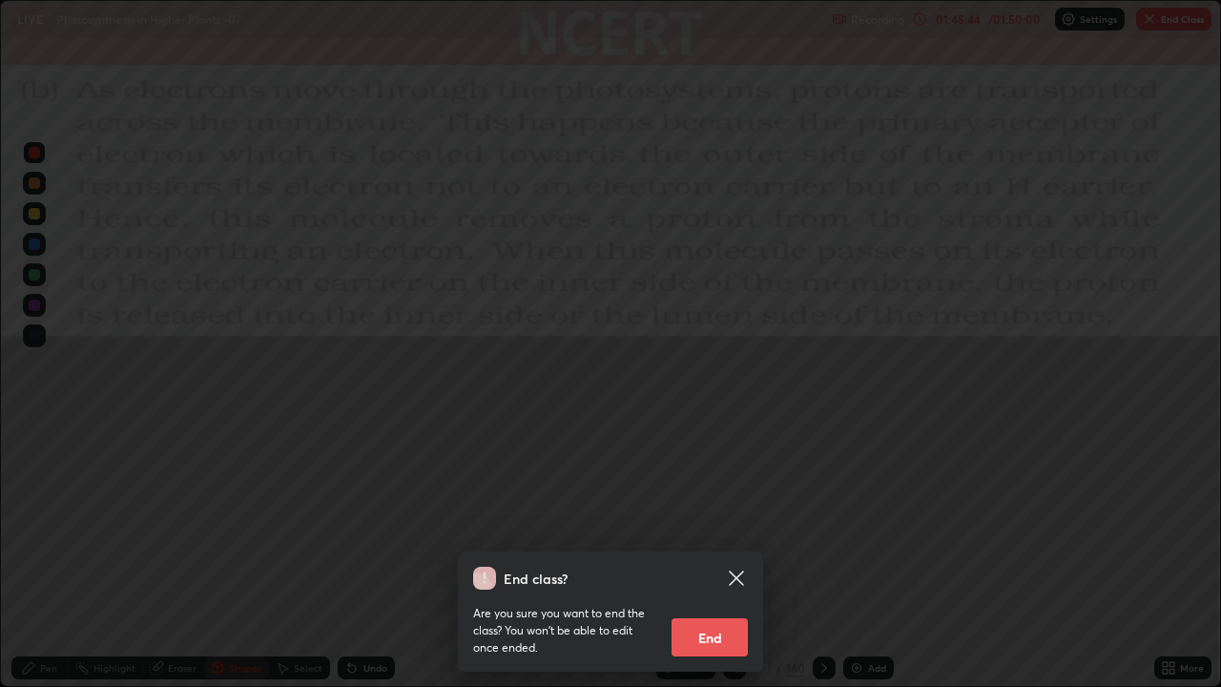
click at [699, 605] on button "End" at bounding box center [709, 637] width 76 height 38
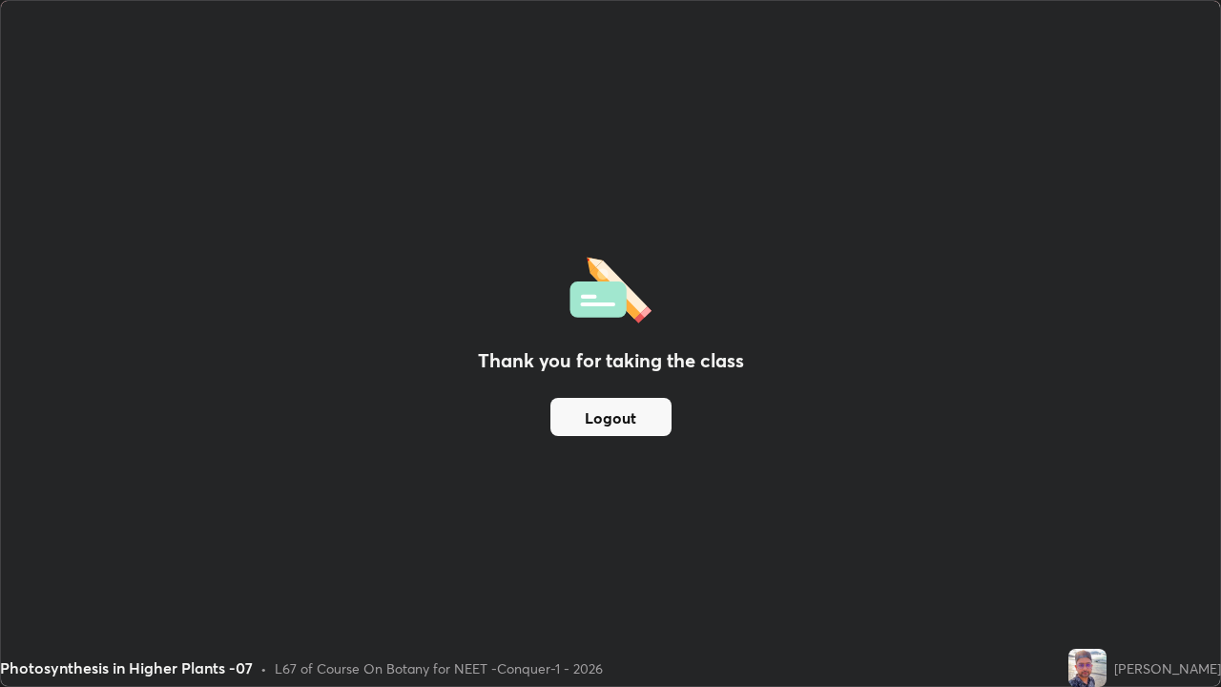
click at [626, 423] on button "Logout" at bounding box center [610, 417] width 121 height 38
